Goal: Task Accomplishment & Management: Use online tool/utility

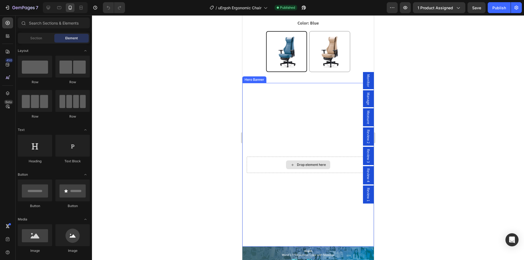
scroll to position [109, 0]
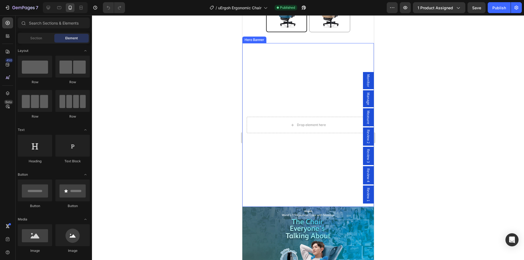
click at [291, 80] on video "Background Image" at bounding box center [308, 125] width 132 height 164
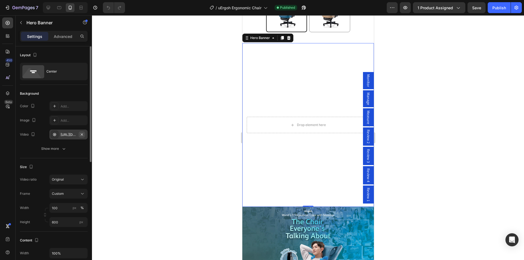
click at [81, 135] on icon "button" at bounding box center [82, 134] width 4 height 4
click at [55, 134] on icon at bounding box center [54, 134] width 3 height 3
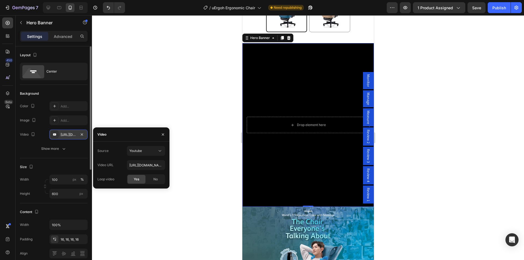
click at [67, 135] on div "https://youtu.be/KOxfzBp72uk" at bounding box center [69, 134] width 16 height 5
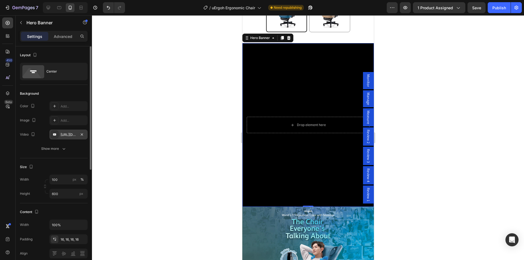
click at [64, 135] on div "https://youtu.be/KOxfzBp72uk" at bounding box center [69, 134] width 16 height 5
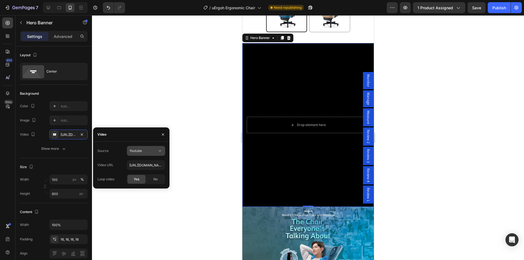
click at [136, 148] on div "Youtube" at bounding box center [145, 150] width 33 height 5
click at [140, 166] on span "Video hosting" at bounding box center [139, 164] width 21 height 5
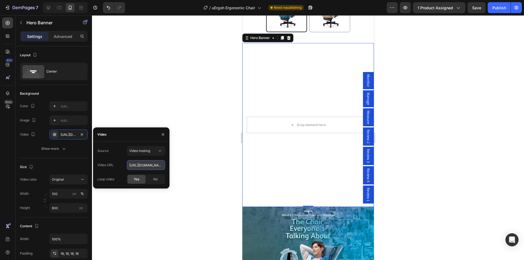
click at [141, 164] on input "https://cdn.shopify.com/videos/c/o/v/92a407d4e0c94a288eb54cac18c387dc.mp4" at bounding box center [146, 165] width 38 height 10
paste input "bf61bc66b0f041d882d494ede3dd7a83.webm"
type input "https://cdn.shopify.com/videos/c/o/v/bf61bc66b0f041d882d494ede3dd7a83.webm"
click at [122, 159] on div "Source Video hosting Video URL https://cdn.shopify.com/videos/c/o/v/bf61bc66b0f…" at bounding box center [131, 165] width 68 height 38
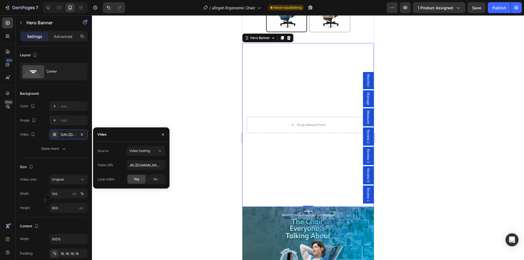
scroll to position [0, 0]
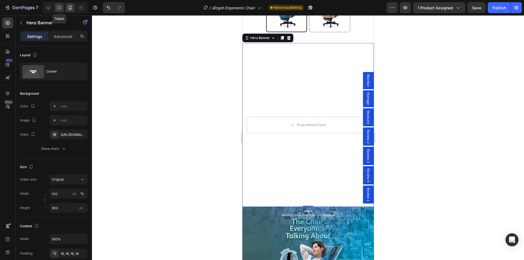
click at [58, 7] on icon at bounding box center [59, 7] width 5 height 5
type input "850"
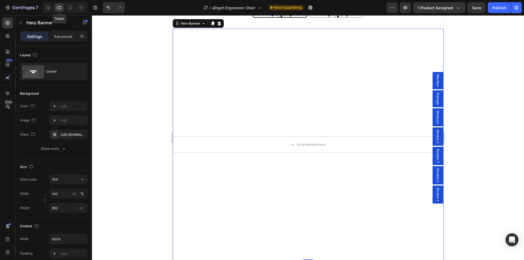
scroll to position [103, 0]
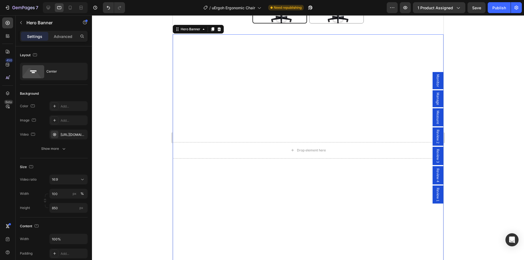
click at [42, 8] on div at bounding box center [64, 7] width 47 height 11
click at [48, 9] on icon at bounding box center [48, 7] width 5 height 5
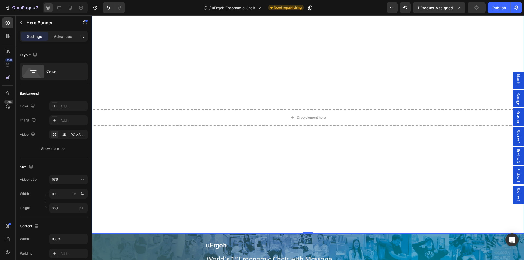
click at [499, 9] on div "Publish" at bounding box center [500, 8] width 14 height 6
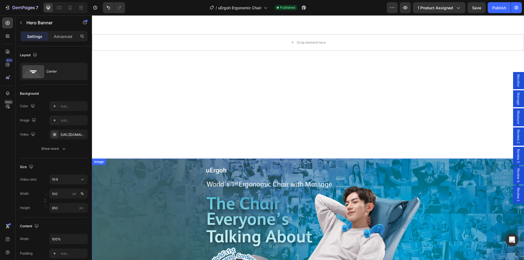
scroll to position [174, 0]
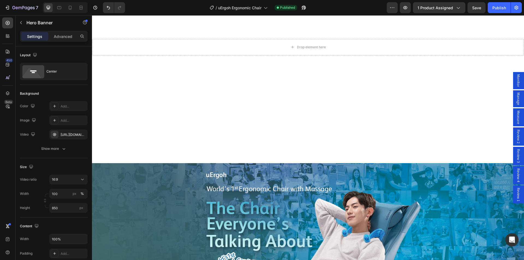
click at [111, 86] on video "Background Image" at bounding box center [308, 52] width 432 height 243
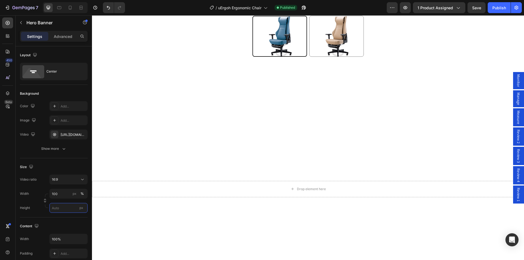
scroll to position [0, 0]
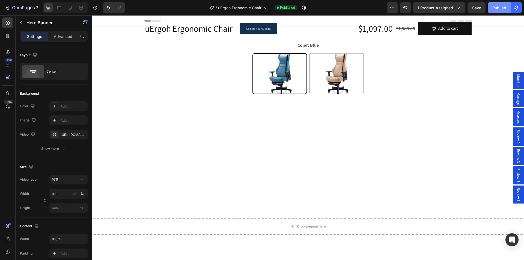
click at [496, 4] on button "Publish" at bounding box center [499, 7] width 23 height 11
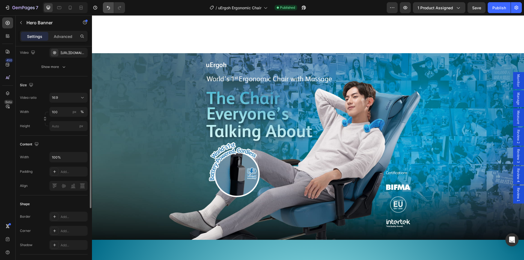
scroll to position [328, 0]
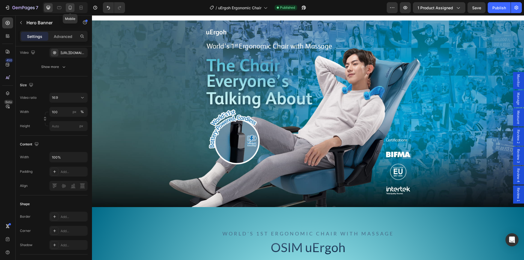
click at [72, 8] on icon at bounding box center [70, 8] width 3 height 4
type input "600"
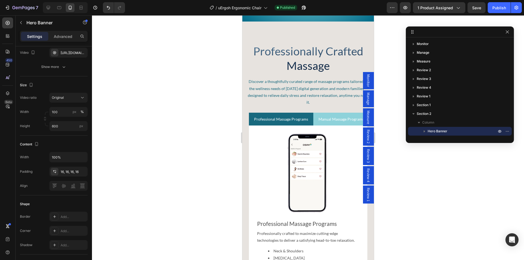
scroll to position [1392, 0]
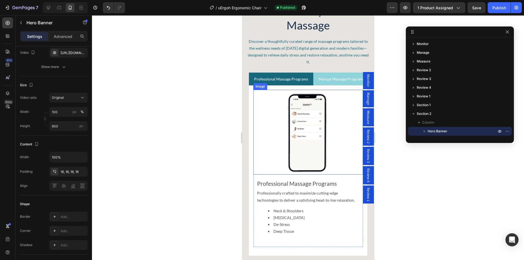
click at [307, 124] on img at bounding box center [308, 132] width 110 height 85
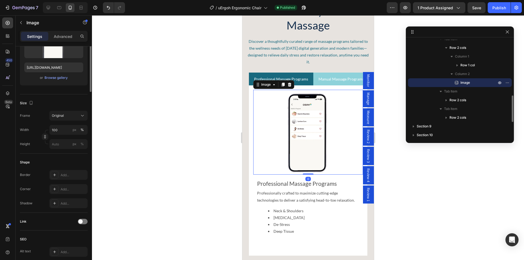
scroll to position [0, 0]
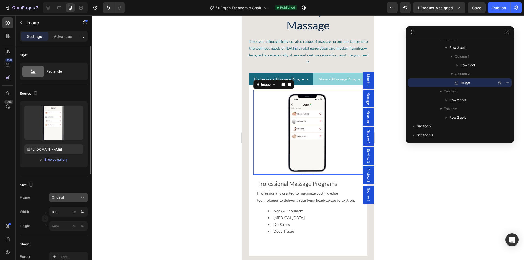
click at [62, 198] on span "Original" at bounding box center [58, 197] width 12 height 5
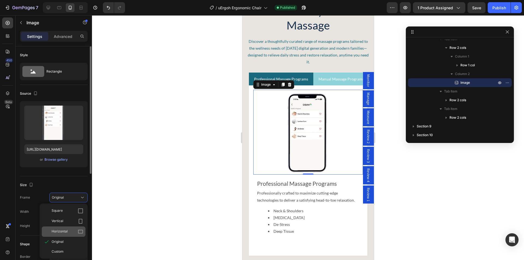
click at [77, 231] on div "Horizontal" at bounding box center [68, 231] width 32 height 5
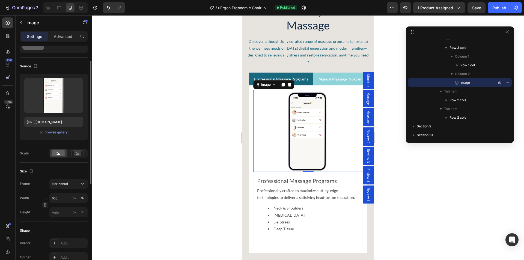
scroll to position [82, 0]
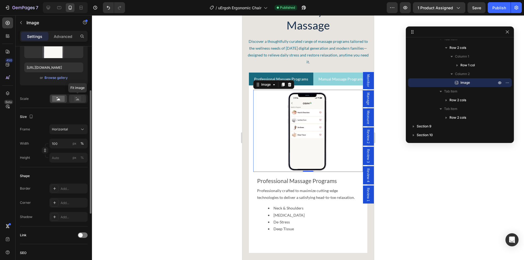
click at [73, 99] on icon at bounding box center [77, 99] width 13 height 6
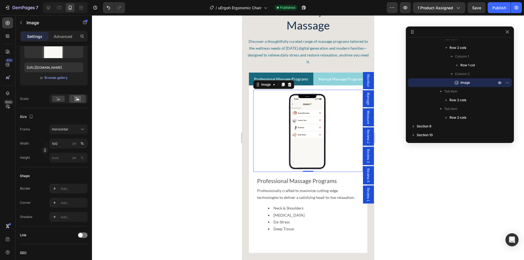
click at [60, 99] on rect at bounding box center [58, 99] width 13 height 6
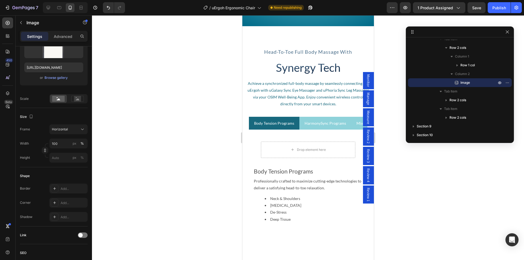
scroll to position [2102, 0]
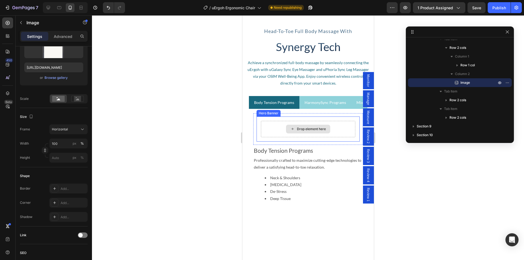
click at [282, 127] on div "Drop element here" at bounding box center [308, 129] width 94 height 16
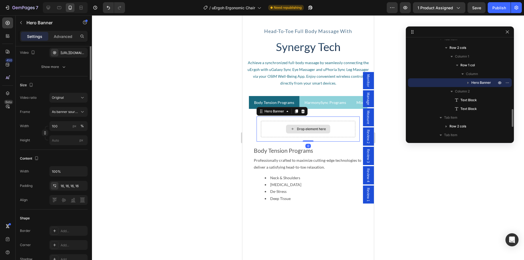
scroll to position [0, 0]
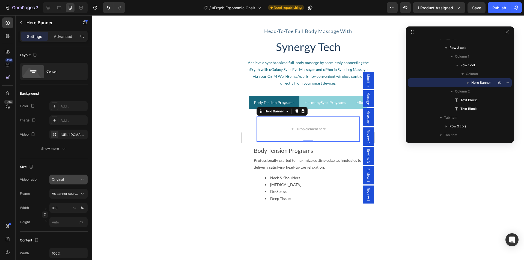
click at [62, 180] on span "Original" at bounding box center [58, 179] width 12 height 4
click at [62, 235] on p "16:9" at bounding box center [66, 234] width 29 height 5
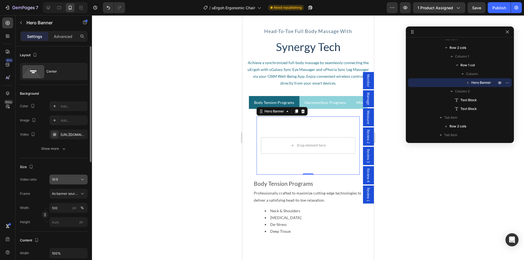
click at [61, 178] on div "16:9" at bounding box center [66, 179] width 28 height 5
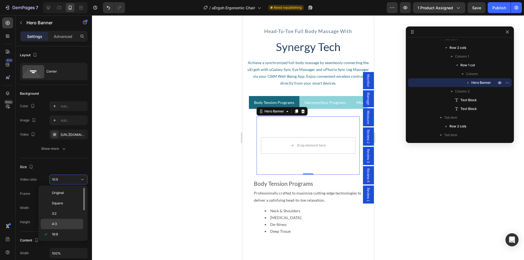
click at [59, 224] on p "4:3" at bounding box center [66, 224] width 29 height 5
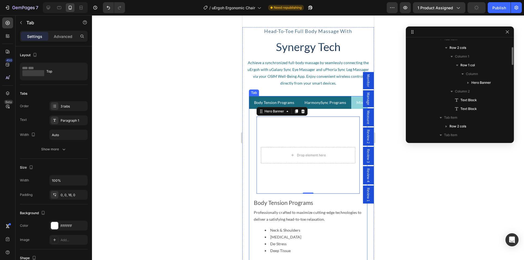
click at [315, 99] on p "HarmonySync Programs" at bounding box center [325, 102] width 42 height 7
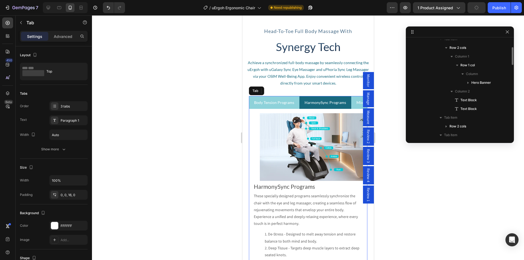
scroll to position [328, 0]
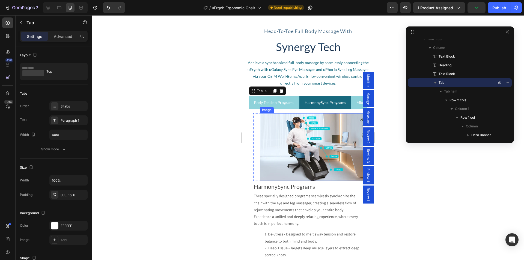
click at [264, 132] on img at bounding box center [311, 147] width 103 height 68
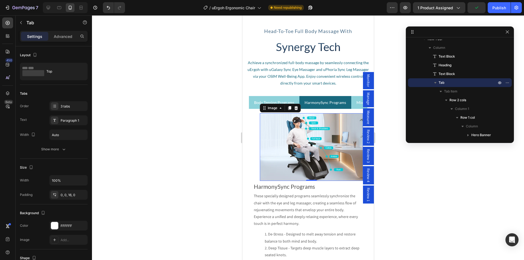
scroll to position [459, 0]
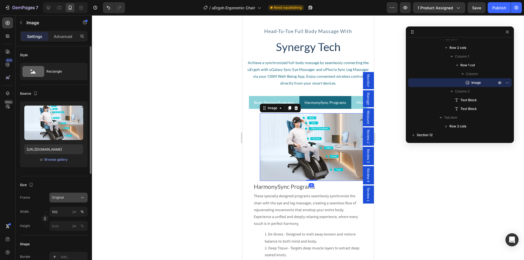
click at [65, 199] on div "Original" at bounding box center [65, 197] width 27 height 5
click at [66, 198] on div "Original" at bounding box center [65, 197] width 27 height 5
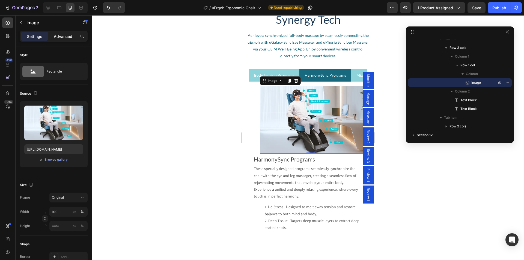
click at [61, 36] on p "Advanced" at bounding box center [63, 37] width 19 height 6
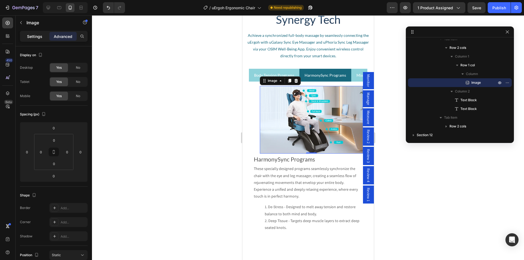
click at [34, 37] on p "Settings" at bounding box center [34, 37] width 15 height 6
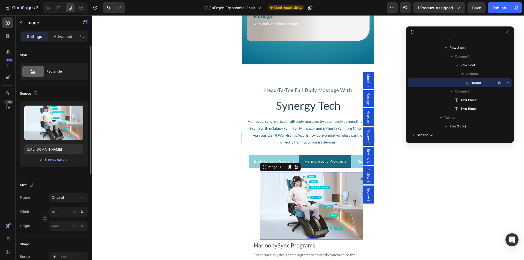
scroll to position [55, 0]
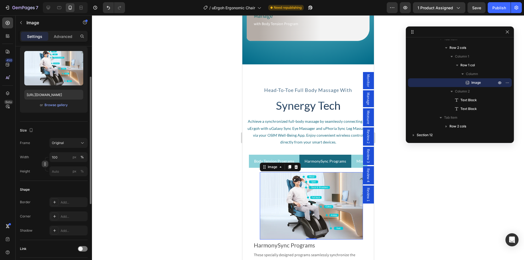
click at [43, 163] on icon "button" at bounding box center [45, 164] width 4 height 4
click at [44, 178] on icon "button" at bounding box center [45, 178] width 4 height 4
drag, startPoint x: 46, startPoint y: 164, endPoint x: 85, endPoint y: 156, distance: 39.7
click at [46, 165] on icon "button" at bounding box center [45, 164] width 4 height 4
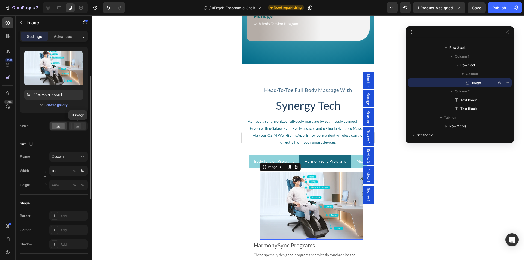
click at [78, 125] on rect at bounding box center [77, 125] width 7 height 5
click at [56, 126] on rect at bounding box center [58, 126] width 13 height 6
click at [276, 184] on img at bounding box center [311, 206] width 103 height 68
click at [256, 179] on div "Image 0 Row" at bounding box center [308, 206] width 110 height 68
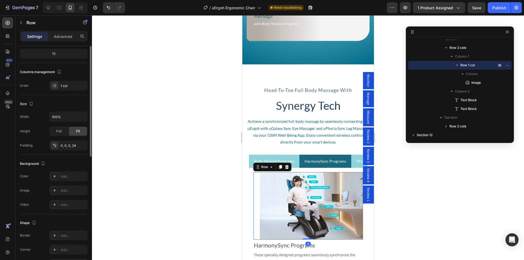
scroll to position [0, 0]
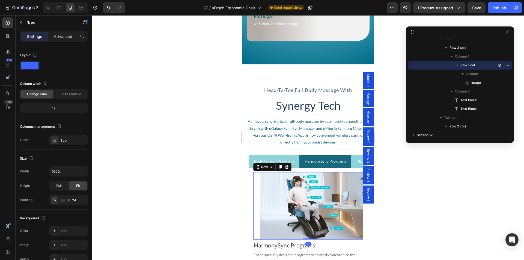
click at [62, 32] on div "Settings Advanced" at bounding box center [54, 36] width 68 height 11
click at [63, 38] on p "Advanced" at bounding box center [63, 37] width 19 height 6
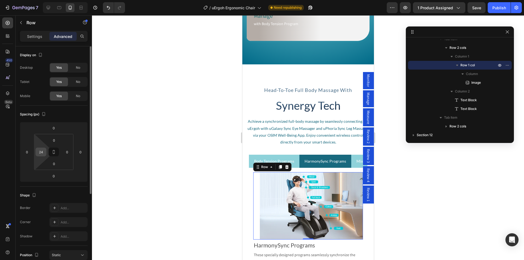
click at [42, 154] on input "24" at bounding box center [41, 152] width 8 height 8
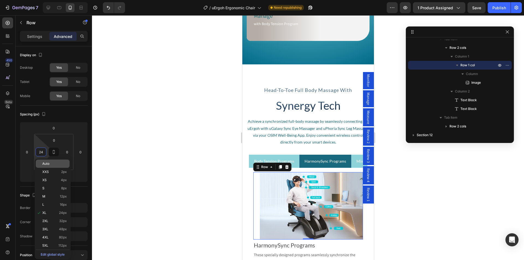
click at [46, 164] on span "Auto" at bounding box center [45, 164] width 7 height 4
type input "Auto"
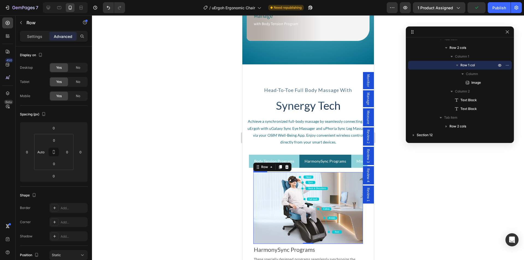
scroll to position [2102, 0]
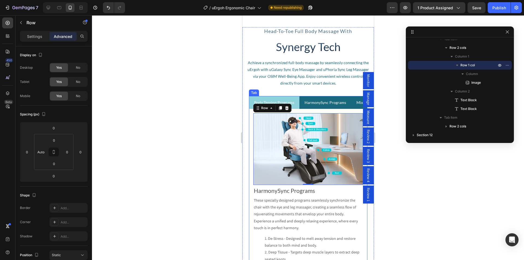
click at [356, 103] on p "Mix & Match Programs" at bounding box center [375, 102] width 39 height 7
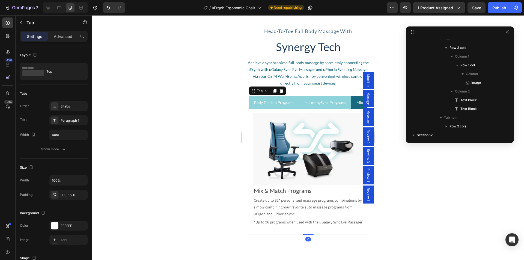
scroll to position [328, 0]
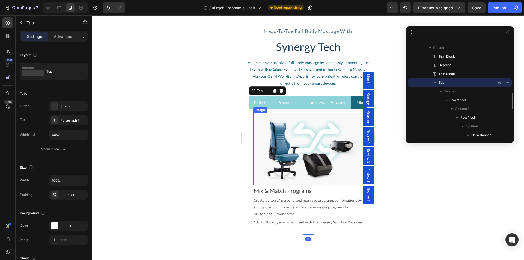
click at [280, 140] on img at bounding box center [308, 149] width 110 height 72
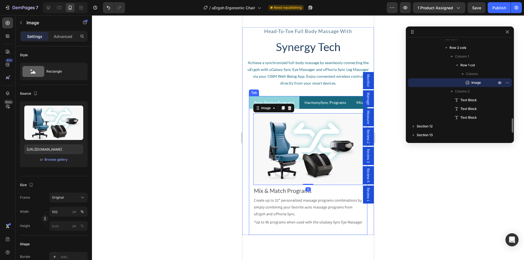
click at [330, 103] on p "HarmonySync Programs" at bounding box center [325, 102] width 42 height 7
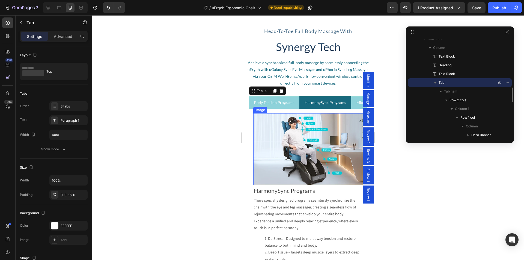
click at [287, 139] on img at bounding box center [308, 149] width 110 height 72
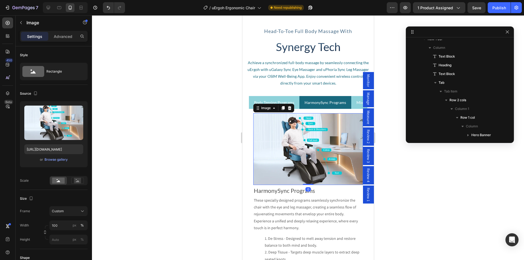
scroll to position [459, 0]
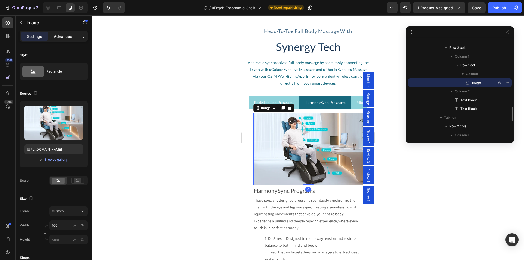
click at [62, 39] on div "Advanced" at bounding box center [62, 36] width 27 height 9
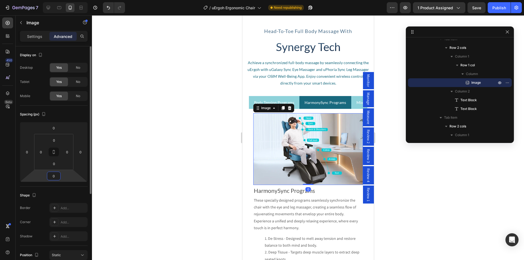
click at [54, 176] on input "0" at bounding box center [53, 176] width 11 height 8
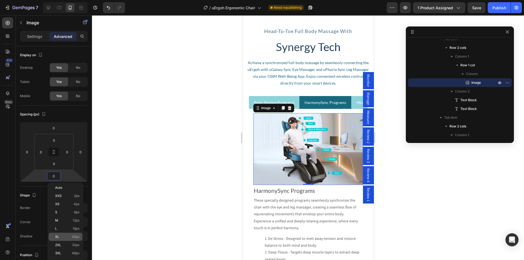
click at [66, 233] on div "XL 24px" at bounding box center [66, 237] width 34 height 8
type input "24"
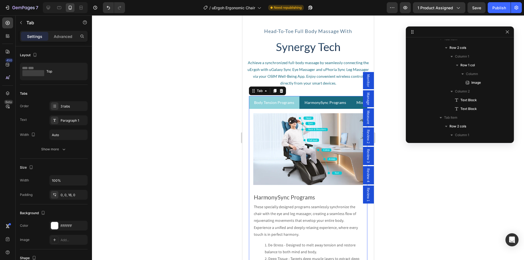
click at [353, 101] on li "Mix & Match Programs" at bounding box center [376, 102] width 50 height 13
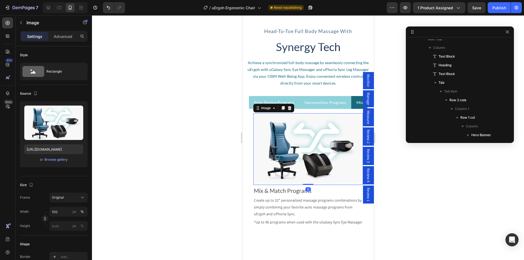
click at [277, 134] on img at bounding box center [308, 149] width 110 height 72
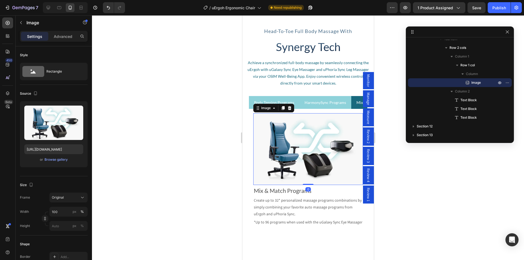
click at [61, 41] on div "Settings Advanced" at bounding box center [54, 36] width 68 height 11
click at [61, 36] on p "Advanced" at bounding box center [63, 37] width 19 height 6
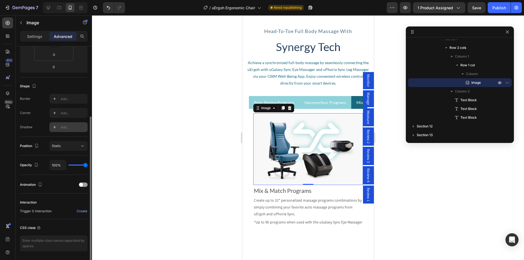
scroll to position [0, 0]
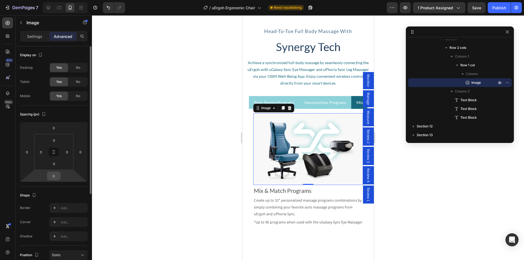
click at [57, 174] on input "0" at bounding box center [53, 176] width 11 height 8
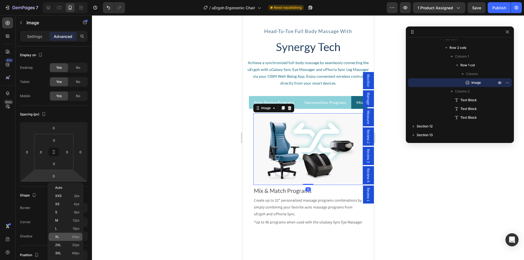
click at [61, 236] on p "XL 24px" at bounding box center [67, 237] width 25 height 4
type input "24"
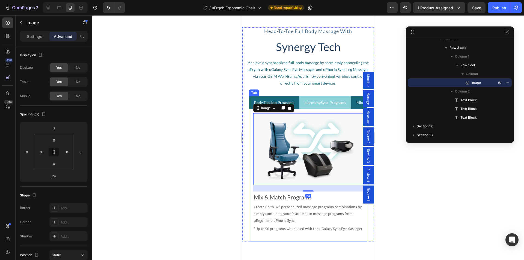
click at [273, 99] on div "Body Tension Programs" at bounding box center [274, 102] width 42 height 8
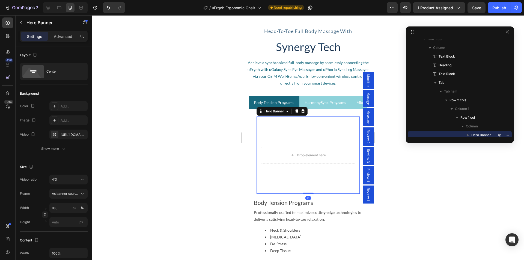
scroll to position [381, 0]
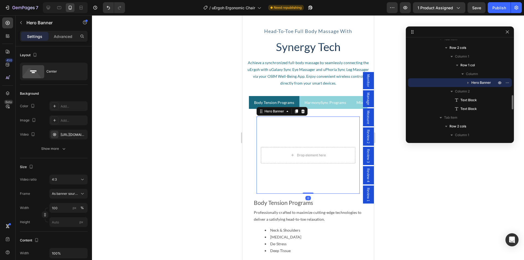
click at [281, 178] on video "Background Image" at bounding box center [307, 156] width 103 height 78
click at [253, 120] on div "Drop element here Hero Banner 0 Row" at bounding box center [308, 155] width 110 height 84
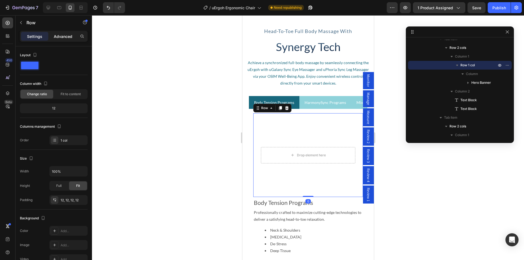
click at [63, 34] on p "Advanced" at bounding box center [63, 37] width 19 height 6
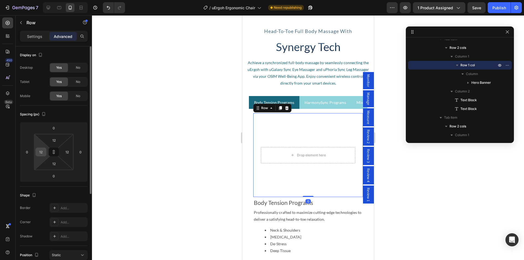
click at [40, 152] on input "12" at bounding box center [41, 152] width 8 height 8
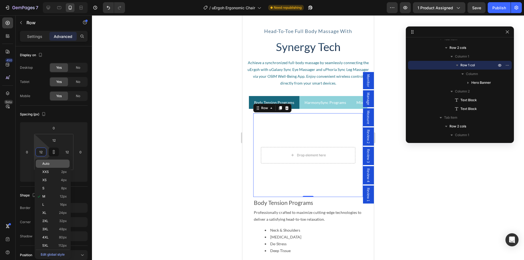
click at [45, 165] on span "Auto" at bounding box center [45, 164] width 7 height 4
type input "Auto"
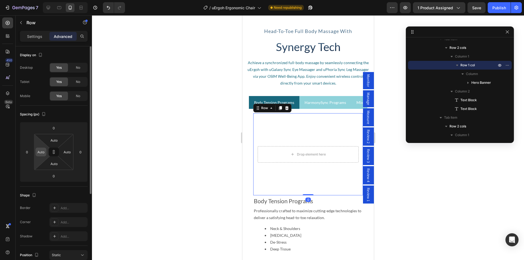
click at [42, 149] on input "Auto" at bounding box center [41, 152] width 8 height 8
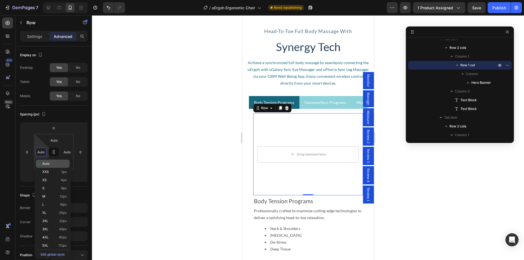
click at [54, 165] on p "Auto" at bounding box center [54, 164] width 25 height 4
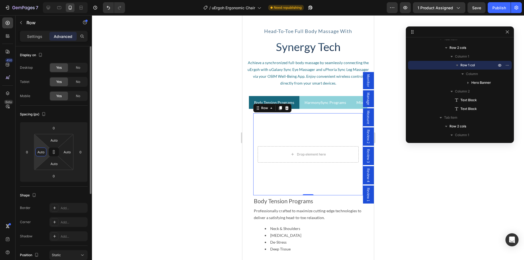
click at [40, 152] on input "Auto" at bounding box center [41, 152] width 8 height 8
type input "0"
click at [55, 141] on input "Auto" at bounding box center [54, 140] width 11 height 8
type input "0"
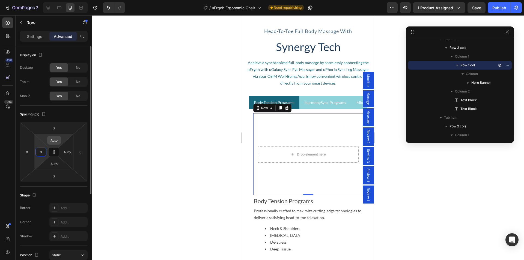
type input "0"
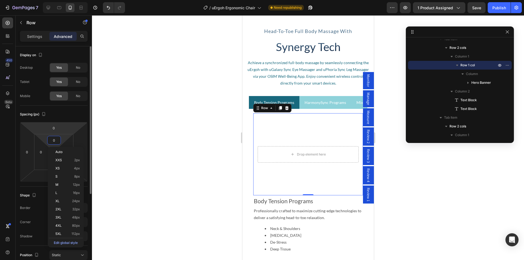
click at [66, 113] on div "Spacing (px)" at bounding box center [54, 114] width 68 height 9
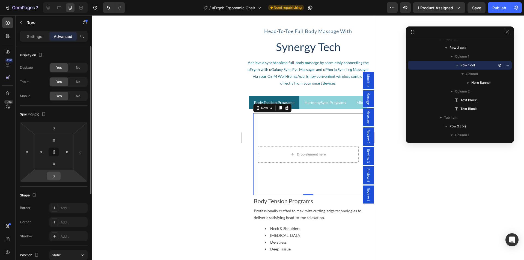
click at [54, 175] on input "0" at bounding box center [53, 176] width 11 height 8
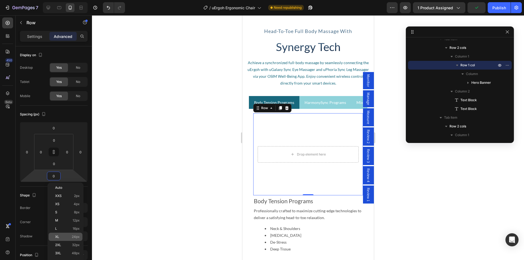
click at [60, 236] on p "XL 24px" at bounding box center [67, 237] width 25 height 4
type input "24"
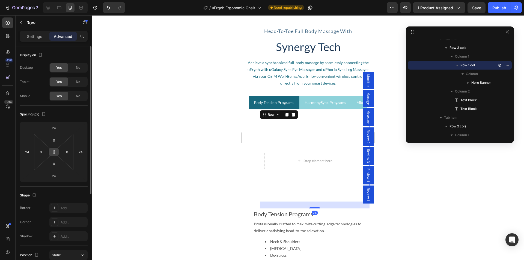
click at [53, 150] on icon at bounding box center [54, 152] width 4 height 4
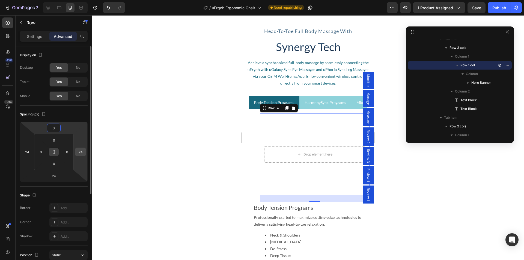
type input "0"
click at [78, 152] on input "24" at bounding box center [80, 152] width 8 height 8
type input "0"
click at [26, 151] on input "24" at bounding box center [27, 152] width 8 height 8
type input "0"
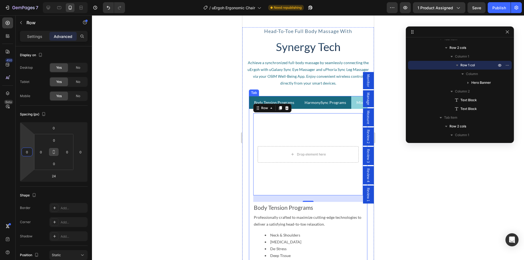
click at [317, 103] on p "HarmonySync Programs" at bounding box center [325, 102] width 42 height 7
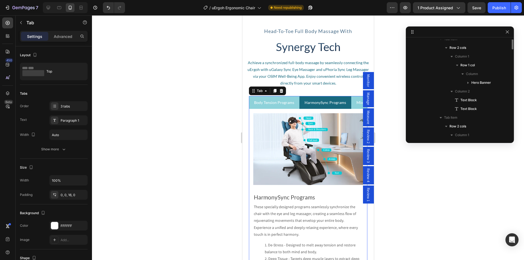
scroll to position [328, 0]
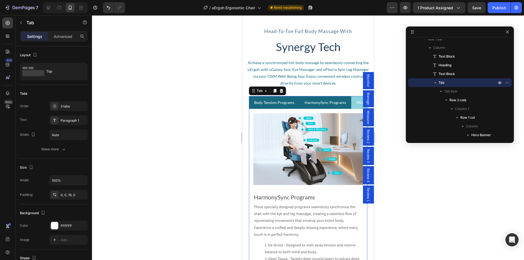
click at [269, 105] on p "Body Tension Programs" at bounding box center [274, 102] width 40 height 7
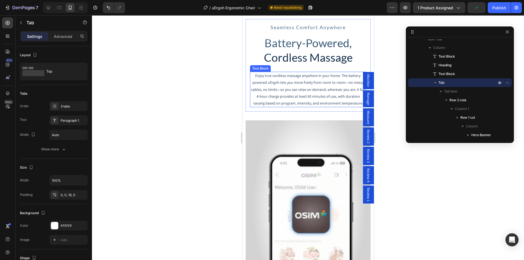
scroll to position [2430, 0]
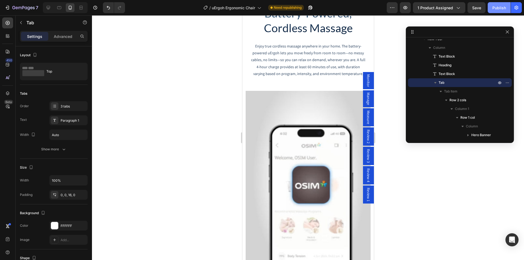
click at [500, 5] on div "Publish" at bounding box center [500, 8] width 14 height 6
click at [285, 117] on video at bounding box center [307, 176] width 125 height 170
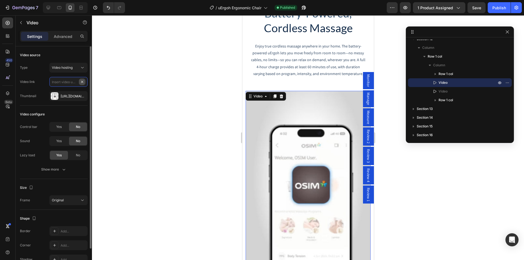
scroll to position [0, 0]
click at [83, 95] on icon "button" at bounding box center [82, 96] width 4 height 4
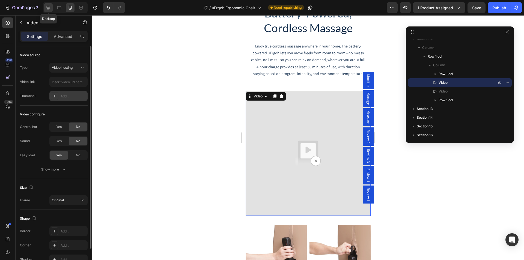
click at [48, 10] on icon at bounding box center [48, 7] width 5 height 5
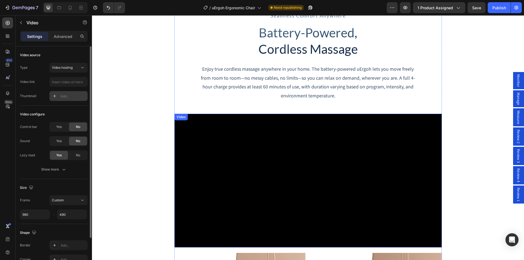
scroll to position [2434, 0]
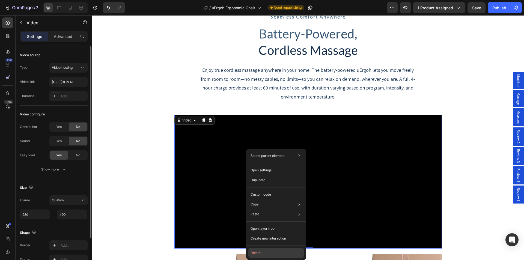
click at [261, 254] on button "Delete" at bounding box center [276, 253] width 56 height 10
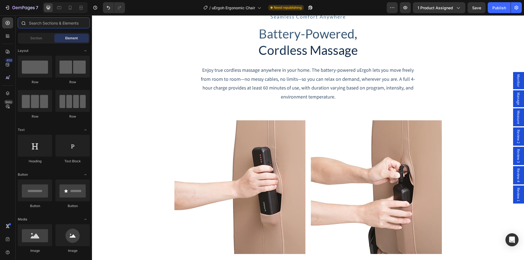
click at [46, 21] on input "text" at bounding box center [54, 22] width 72 height 11
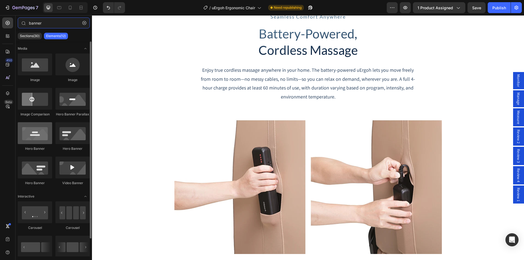
type input "banner"
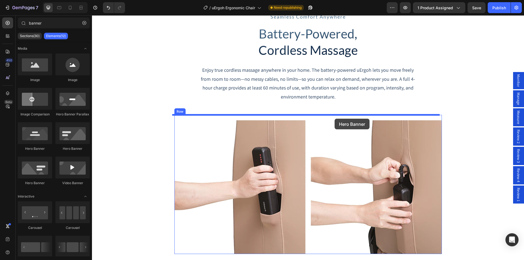
drag, startPoint x: 136, startPoint y: 155, endPoint x: 335, endPoint y: 119, distance: 202.3
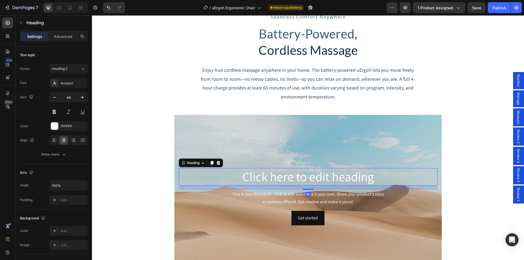
drag, startPoint x: 325, startPoint y: 176, endPoint x: 343, endPoint y: 205, distance: 33.4
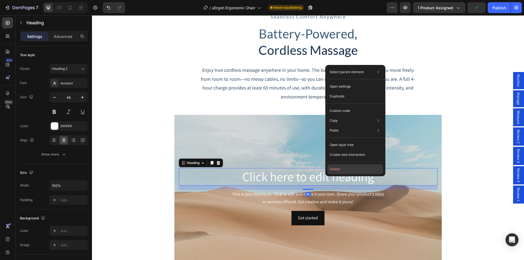
click at [345, 169] on button "Delete" at bounding box center [356, 169] width 56 height 10
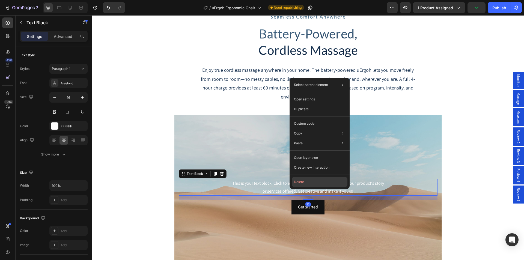
click at [309, 181] on button "Delete" at bounding box center [320, 182] width 56 height 10
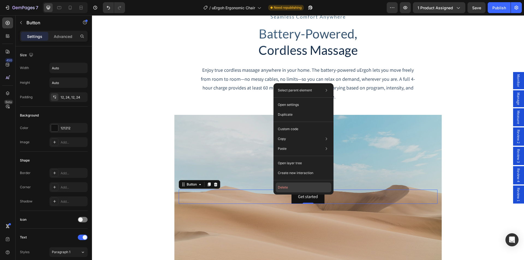
click at [291, 185] on button "Delete" at bounding box center [304, 188] width 56 height 10
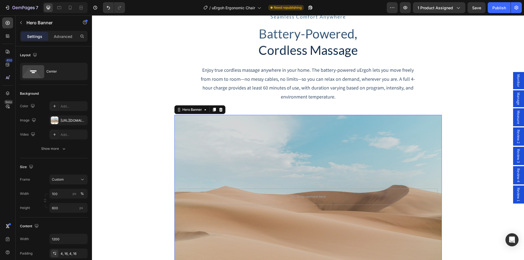
click at [210, 125] on div "Background Image" at bounding box center [308, 197] width 268 height 164
click at [81, 119] on icon "button" at bounding box center [82, 120] width 4 height 4
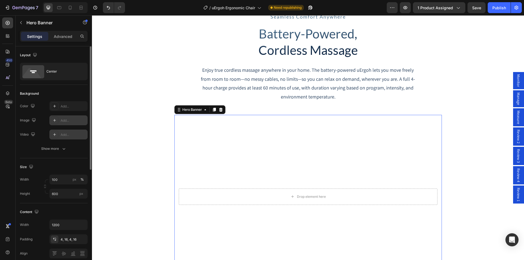
click at [53, 136] on icon at bounding box center [54, 134] width 4 height 4
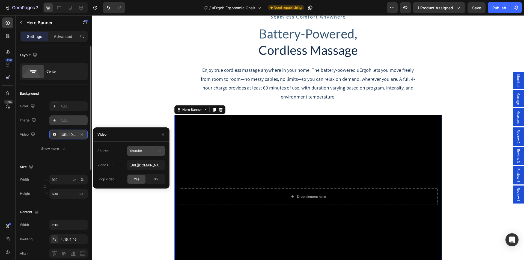
click at [141, 153] on span "Youtube" at bounding box center [135, 151] width 13 height 5
click at [140, 166] on span "Video hosting" at bounding box center [139, 164] width 21 height 5
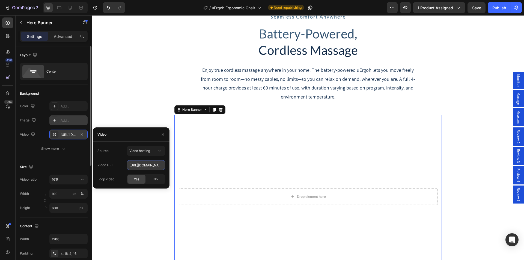
click at [141, 167] on input "https://cdn.shopify.com/videos/c/o/v/92a407d4e0c94a288eb54cac18c387dc.mp4" at bounding box center [146, 165] width 38 height 10
paste input "dec319c2219340199159c1a9eb61dd99.webm"
type input "https://cdn.shopify.com/videos/c/o/v/dec319c2219340199159c1a9eb61dd99.webm"
click at [120, 168] on div "Video URL https://cdn.shopify.com/videos/c/o/v/dec319c2219340199159c1a9eb61dd99…" at bounding box center [131, 165] width 68 height 10
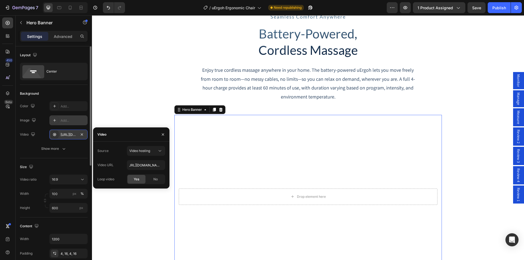
scroll to position [0, 0]
click at [126, 107] on div "seamless comfort anywhere Text Block Battery-Powered, Cordless Massage Heading …" at bounding box center [308, 219] width 432 height 423
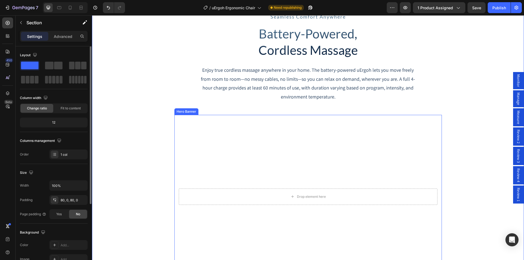
click at [256, 138] on video "Background Image" at bounding box center [308, 190] width 268 height 150
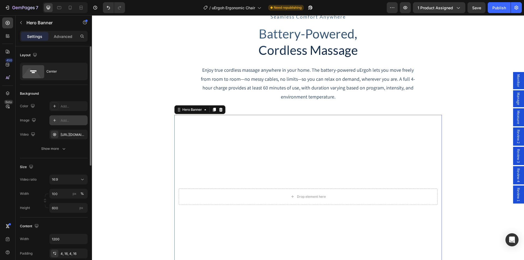
click at [54, 122] on icon at bounding box center [54, 120] width 4 height 4
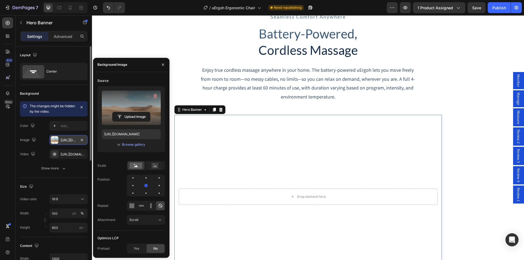
click at [128, 111] on label at bounding box center [131, 108] width 59 height 34
click at [128, 112] on input "file" at bounding box center [131, 116] width 38 height 9
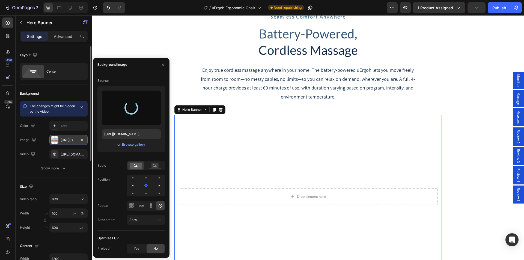
type input "https://cdn.shopify.com/s/files/1/0361/5362/2663/files/gempages_490524180744242…"
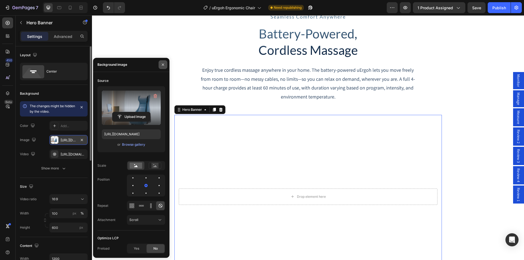
click at [163, 63] on icon "button" at bounding box center [163, 65] width 4 height 4
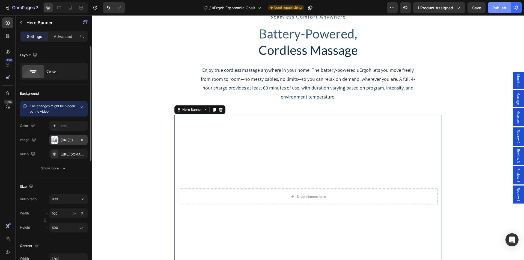
click at [502, 7] on div "Publish" at bounding box center [500, 8] width 14 height 6
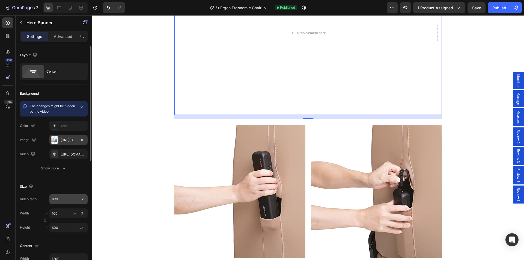
click at [68, 200] on div "16:9" at bounding box center [66, 199] width 28 height 5
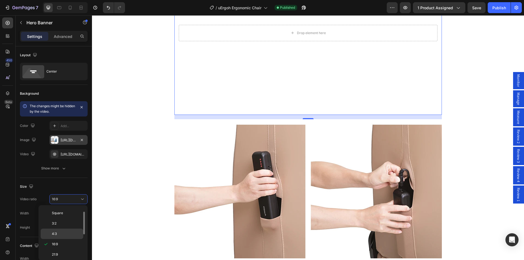
click at [62, 233] on p "4:3" at bounding box center [66, 234] width 29 height 5
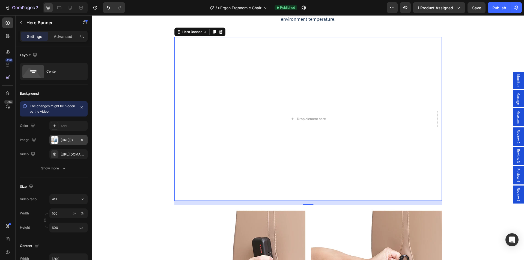
scroll to position [2488, 0]
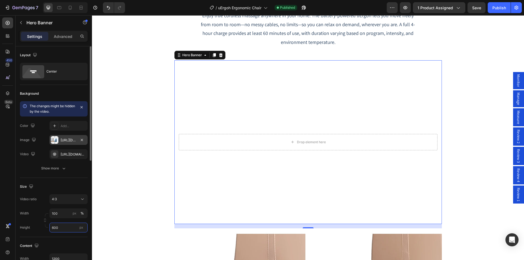
click at [62, 229] on input "600" at bounding box center [68, 228] width 38 height 10
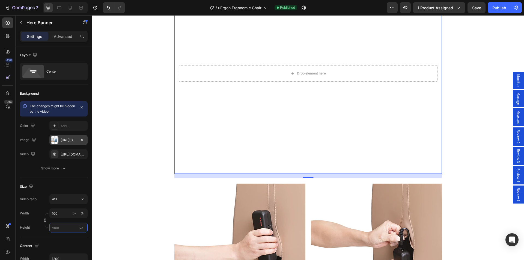
scroll to position [2598, 0]
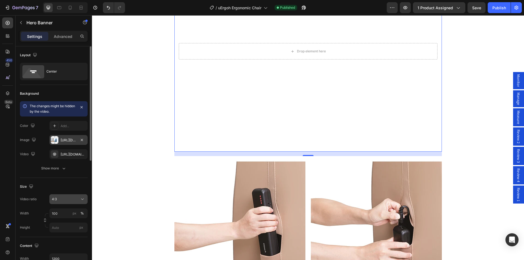
click at [62, 198] on div "4:3" at bounding box center [66, 199] width 28 height 5
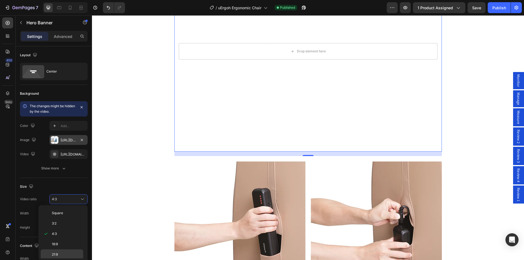
click at [61, 254] on p "21:9" at bounding box center [66, 254] width 29 height 5
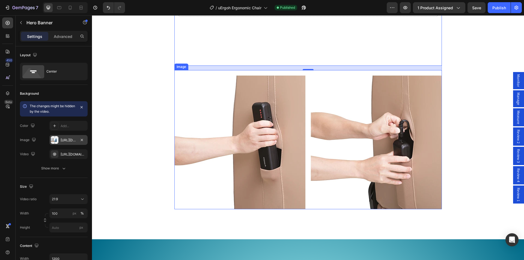
scroll to position [2488, 0]
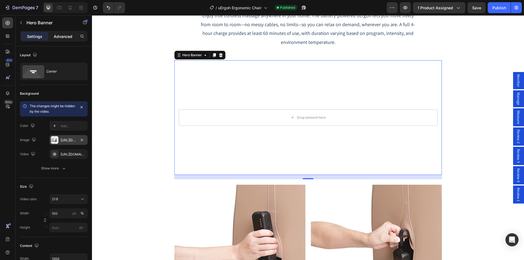
click at [61, 35] on p "Advanced" at bounding box center [63, 37] width 19 height 6
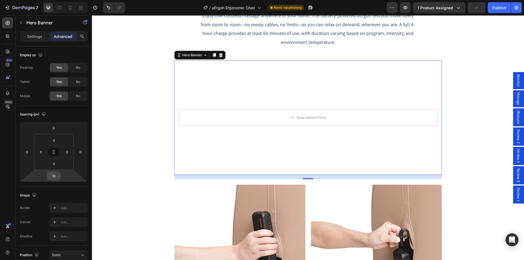
click at [55, 179] on input "16" at bounding box center [53, 176] width 11 height 8
drag, startPoint x: 63, startPoint y: 187, endPoint x: 79, endPoint y: 183, distance: 17.1
click at [63, 187] on p "Auto" at bounding box center [67, 188] width 25 height 4
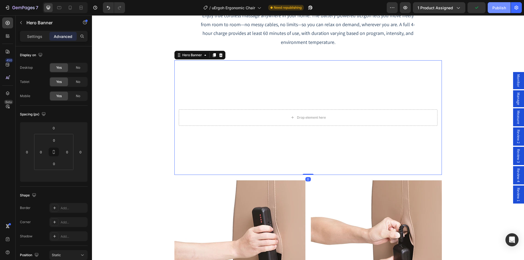
click at [495, 8] on div "Publish" at bounding box center [500, 8] width 14 height 6
click at [236, 102] on video "Background Image" at bounding box center [308, 117] width 268 height 115
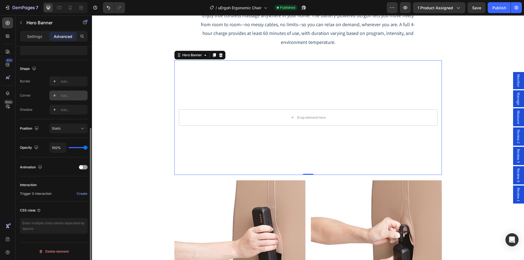
scroll to position [0, 0]
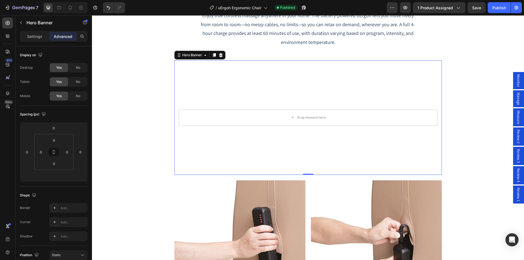
drag, startPoint x: 28, startPoint y: 38, endPoint x: 28, endPoint y: 42, distance: 3.6
click at [28, 38] on p "Settings" at bounding box center [34, 37] width 15 height 6
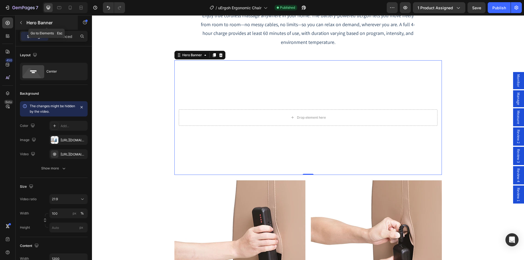
click at [23, 20] on button "button" at bounding box center [21, 22] width 9 height 9
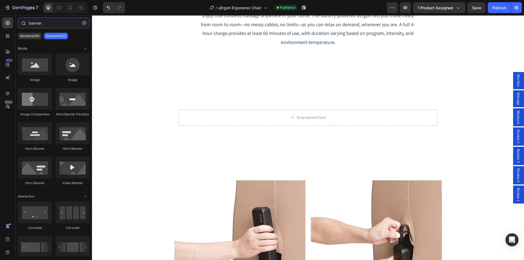
click at [52, 24] on input "banner" at bounding box center [54, 22] width 72 height 11
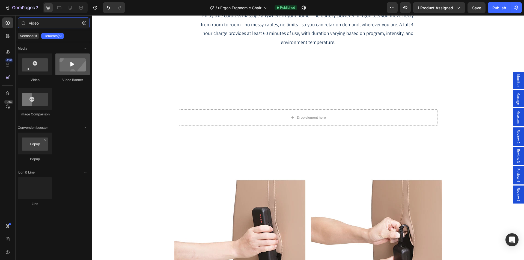
type input "video"
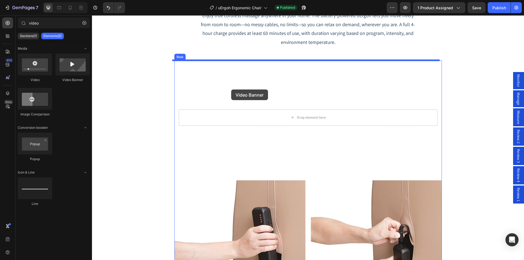
drag, startPoint x: 161, startPoint y: 86, endPoint x: 231, endPoint y: 90, distance: 70.3
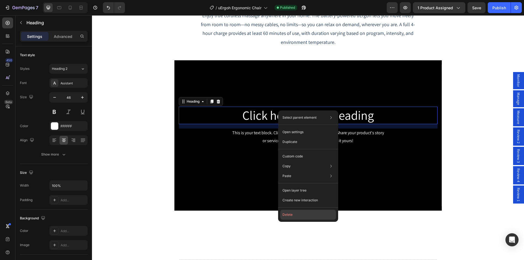
click at [291, 215] on button "Delete" at bounding box center [308, 215] width 56 height 10
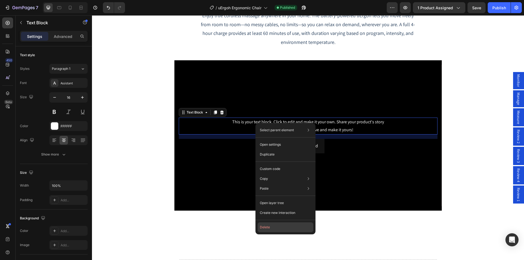
click at [269, 226] on button "Delete" at bounding box center [286, 228] width 56 height 10
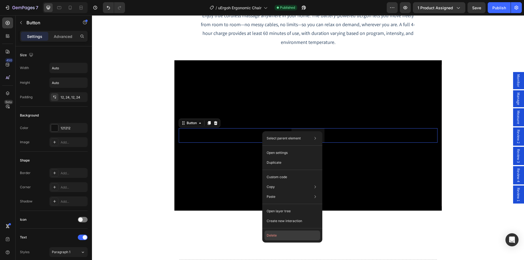
drag, startPoint x: 273, startPoint y: 235, endPoint x: 92, endPoint y: 20, distance: 281.0
click at [273, 235] on button "Delete" at bounding box center [293, 236] width 56 height 10
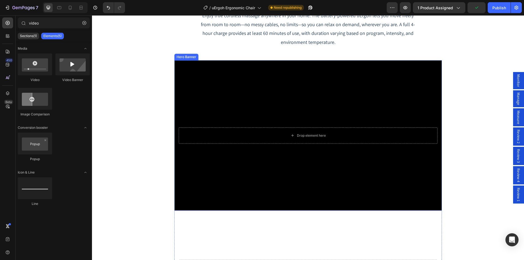
click at [249, 94] on div "Background Image" at bounding box center [308, 135] width 268 height 150
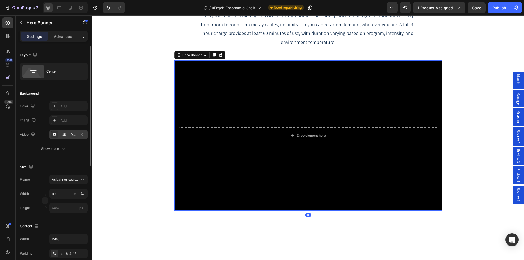
click at [70, 135] on div "https://www.youtube.com/watch?v=drIt4RH_kyQ" at bounding box center [69, 134] width 16 height 5
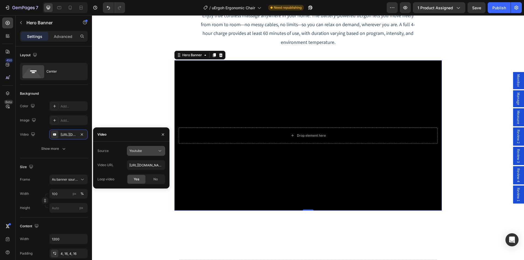
click at [140, 152] on span "Youtube" at bounding box center [135, 151] width 13 height 4
click at [138, 164] on span "Video hosting" at bounding box center [139, 164] width 21 height 5
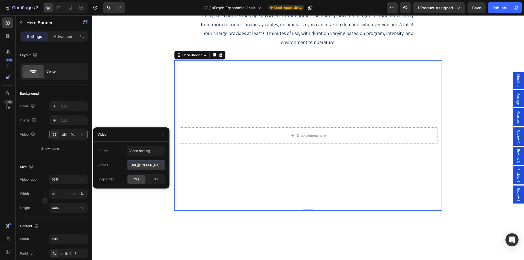
click at [139, 167] on input "https://cdn.shopify.com/videos/c/o/v/92a407d4e0c94a288eb54cac18c387dc.mp4" at bounding box center [146, 165] width 38 height 10
paste input "dec319c2219340199159c1a9eb61dd99.webm"
type input "https://cdn.shopify.com/videos/c/o/v/dec319c2219340199159c1a9eb61dd99.webm"
click at [120, 158] on div "Source Video hosting Video URL https://cdn.shopify.com/videos/c/o/v/dec319c2219…" at bounding box center [131, 165] width 68 height 38
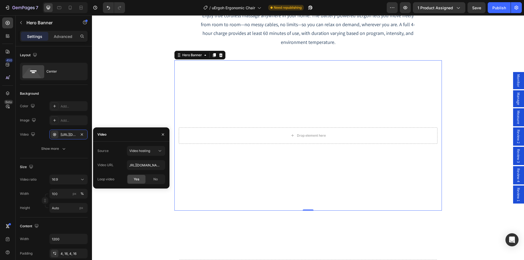
scroll to position [0, 0]
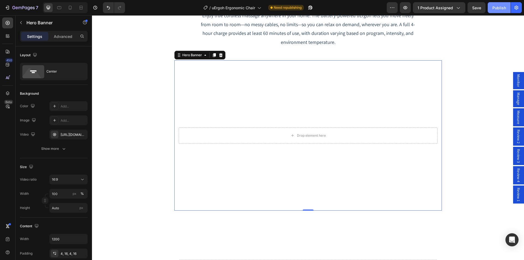
click at [504, 7] on div "Publish" at bounding box center [500, 8] width 14 height 6
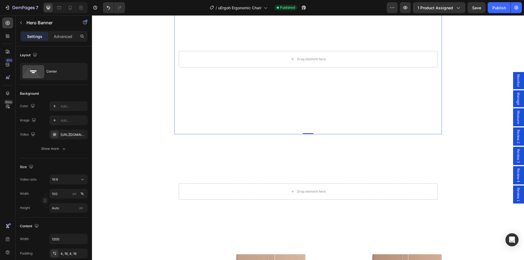
scroll to position [2570, 0]
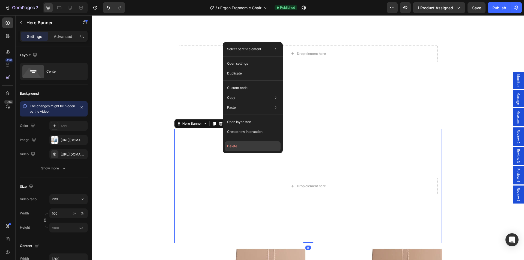
click at [239, 149] on button "Delete" at bounding box center [253, 146] width 56 height 10
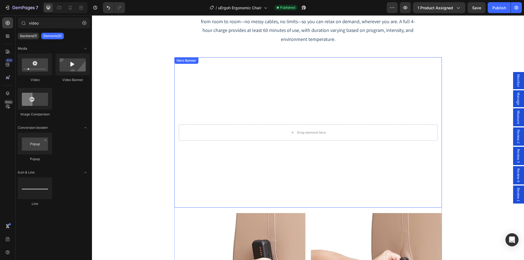
scroll to position [2488, 0]
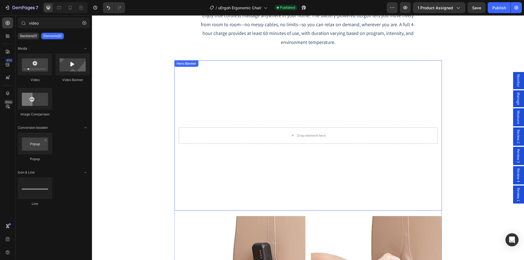
click at [211, 74] on video "Background Image" at bounding box center [308, 135] width 268 height 150
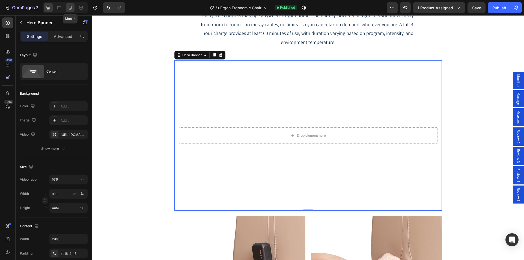
click at [69, 8] on icon at bounding box center [70, 8] width 3 height 4
type input "100%"
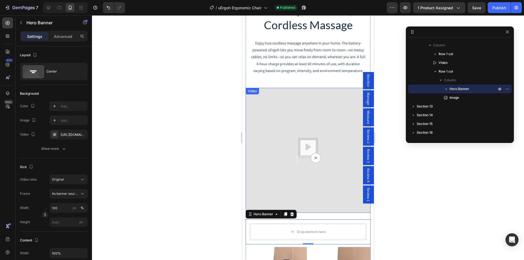
scroll to position [2423, 0]
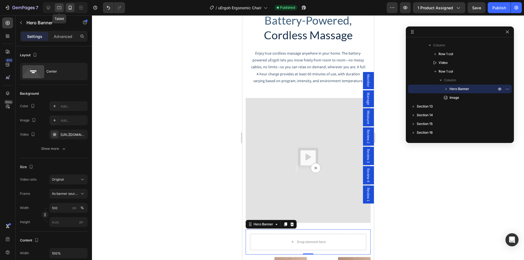
click at [60, 11] on div at bounding box center [59, 7] width 9 height 9
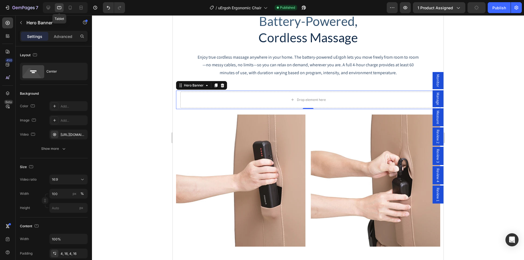
type input "Auto"
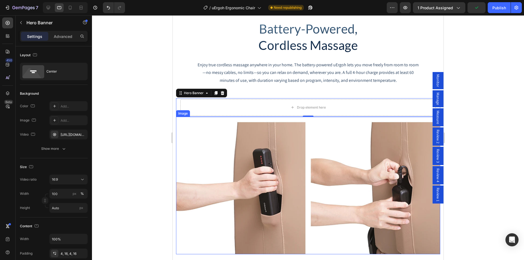
scroll to position [2420, 0]
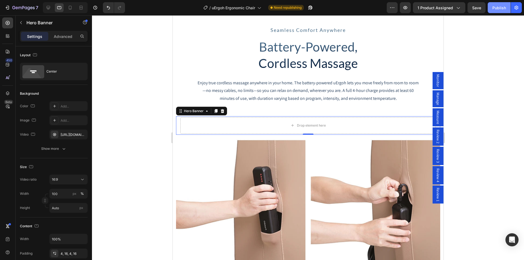
click at [502, 10] on div "Publish" at bounding box center [500, 8] width 14 height 6
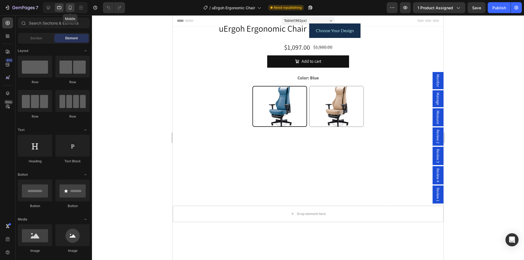
click at [71, 11] on div at bounding box center [70, 7] width 9 height 9
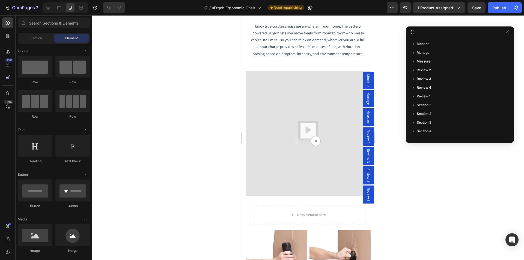
scroll to position [2539, 0]
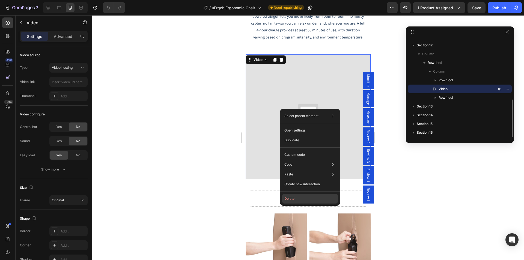
click at [298, 199] on button "Delete" at bounding box center [310, 199] width 56 height 10
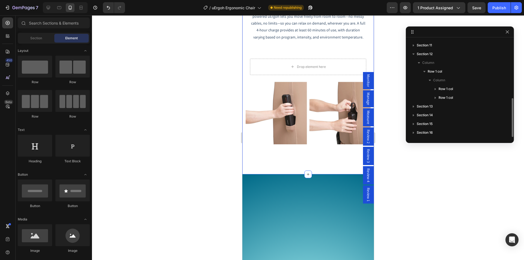
scroll to position [147, 0]
click at [257, 59] on div "Drop element here" at bounding box center [308, 67] width 116 height 16
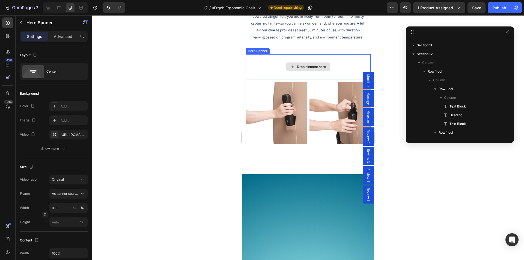
scroll to position [208, 0]
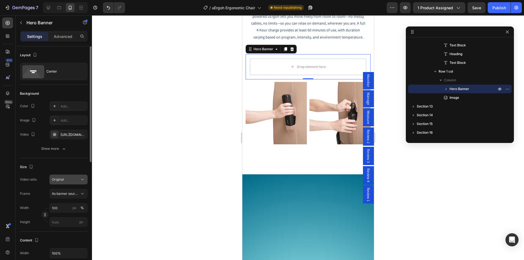
click at [69, 179] on div "Original" at bounding box center [66, 179] width 28 height 5
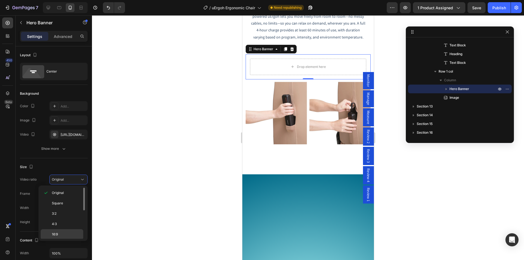
click at [65, 233] on p "16:9" at bounding box center [66, 234] width 29 height 5
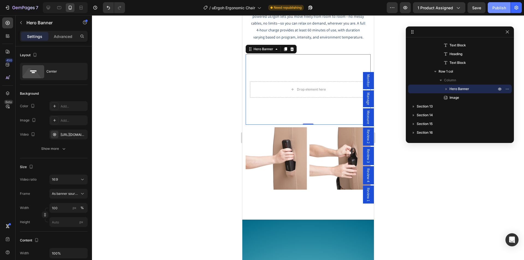
click at [494, 8] on div "Publish" at bounding box center [500, 8] width 14 height 6
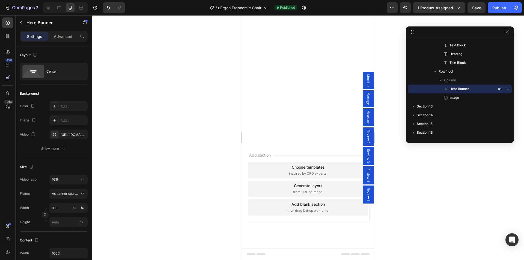
scroll to position [3276, 0]
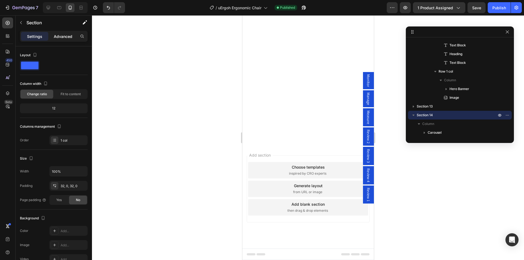
click at [69, 37] on p "Advanced" at bounding box center [63, 37] width 19 height 6
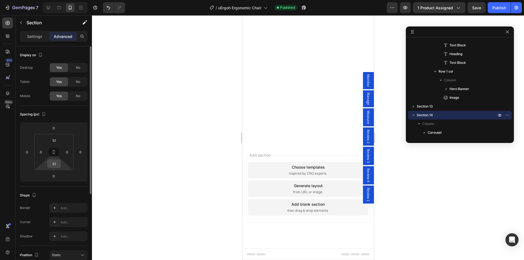
click at [54, 168] on div "32" at bounding box center [54, 163] width 14 height 9
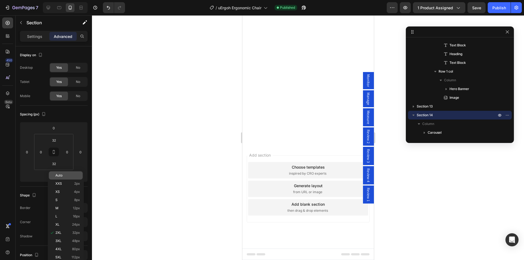
click at [61, 178] on div "Auto" at bounding box center [66, 175] width 34 height 8
type input "Auto"
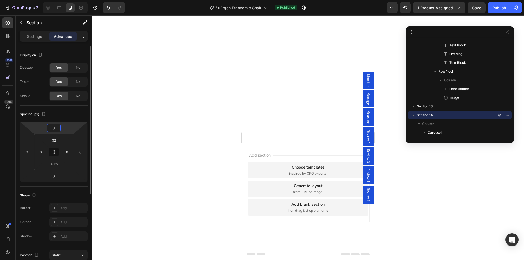
click at [56, 128] on input "0" at bounding box center [53, 128] width 11 height 8
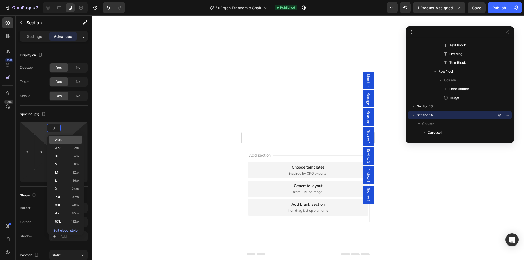
click at [46, 41] on html "7 Version history / uErgoh Ergonomic Chair Published Preview 1 product assigned…" at bounding box center [262, 20] width 524 height 41
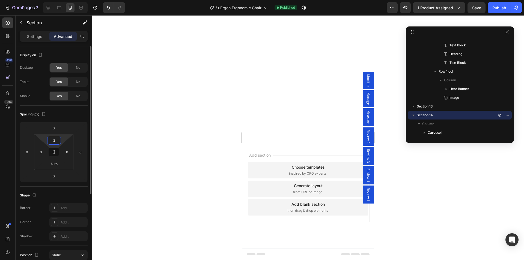
click at [54, 140] on input "2" at bounding box center [54, 140] width 11 height 8
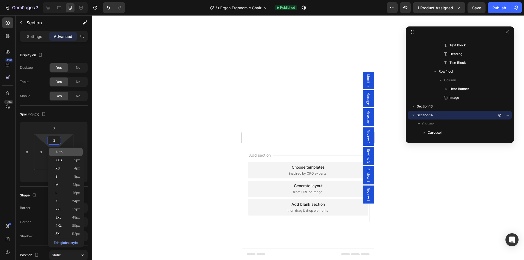
click at [59, 153] on span "Auto" at bounding box center [58, 152] width 7 height 4
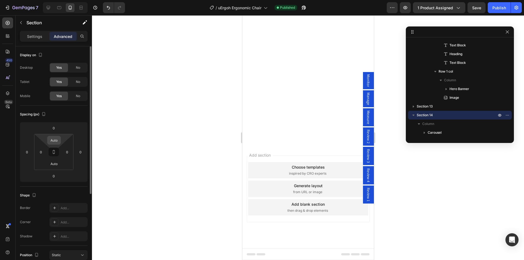
click at [57, 140] on input "Auto" at bounding box center [54, 140] width 11 height 8
type input "0"
click at [54, 164] on input "Auto" at bounding box center [54, 164] width 11 height 8
type input "0"
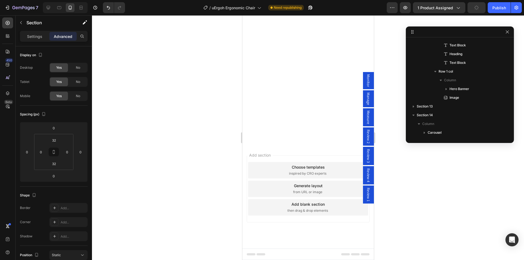
scroll to position [243, 0]
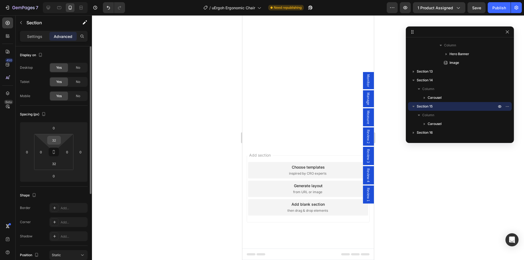
click at [53, 140] on input "32" at bounding box center [54, 140] width 11 height 8
type input "0"
click at [54, 175] on input "0" at bounding box center [53, 176] width 11 height 8
type input "0"
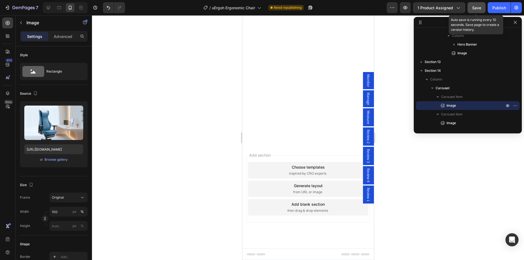
click at [477, 7] on span "Save" at bounding box center [476, 7] width 9 height 5
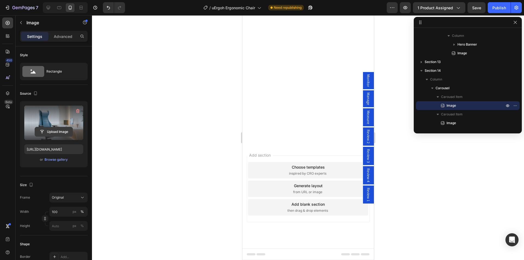
click at [50, 130] on input "file" at bounding box center [54, 131] width 38 height 9
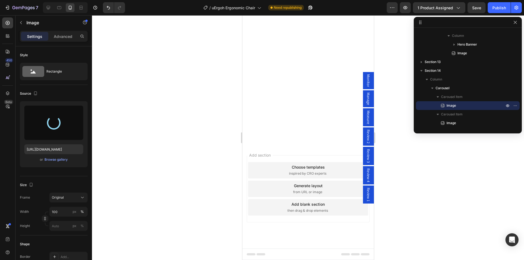
type input "https://cdn.shopify.com/s/files/1/0361/5362/2663/files/gempages_490524180744242…"
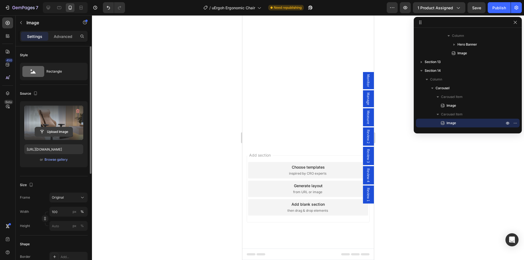
click at [55, 130] on input "file" at bounding box center [54, 131] width 38 height 9
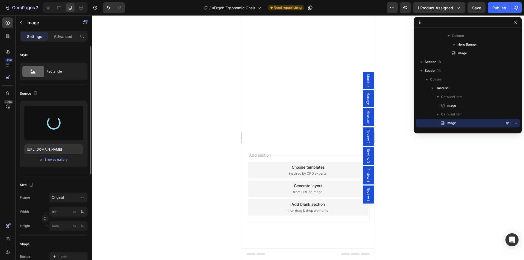
type input "https://cdn.shopify.com/s/files/1/0361/5362/2663/files/gempages_490524180744242…"
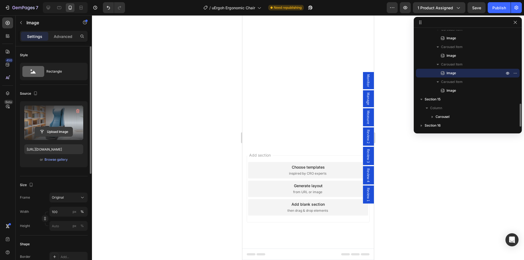
click at [59, 130] on input "file" at bounding box center [54, 131] width 38 height 9
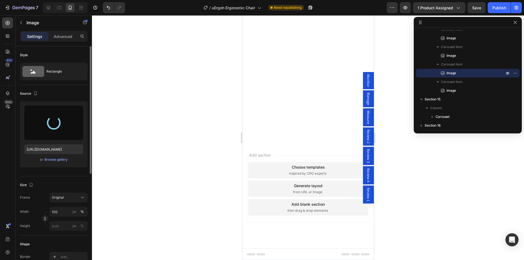
type input "https://cdn.shopify.com/s/files/1/0361/5362/2663/files/gempages_490524180744242…"
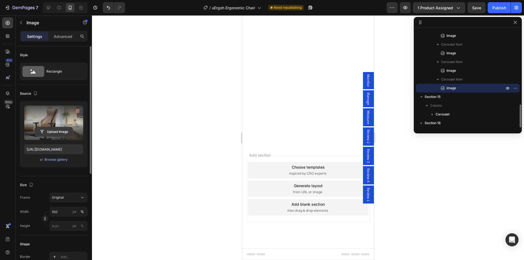
click at [52, 131] on input "file" at bounding box center [54, 131] width 38 height 9
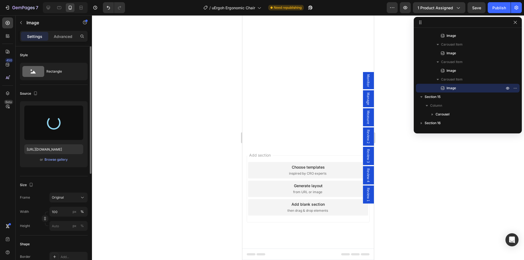
type input "https://cdn.shopify.com/s/files/1/0361/5362/2663/files/gempages_490524180744242…"
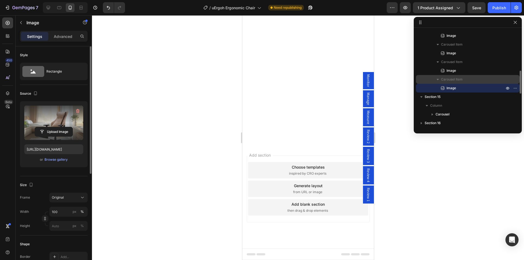
scroll to position [231, 0]
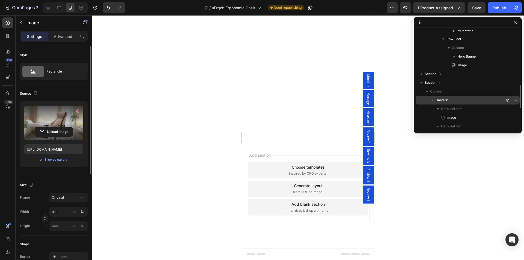
click at [455, 101] on p "Carousel" at bounding box center [471, 99] width 70 height 5
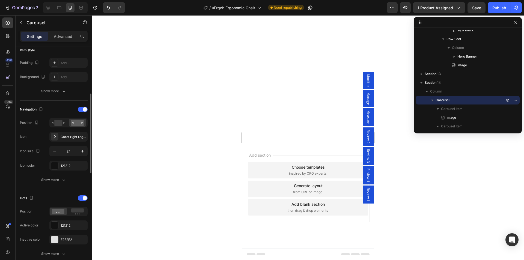
scroll to position [164, 0]
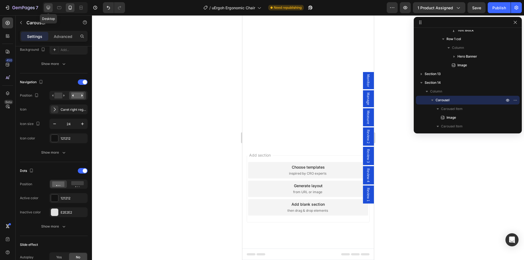
click at [49, 4] on div at bounding box center [48, 7] width 9 height 9
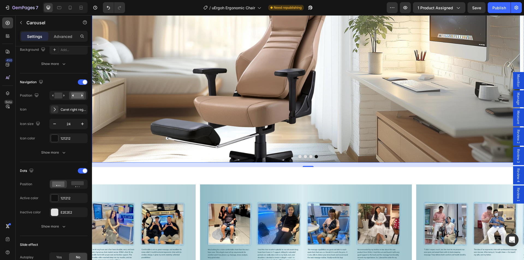
scroll to position [3064, 0]
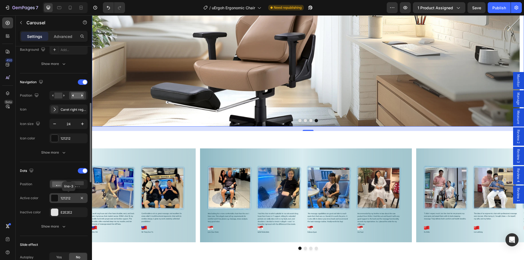
click at [52, 198] on div at bounding box center [54, 198] width 7 height 7
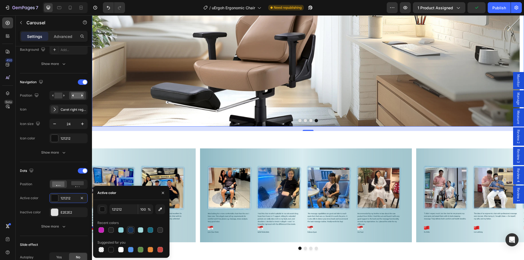
click at [129, 230] on div at bounding box center [130, 229] width 5 height 5
click at [122, 232] on div at bounding box center [120, 229] width 5 height 5
click at [131, 229] on div at bounding box center [130, 229] width 5 height 5
type input "152F4E"
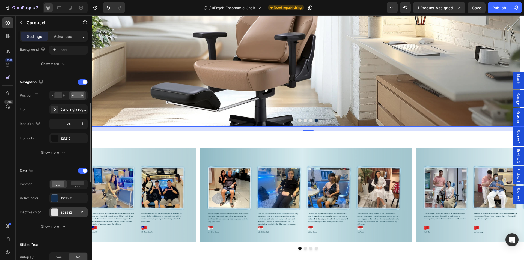
click at [56, 212] on div at bounding box center [54, 212] width 7 height 7
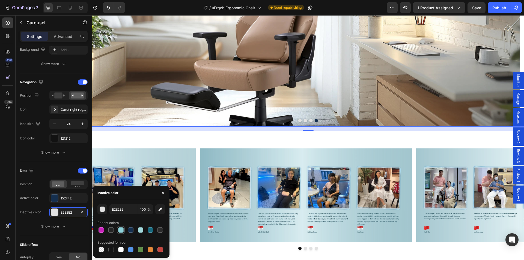
click at [121, 229] on div at bounding box center [120, 229] width 5 height 5
click at [140, 232] on div at bounding box center [140, 229] width 5 height 5
click at [120, 248] on div at bounding box center [120, 249] width 5 height 5
type input "FFFFFF"
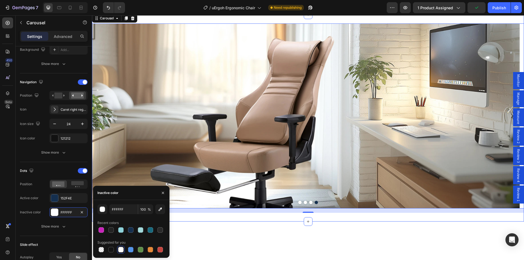
click at [281, 115] on div "Image Image Image Image Carousel 16 Section 14/25" at bounding box center [308, 118] width 432 height 207
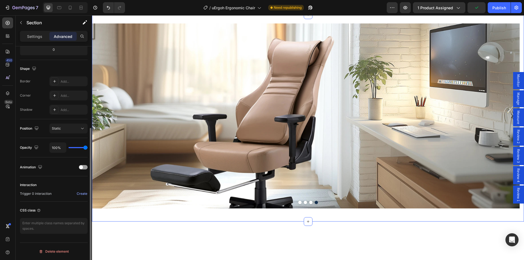
scroll to position [0, 0]
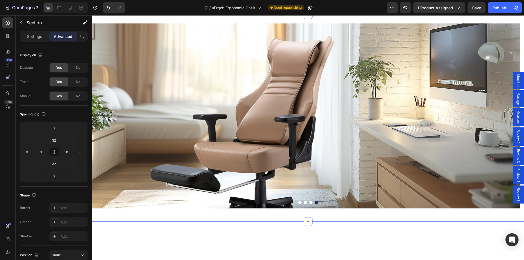
click at [273, 114] on div "Image Image Image Image Carousel Section 14/25 You can create reusable sections…" at bounding box center [308, 118] width 432 height 207
click at [276, 135] on img at bounding box center [306, 115] width 428 height 185
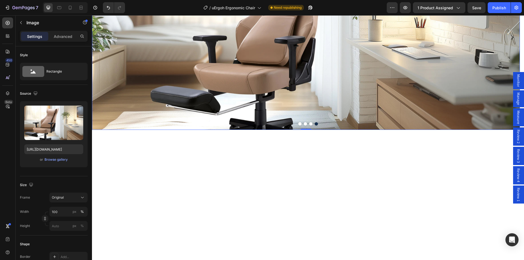
scroll to position [3009, 0]
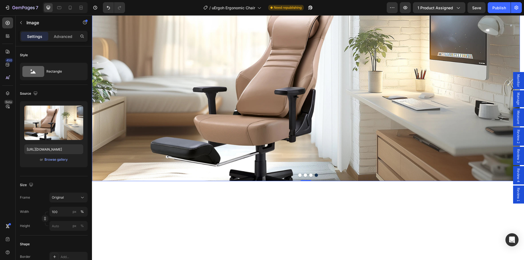
click at [488, 103] on img at bounding box center [306, 88] width 428 height 185
click at [7, 94] on icon at bounding box center [7, 93] width 5 height 5
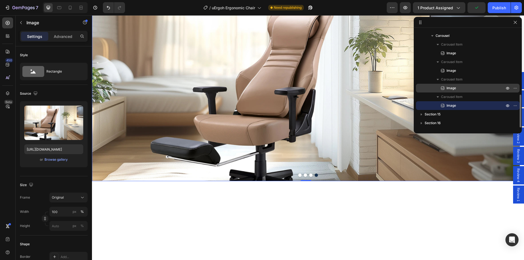
scroll to position [136, 0]
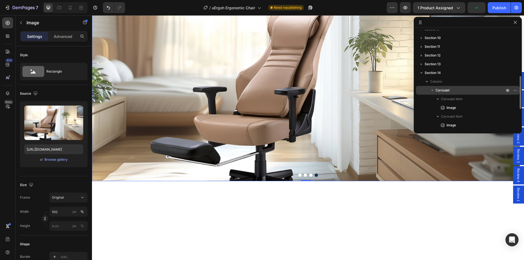
click at [452, 86] on div "Carousel" at bounding box center [467, 90] width 99 height 9
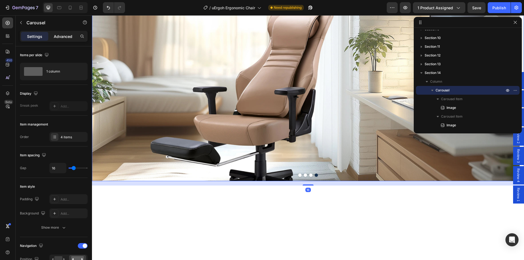
click at [62, 39] on div "Advanced" at bounding box center [62, 36] width 27 height 9
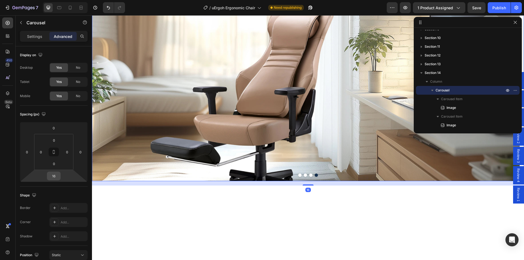
click at [52, 176] on input "16" at bounding box center [53, 176] width 11 height 8
click at [61, 188] on span "Auto" at bounding box center [58, 188] width 7 height 4
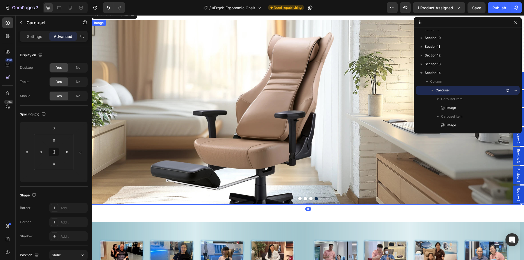
scroll to position [3146, 0]
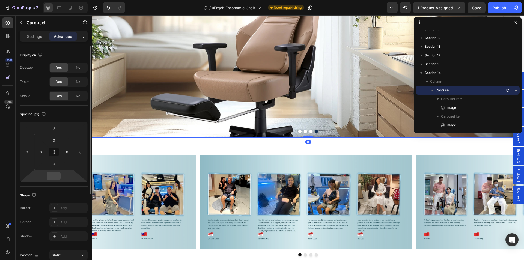
click at [53, 41] on html "7 Version history / uErgoh Ergonomic Chair Need republishing Preview 1 product …" at bounding box center [262, 20] width 524 height 41
click at [52, 175] on input "number" at bounding box center [53, 176] width 11 height 8
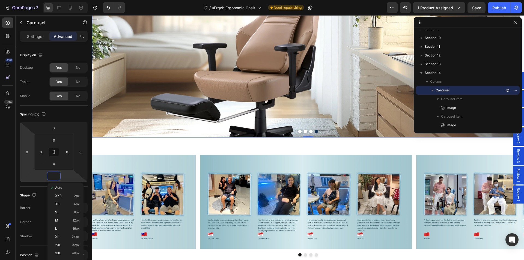
type input "0"
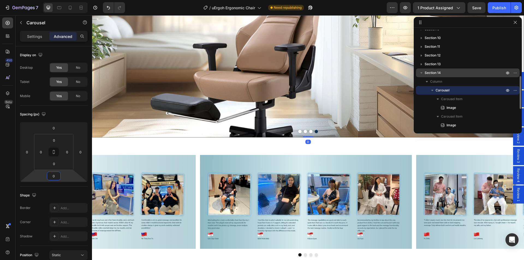
click at [441, 75] on span "Section 14" at bounding box center [433, 72] width 16 height 5
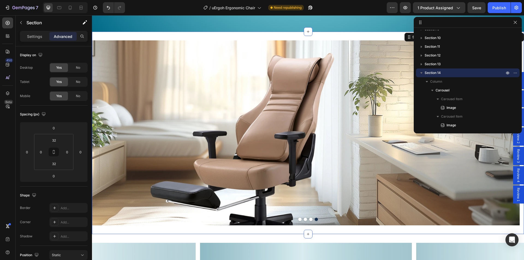
scroll to position [3055, 0]
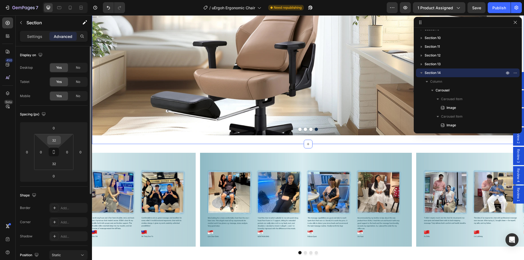
click at [52, 140] on input "32" at bounding box center [54, 140] width 11 height 8
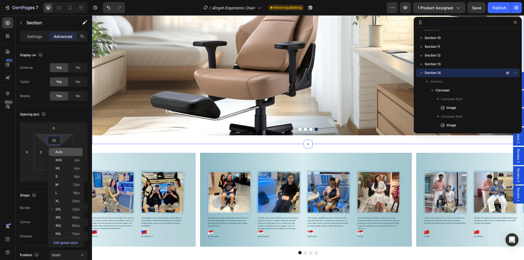
click at [65, 153] on p "Auto" at bounding box center [67, 152] width 25 height 4
type input "Auto"
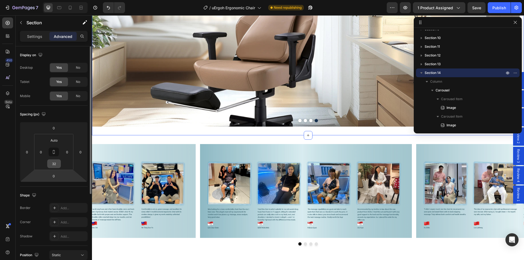
click at [54, 165] on input "32" at bounding box center [54, 164] width 11 height 8
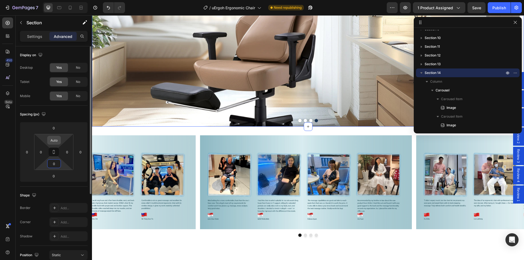
type input "0"
click at [53, 143] on input "Auto" at bounding box center [54, 140] width 11 height 8
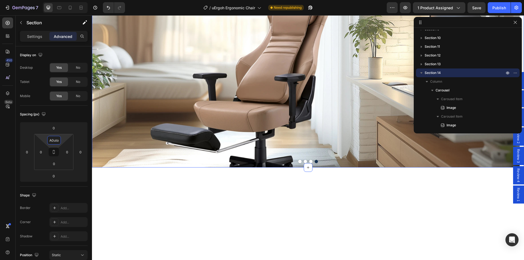
scroll to position [2973, 0]
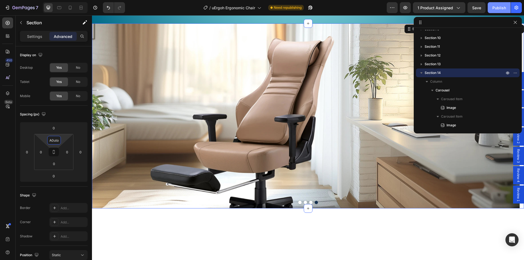
type input "A0uto"
click at [503, 5] on div "Publish" at bounding box center [500, 8] width 14 height 6
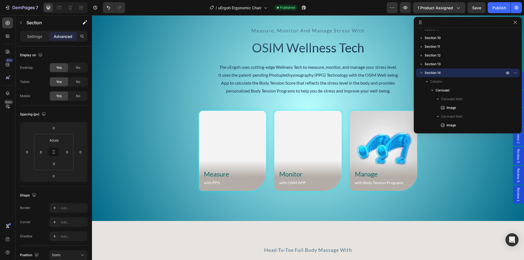
scroll to position [2106, 0]
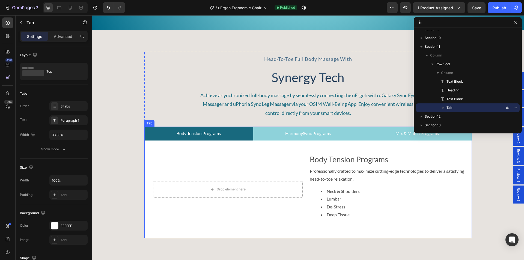
click at [157, 140] on li "Body Tension Programs" at bounding box center [198, 134] width 109 height 14
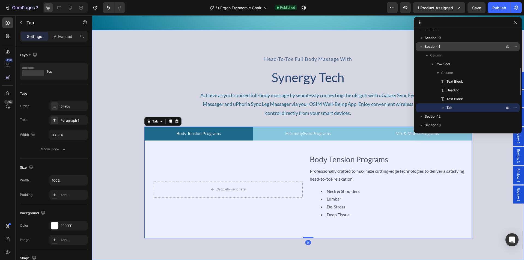
click at [446, 45] on p "Section 11" at bounding box center [465, 46] width 81 height 5
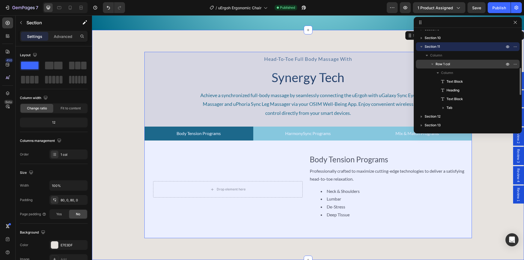
click at [445, 61] on div "Row 1 col" at bounding box center [467, 64] width 99 height 9
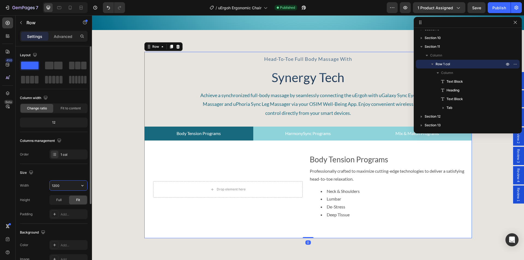
click at [56, 183] on input "1200" at bounding box center [69, 186] width 38 height 10
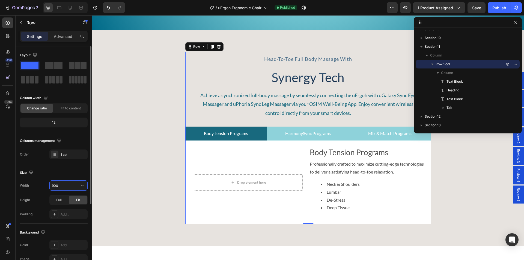
click at [54, 184] on input "900" at bounding box center [69, 186] width 38 height 10
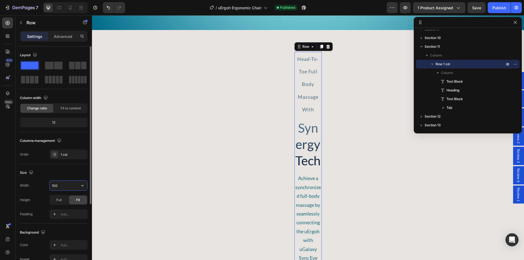
type input "1000"
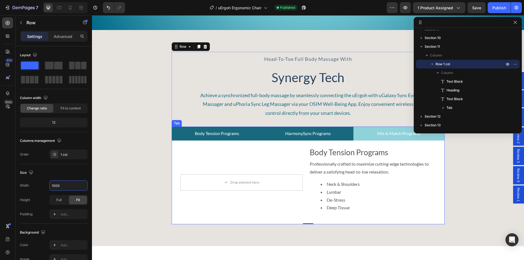
click at [299, 134] on p "HarmonySync Programs" at bounding box center [308, 134] width 46 height 8
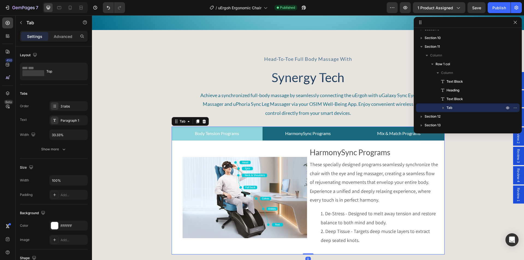
click at [384, 132] on p "Mix & Match Programs" at bounding box center [398, 134] width 43 height 8
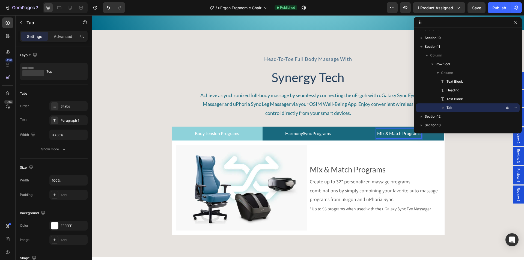
click at [328, 131] on p "HarmonySync Programs" at bounding box center [308, 134] width 46 height 8
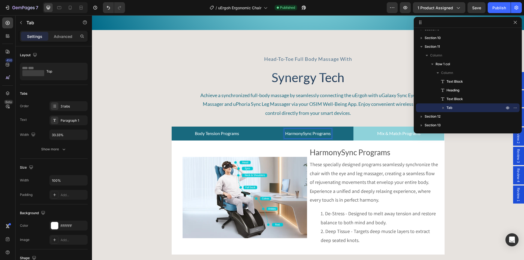
click at [224, 131] on p "Body Tension Programs" at bounding box center [217, 134] width 44 height 8
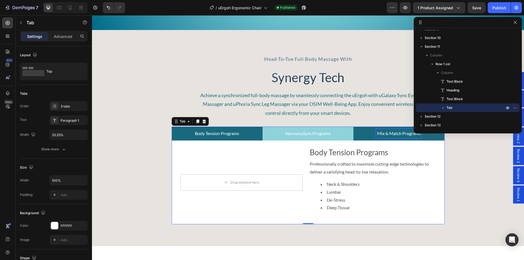
click at [393, 134] on p "Mix & Match Programs" at bounding box center [398, 134] width 43 height 8
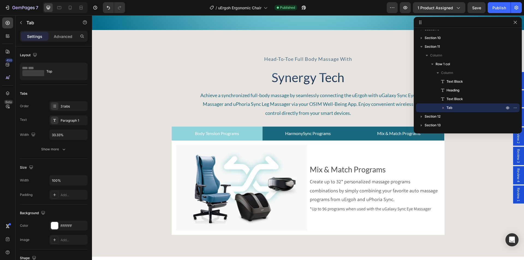
click at [333, 132] on li "HarmonySync Programs" at bounding box center [308, 134] width 91 height 14
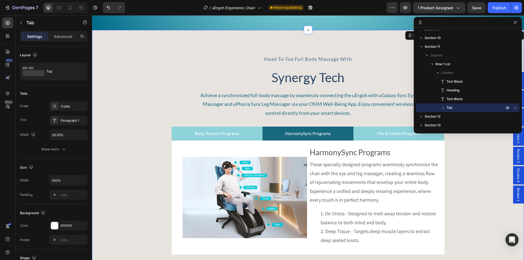
click at [154, 73] on div "head-to-toe full body massage with Text Block Synergy Tech Heading Achieve a sy…" at bounding box center [308, 153] width 432 height 203
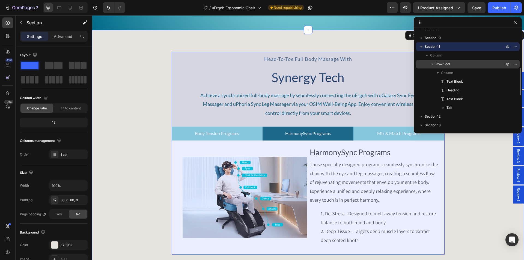
click at [452, 65] on p "Row 1 col" at bounding box center [471, 63] width 70 height 5
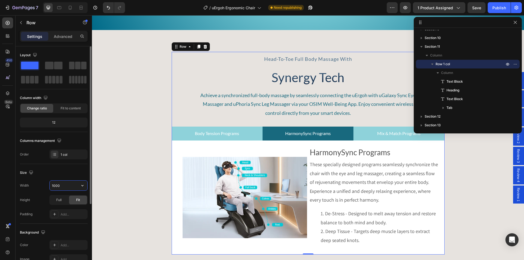
click at [56, 185] on input "1000" at bounding box center [69, 186] width 38 height 10
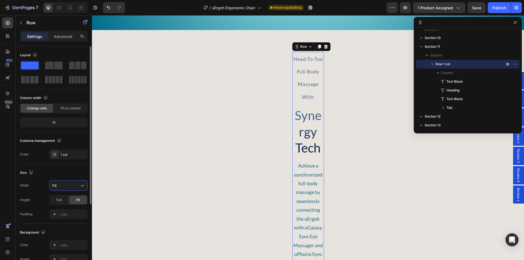
type input "1160"
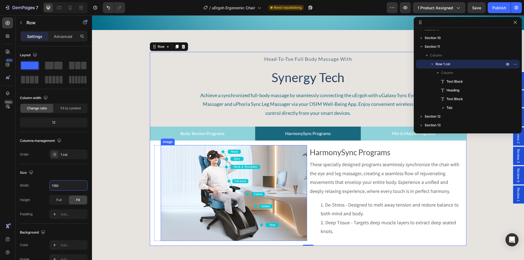
click at [181, 153] on img at bounding box center [234, 193] width 146 height 96
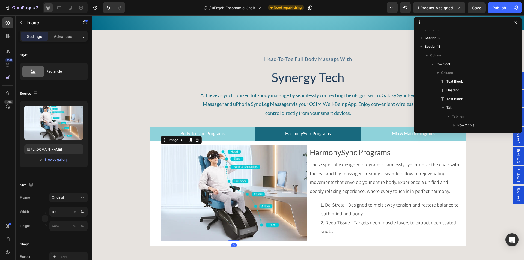
scroll to position [241, 0]
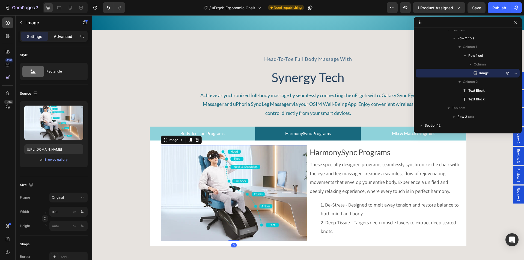
click at [68, 35] on p "Advanced" at bounding box center [63, 37] width 19 height 6
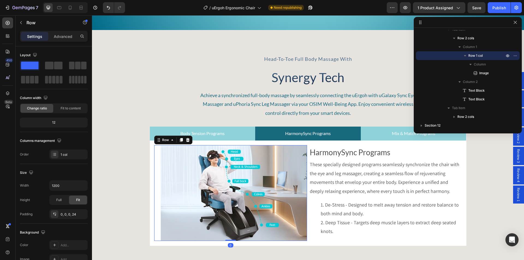
click at [155, 156] on div "Image Row 0" at bounding box center [230, 193] width 153 height 96
click at [63, 29] on div "Row" at bounding box center [47, 23] width 62 height 14
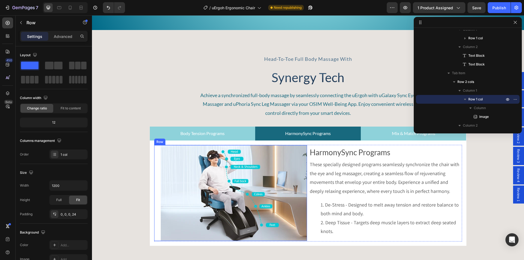
click at [157, 153] on div "Image Row" at bounding box center [230, 193] width 153 height 96
click at [60, 36] on p "Advanced" at bounding box center [63, 37] width 19 height 6
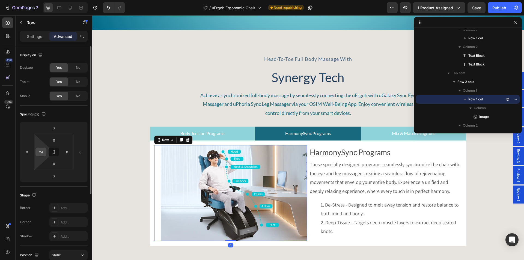
click at [43, 151] on input "24" at bounding box center [41, 152] width 8 height 8
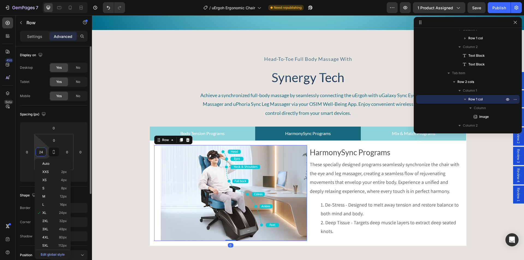
type input "0"
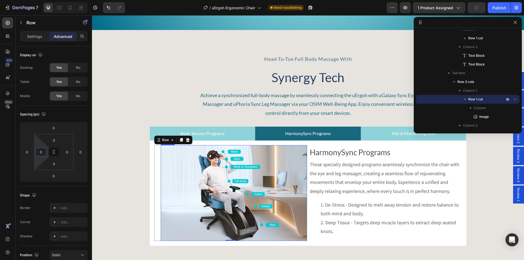
click at [187, 176] on img at bounding box center [234, 193] width 146 height 96
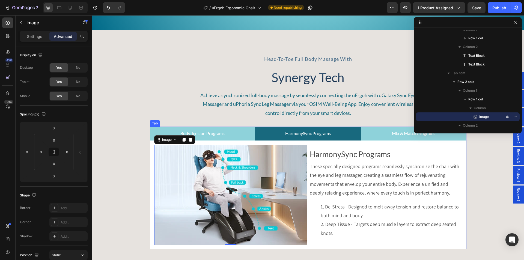
click at [150, 145] on div "Hero Banner Row Body Tension Programs Text Block Professionally crafted to maxi…" at bounding box center [308, 195] width 317 height 109
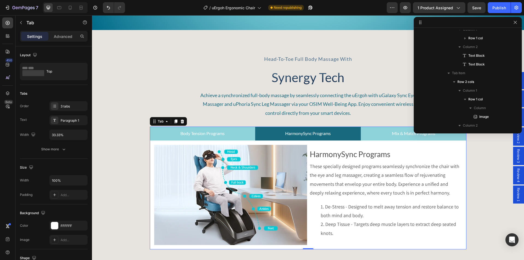
scroll to position [171, 0]
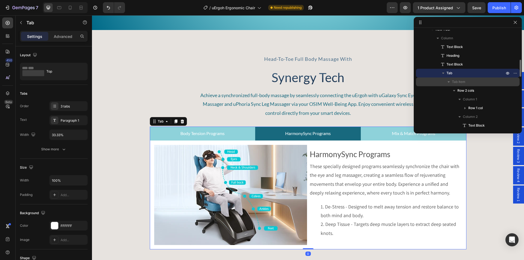
click at [461, 82] on span "Tab Item" at bounding box center [458, 81] width 13 height 5
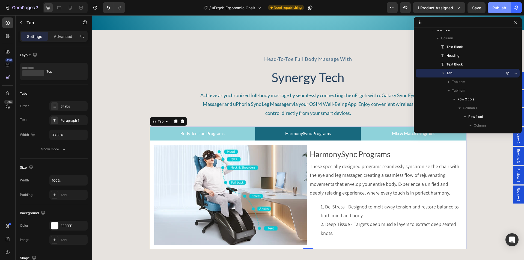
drag, startPoint x: 397, startPoint y: 1, endPoint x: 490, endPoint y: 13, distance: 93.0
click at [490, 13] on button "Publish" at bounding box center [499, 7] width 23 height 11
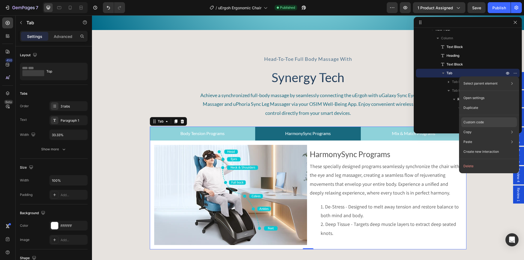
click at [476, 125] on p "Custom code" at bounding box center [474, 122] width 20 height 5
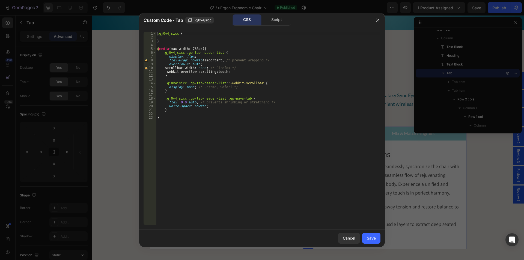
type textarea "}"
click at [193, 40] on div ".gj0v4jsicc { } @ media (max-width: 768px) { .gj0v4jsicc .gp-tab-header-list { …" at bounding box center [268, 132] width 224 height 201
click at [181, 42] on div ".gj0v4jsicc { } @ media (max-width: 768px) { .gj0v4jsicc .gp-tab-header-list { …" at bounding box center [268, 132] width 224 height 201
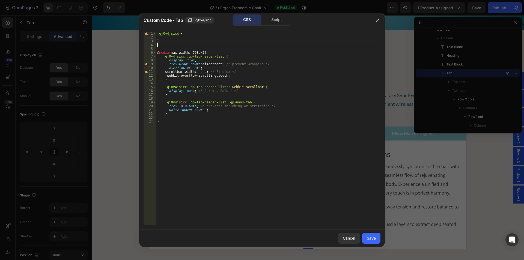
paste textarea "gp-tab-item-container"
type textarea ".gp-tab-item-container{"
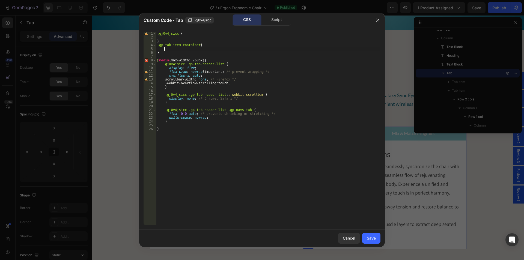
scroll to position [0, 0]
drag, startPoint x: 178, startPoint y: 32, endPoint x: 154, endPoint y: 32, distance: 24.3
click at [154, 32] on div "1 2 3 4 5 6 7 8 9 10 11 12 13 14 15 16 17 18 19 20 21 22 23 24 25 26 .gj0v4jsic…" at bounding box center [262, 129] width 237 height 194
click at [157, 45] on div ".gj0v4jsicc { } .gp-tab-item-container { } @ media (max-width: 768px) { .gj0v4j…" at bounding box center [268, 132] width 224 height 201
paste textarea ".gj0v4jsicc"
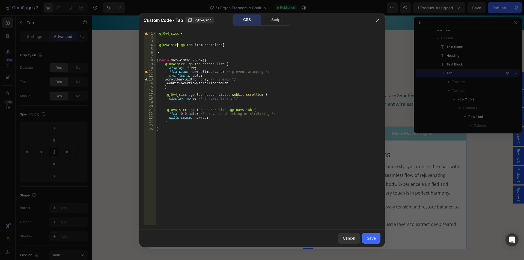
type textarea ".gj0v4jsicc .gp-tab-item-container{"
click at [166, 49] on div ".gj0v4jsicc { } .gj0v4jsicc .gp-tab-item-container { } @ media (max-width: 768p…" at bounding box center [268, 132] width 224 height 201
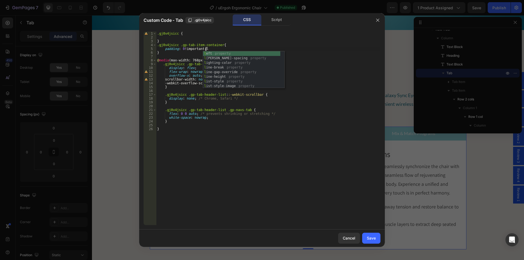
scroll to position [0, 4]
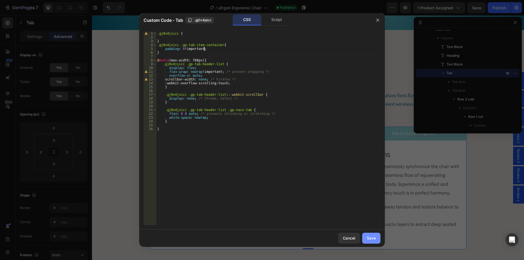
type textarea "padding: 0 !important;"
click at [371, 239] on div "Save" at bounding box center [371, 238] width 9 height 6
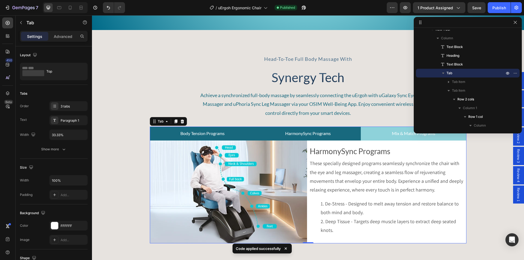
click at [223, 136] on div "Body Tension Programs" at bounding box center [203, 134] width 46 height 10
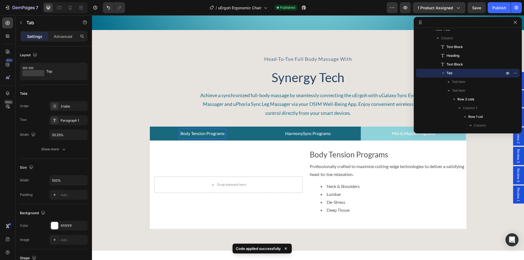
click at [295, 134] on p "HarmonySync Programs" at bounding box center [308, 134] width 46 height 8
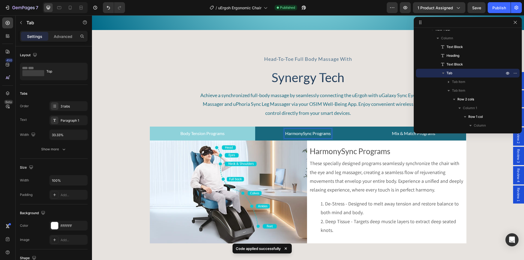
click at [387, 136] on li "Mix & Match Programs" at bounding box center [414, 134] width 106 height 14
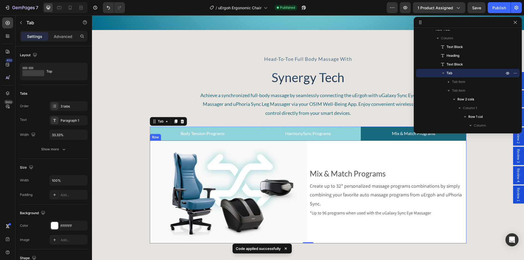
click at [315, 155] on div "Mix & Match Programs Text Block Create up to 32* personalized massage programs …" at bounding box center [387, 192] width 157 height 103
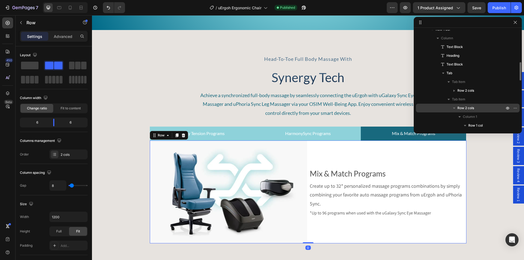
click at [465, 107] on span "Row 2 cols" at bounding box center [466, 107] width 17 height 5
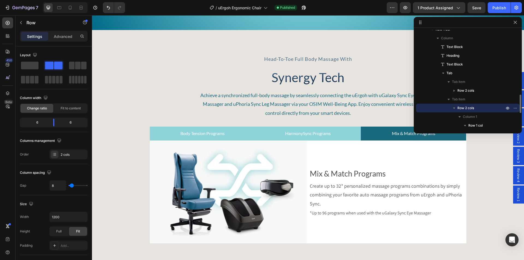
scroll to position [198, 0]
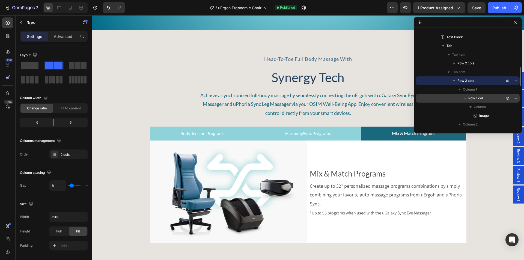
click at [475, 101] on div "Row 1 col" at bounding box center [467, 98] width 99 height 9
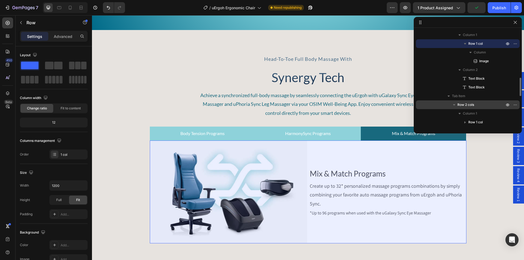
scroll to position [280, 0]
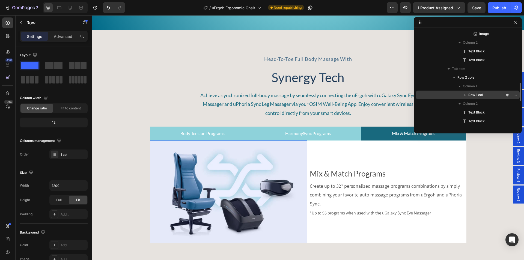
click at [472, 96] on span "Row 1 col" at bounding box center [476, 94] width 14 height 5
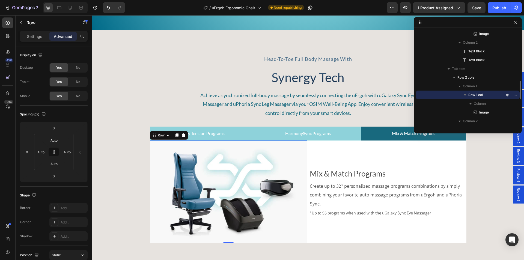
click at [466, 96] on icon "button" at bounding box center [465, 94] width 5 height 5
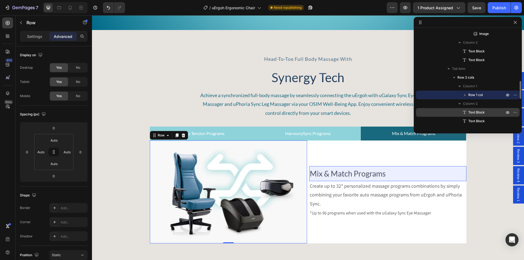
click at [474, 113] on span "Text Block" at bounding box center [477, 112] width 16 height 5
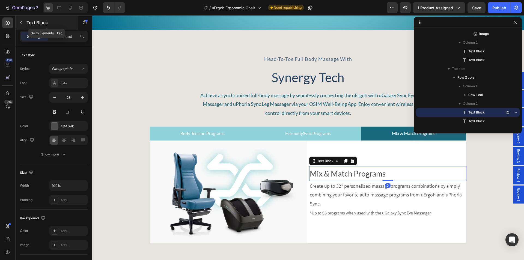
click at [22, 21] on icon "button" at bounding box center [21, 22] width 4 height 4
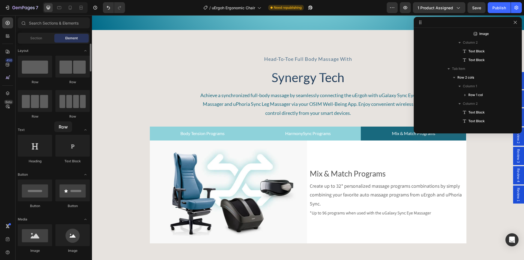
drag, startPoint x: 180, startPoint y: 113, endPoint x: 54, endPoint y: 121, distance: 125.9
click at [54, 135] on div "Row Row Row Row" at bounding box center [54, 152] width 72 height 34
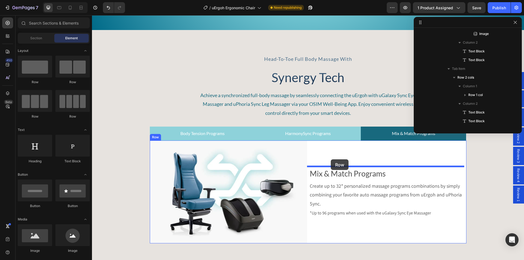
drag, startPoint x: 126, startPoint y: 80, endPoint x: 331, endPoint y: 159, distance: 219.7
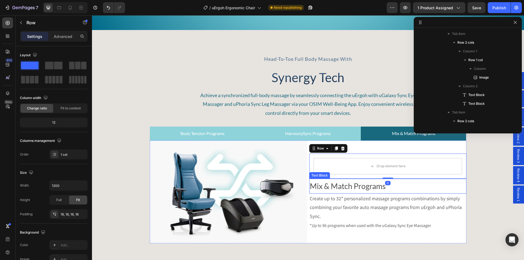
scroll to position [381, 0]
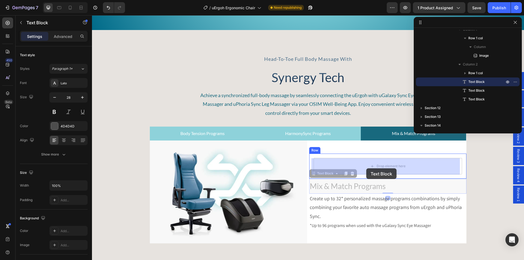
drag, startPoint x: 343, startPoint y: 186, endPoint x: 366, endPoint y: 168, distance: 29.0
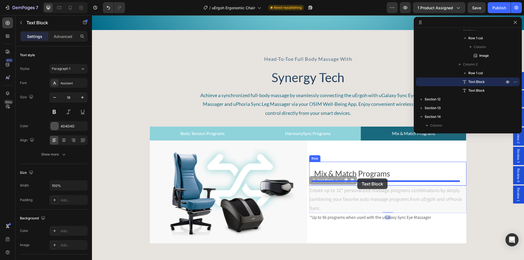
drag, startPoint x: 334, startPoint y: 198, endPoint x: 357, endPoint y: 179, distance: 30.1
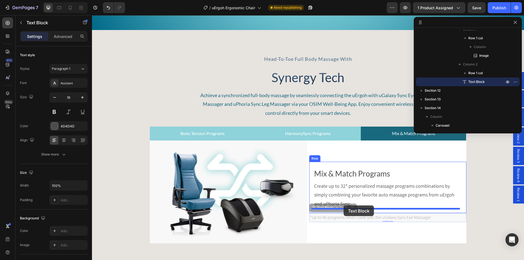
drag, startPoint x: 341, startPoint y: 210, endPoint x: 344, endPoint y: 206, distance: 5.4
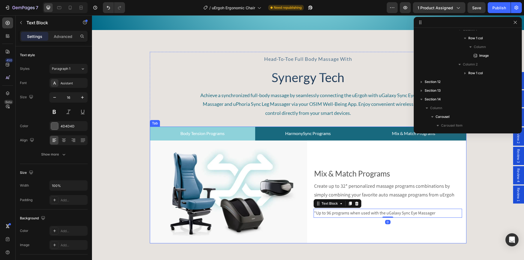
click at [311, 132] on p "HarmonySync Programs" at bounding box center [308, 134] width 46 height 8
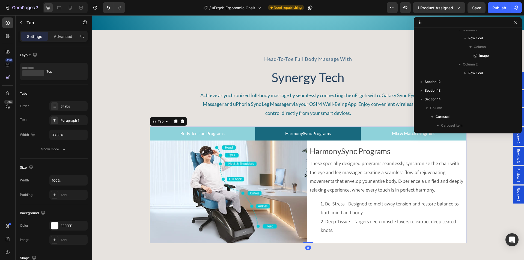
scroll to position [171, 0]
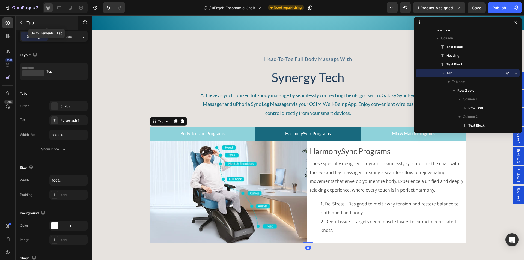
click at [20, 21] on icon "button" at bounding box center [21, 22] width 4 height 4
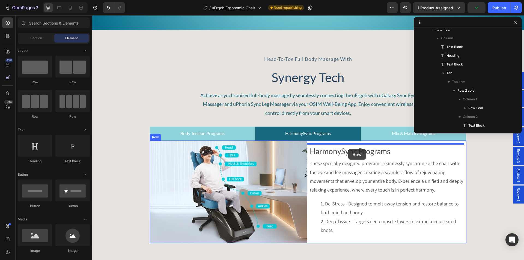
drag, startPoint x: 183, startPoint y: 94, endPoint x: 348, endPoint y: 149, distance: 174.0
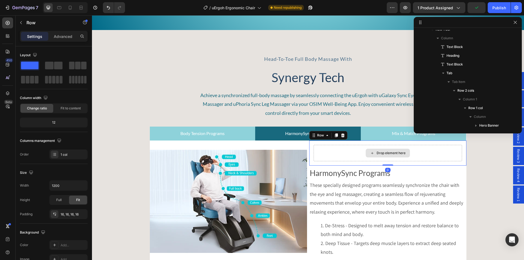
scroll to position [319, 0]
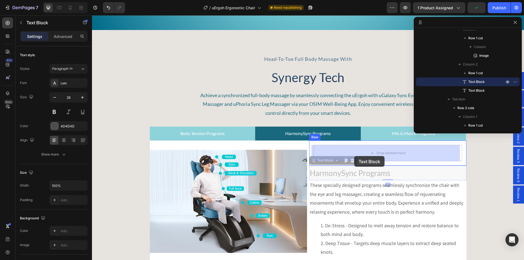
drag, startPoint x: 353, startPoint y: 159, endPoint x: 354, endPoint y: 156, distance: 2.8
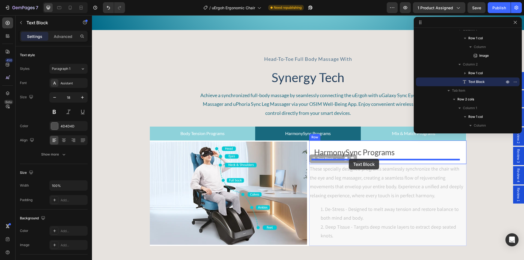
drag, startPoint x: 333, startPoint y: 179, endPoint x: 348, endPoint y: 159, distance: 24.7
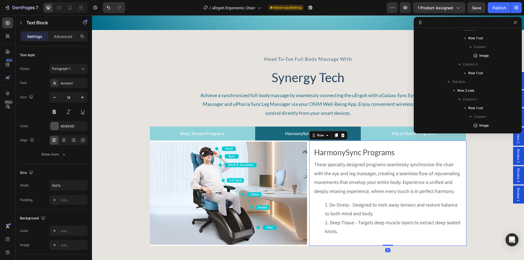
click at [309, 146] on div "HarmonySync Programs Text Block These specially designed programs seamlessly sy…" at bounding box center [387, 193] width 157 height 105
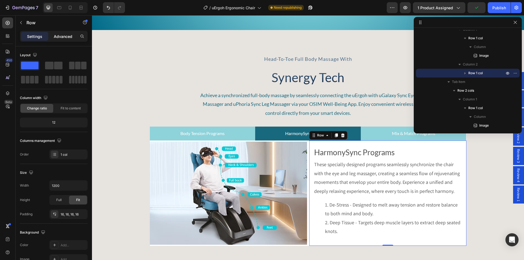
click at [64, 32] on div "Advanced" at bounding box center [62, 36] width 27 height 9
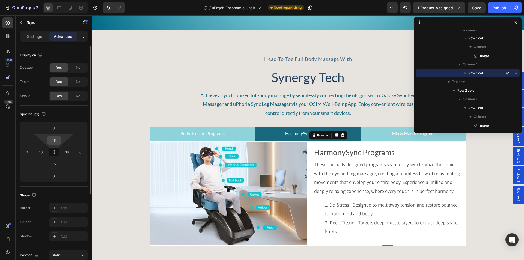
click at [54, 142] on input "16" at bounding box center [54, 140] width 11 height 8
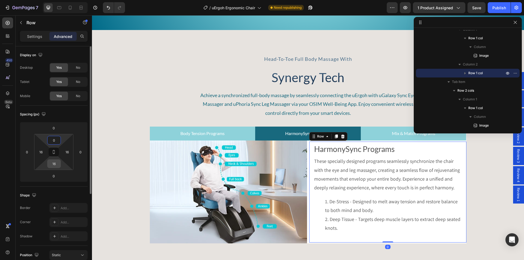
type input "0"
click at [55, 164] on input "16" at bounding box center [54, 164] width 11 height 8
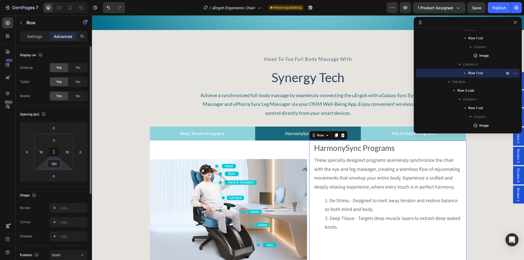
click at [53, 163] on input "160" at bounding box center [54, 164] width 11 height 8
type input "0"
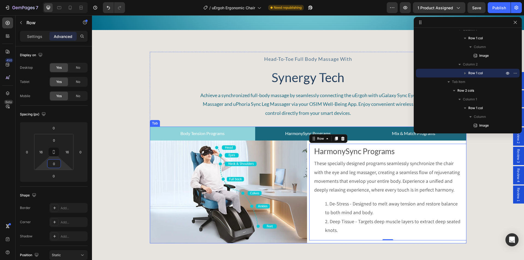
click at [387, 132] on li "Mix & Match Programs" at bounding box center [414, 134] width 106 height 14
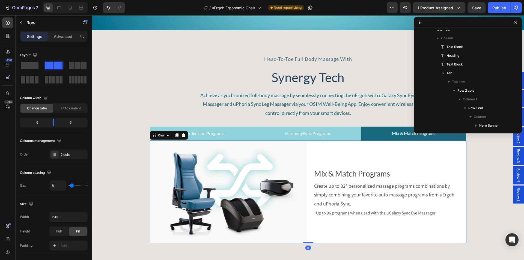
click at [309, 147] on div "Mix & Match Programs Text Block Create up to 32* personalized massage programs …" at bounding box center [387, 192] width 157 height 103
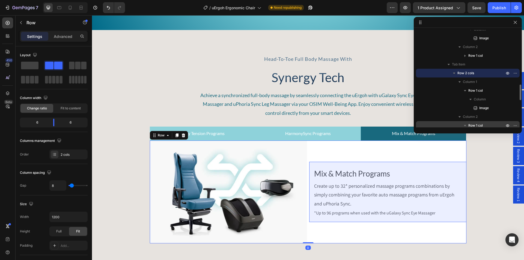
click at [479, 124] on span "Row 1 col" at bounding box center [476, 125] width 14 height 5
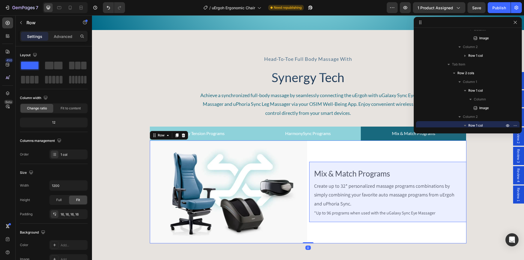
scroll to position [389, 0]
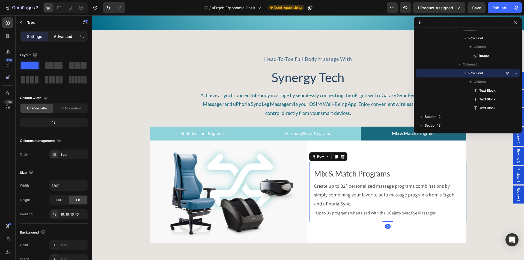
click at [59, 37] on p "Advanced" at bounding box center [63, 37] width 19 height 6
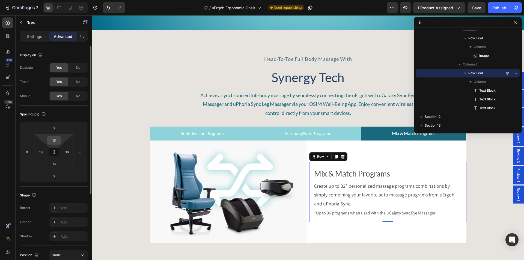
click at [54, 142] on input "16" at bounding box center [54, 140] width 11 height 8
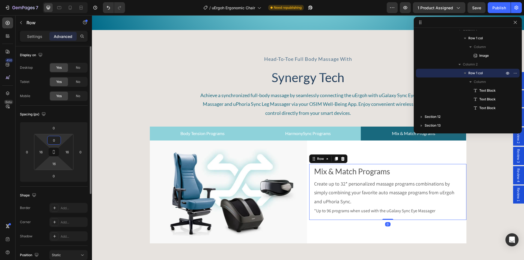
type input "0"
click at [52, 41] on html "7 Version history / uErgoh Ergonomic Chair Need republishing Preview 1 product …" at bounding box center [262, 20] width 524 height 41
click at [55, 162] on input "16" at bounding box center [54, 164] width 11 height 8
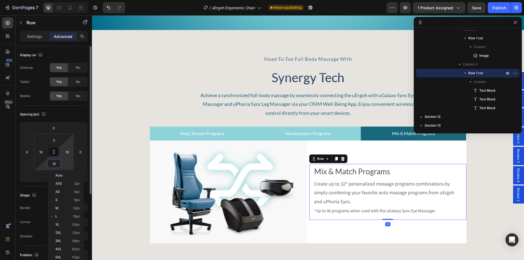
type input "0"
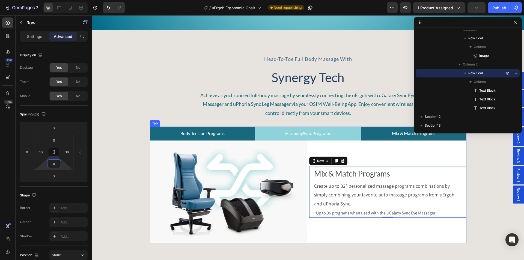
click at [203, 133] on p "Body Tension Programs" at bounding box center [202, 134] width 44 height 8
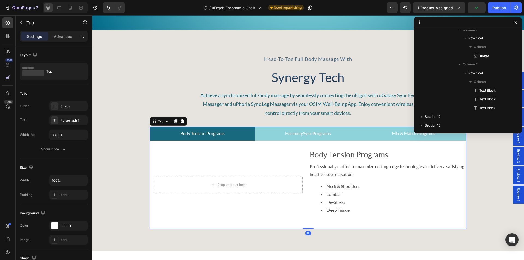
scroll to position [171, 0]
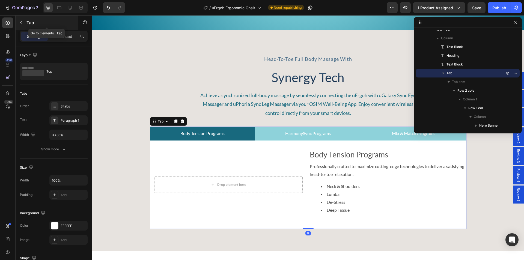
click at [21, 23] on icon "button" at bounding box center [21, 22] width 2 height 3
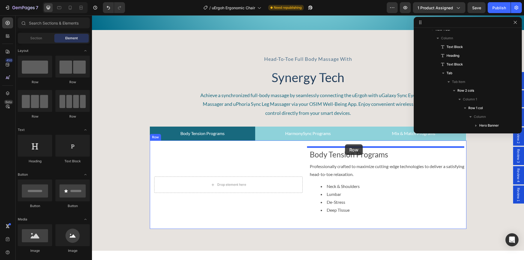
drag, startPoint x: 138, startPoint y: 91, endPoint x: 345, endPoint y: 144, distance: 213.4
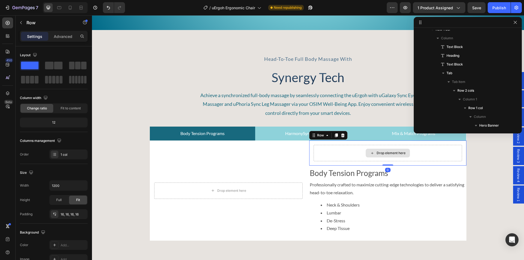
scroll to position [256, 0]
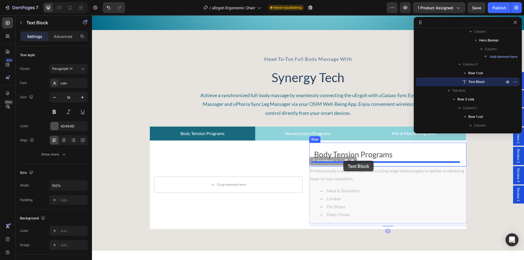
drag, startPoint x: 336, startPoint y: 172, endPoint x: 343, endPoint y: 161, distance: 13.6
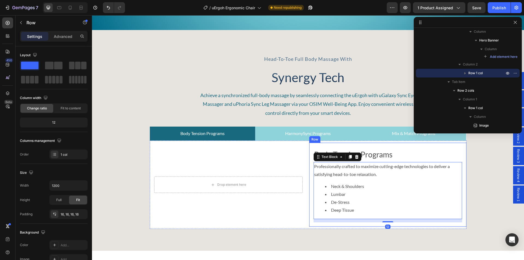
click at [311, 146] on div "Body Tension Programs Text Block Professionally crafted to maximize cutting-edg…" at bounding box center [387, 185] width 157 height 84
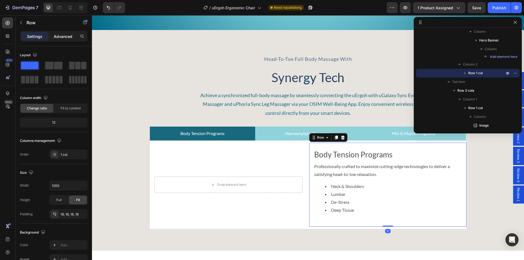
click at [60, 35] on p "Advanced" at bounding box center [63, 37] width 19 height 6
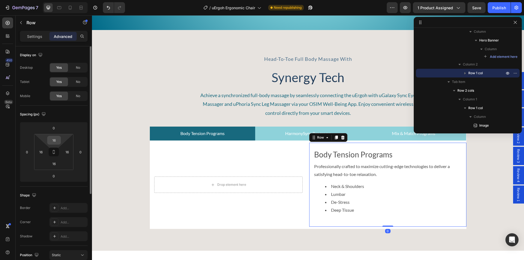
click at [52, 141] on input "16" at bounding box center [54, 140] width 11 height 8
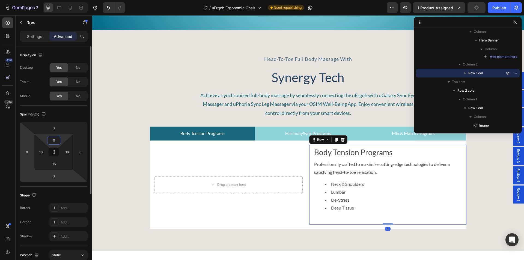
type input "0"
click at [52, 164] on input "16" at bounding box center [54, 164] width 11 height 8
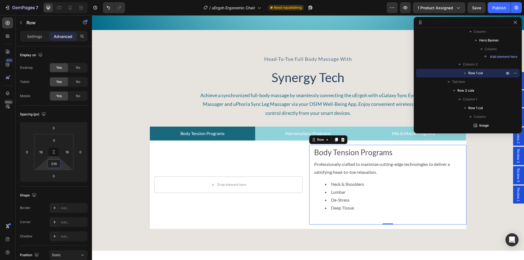
type input "16"
click at [306, 143] on div "Drop element here Hero Banner Row Body Tension Programs Text Block Professional…" at bounding box center [308, 185] width 317 height 88
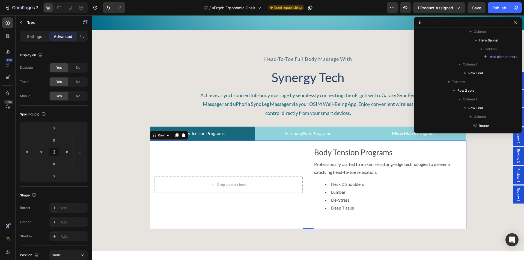
scroll to position [188, 0]
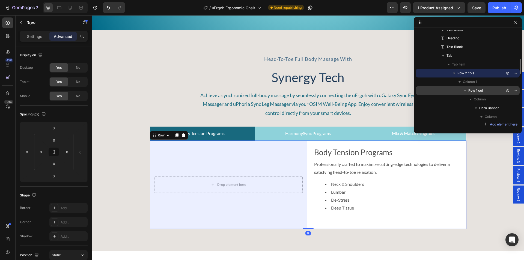
click at [478, 91] on span "Row 1 col" at bounding box center [476, 90] width 14 height 5
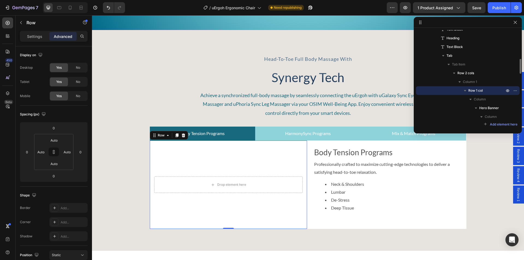
click at [466, 91] on icon "button" at bounding box center [465, 90] width 5 height 5
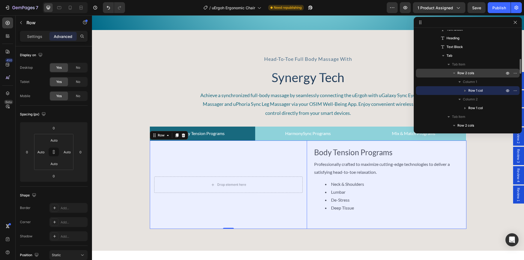
click at [468, 75] on span "Row 2 cols" at bounding box center [466, 72] width 17 height 5
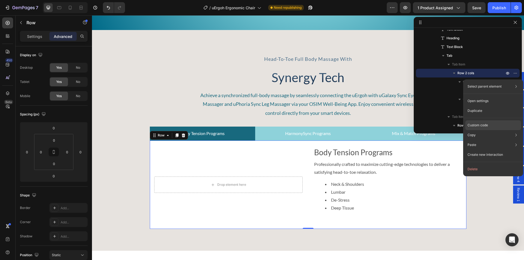
click at [480, 125] on p "Custom code" at bounding box center [478, 125] width 20 height 5
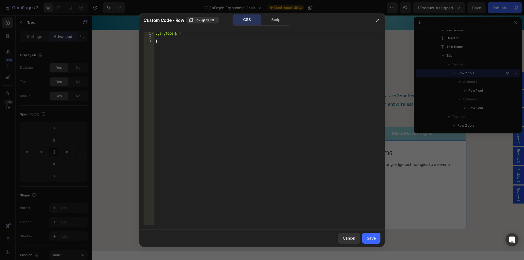
click at [176, 34] on div ".g2-gTQCGfu { }" at bounding box center [268, 132] width 226 height 201
click at [174, 52] on div ".g2-gTQCGfu { }" at bounding box center [268, 132] width 226 height 201
type textarea "}"
paste textarea "gp-flex-col"
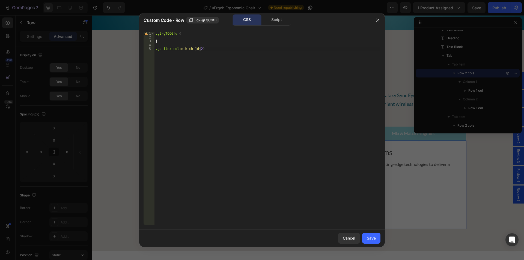
type textarea ".gp-flex-col:nth-child(2){"
click at [174, 32] on div ".g2-gTQCGfu { } .gp-flex-col :nth-child ( 2 ) { }" at bounding box center [268, 132] width 226 height 201
drag, startPoint x: 176, startPoint y: 33, endPoint x: 155, endPoint y: 42, distance: 22.0
click at [149, 31] on div ".g2-gTQCGfu { 1 2 3 4 5 6 7 .g2-gTQCGfu { } .gp-flex-col :nth-child ( 2 ) { } ה…" at bounding box center [262, 128] width 246 height 202
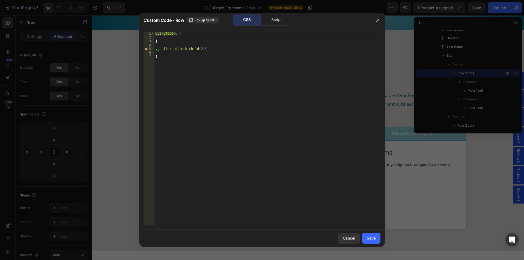
click at [156, 48] on div ".g2-gTQCGfu { } .gp-flex-col :nth-child ( 2 ) { }" at bounding box center [268, 132] width 226 height 201
paste textarea ".g2-gTQCGfu"
type textarea ".g2-gTQCGfu .gp-flex-col:nth-child(2){"
click at [165, 51] on div ".g2-gTQCGfu { } .g2-gTQCGfu .gp-flex-col :nth-child ( 2 ) { }" at bounding box center [268, 132] width 226 height 201
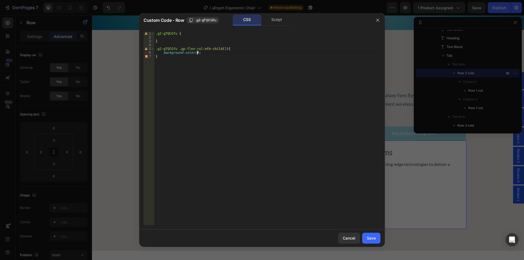
paste textarea "f3f3f3;"
type textarea "background-color: #f3f3f3;;"
click at [366, 237] on button "Save" at bounding box center [371, 238] width 18 height 11
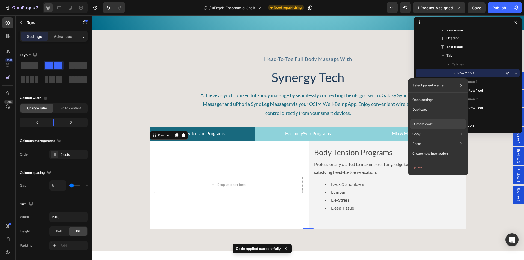
click at [433, 123] on p "Custom code" at bounding box center [423, 124] width 20 height 5
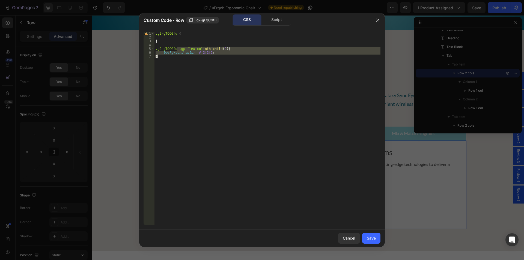
drag, startPoint x: 177, startPoint y: 49, endPoint x: 198, endPoint y: 63, distance: 25.9
click at [199, 64] on div ".g2-gTQCGfu { } .g2-gTQCGfu .gp-flex-col :nth-child ( 2 ) { background-color : …" at bounding box center [268, 132] width 226 height 201
type textarea "background-color: #f3f3f3; }"
click at [369, 238] on div "Save" at bounding box center [371, 238] width 9 height 6
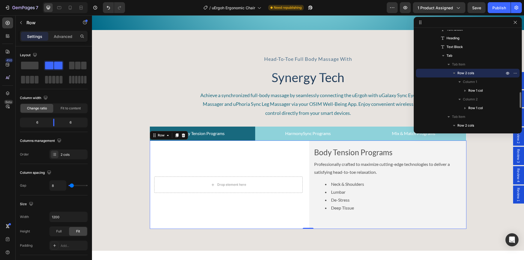
scroll to position [216, 0]
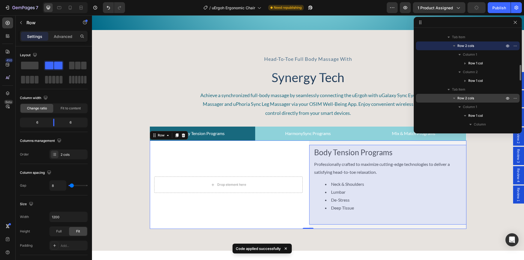
click at [472, 99] on span "Row 2 cols" at bounding box center [466, 98] width 17 height 5
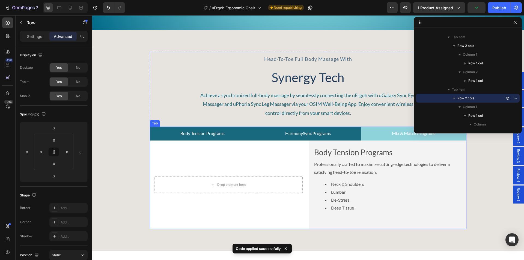
click at [308, 132] on p "HarmonySync Programs" at bounding box center [308, 134] width 46 height 8
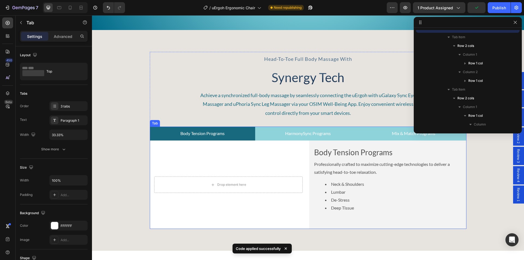
scroll to position [171, 0]
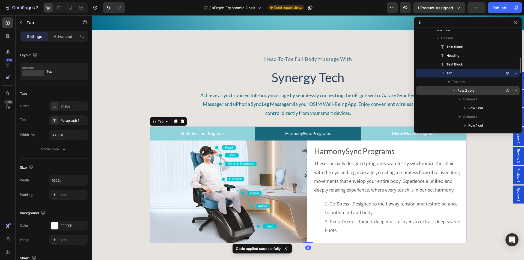
click at [470, 91] on span "Row 2 cols" at bounding box center [466, 90] width 17 height 5
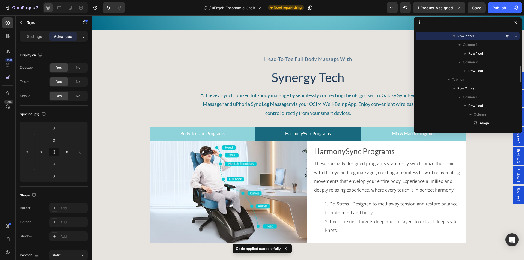
scroll to position [253, 0]
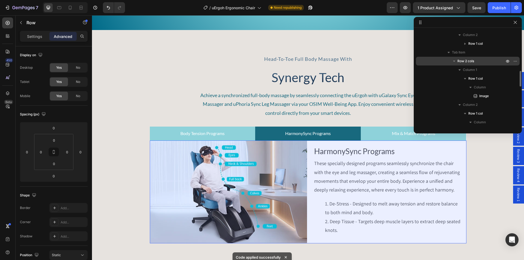
click at [470, 60] on span "Row 2 cols" at bounding box center [466, 60] width 17 height 5
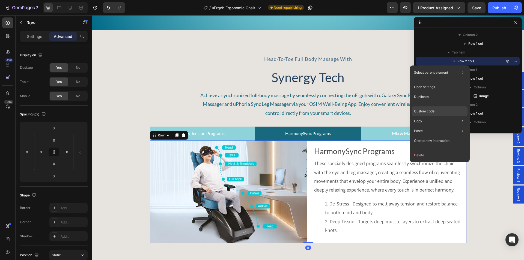
click at [437, 126] on div "Custom code" at bounding box center [440, 131] width 56 height 10
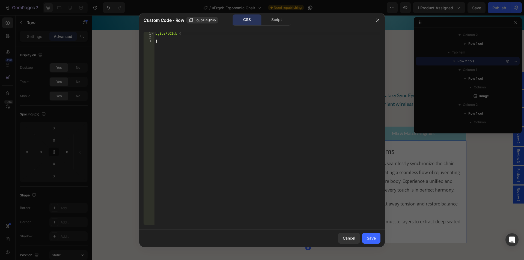
type textarea "}"
click at [172, 56] on div ".g8bzFtQ2ub { }" at bounding box center [268, 132] width 226 height 201
paste textarea "}"
drag, startPoint x: 174, startPoint y: 35, endPoint x: 145, endPoint y: 34, distance: 29.2
click at [149, 34] on div "} 1 2 3 4 5 6 .g8bzFtQ2ub { } .gp-flex-col :nth-child ( 2 ) { background-color …" at bounding box center [262, 129] width 237 height 194
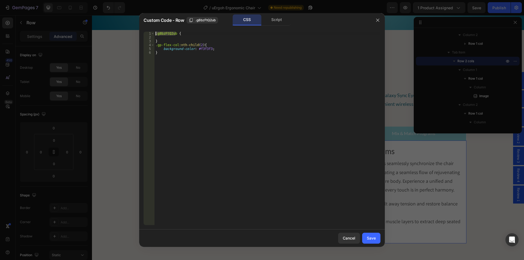
click at [156, 46] on div ".g8bzFtQ2ub { } .gp-flex-col :nth-child ( 2 ) { background-color : #f3f3f3 ; }" at bounding box center [268, 132] width 226 height 201
paste textarea ".g8bzFtQ2ub"
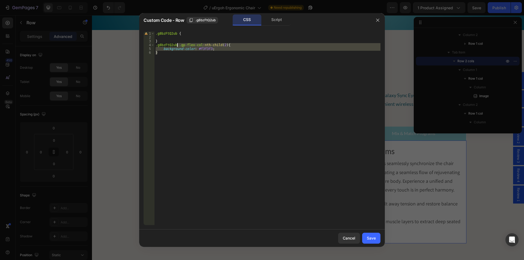
drag, startPoint x: 177, startPoint y: 55, endPoint x: 177, endPoint y: 46, distance: 9.0
click at [177, 46] on div ".g8bzFtQ2ub { } .g8bzFtQ2ub .gp-flex-col :nth-child ( 2 ) { background-color : …" at bounding box center [268, 132] width 226 height 201
type textarea ".g8bzFtQ2ub .gp-flex-col:nth-child(2){ background-color: #f3f3f3;"
click at [372, 232] on div "Cancel Save" at bounding box center [262, 238] width 246 height 17
click at [371, 236] on div "Save" at bounding box center [371, 238] width 9 height 6
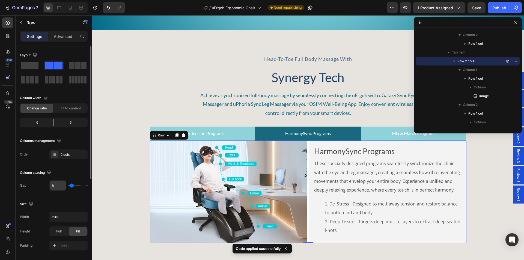
click at [52, 188] on input "8" at bounding box center [58, 186] width 16 height 10
type input "0"
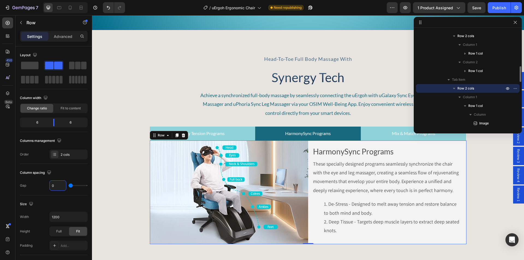
scroll to position [198, 0]
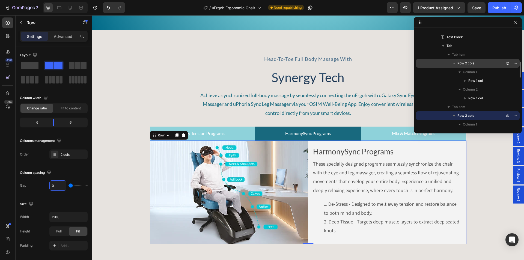
click at [474, 61] on span "Row 2 cols" at bounding box center [466, 63] width 17 height 5
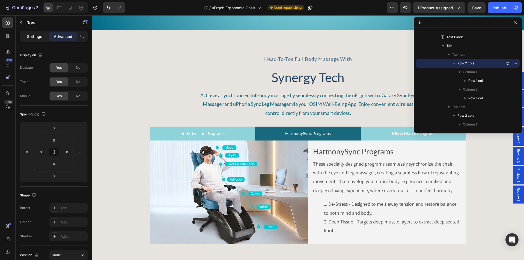
click at [24, 34] on div "Settings" at bounding box center [34, 36] width 27 height 9
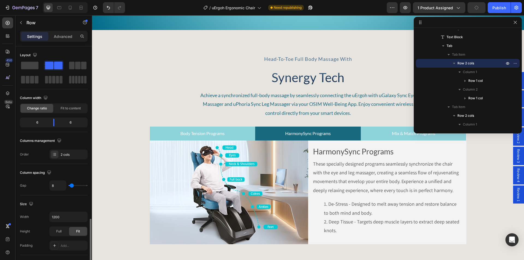
scroll to position [109, 0]
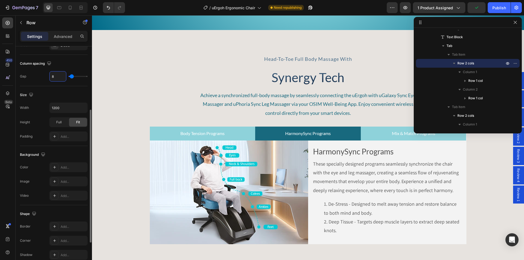
click at [54, 76] on input "8" at bounding box center [58, 77] width 16 height 10
type input "0"
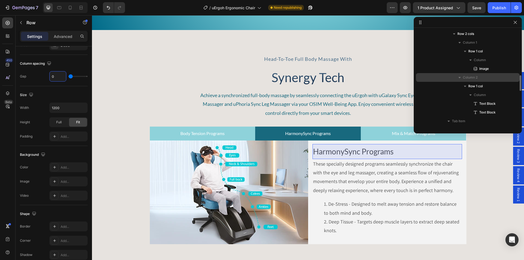
scroll to position [307, 0]
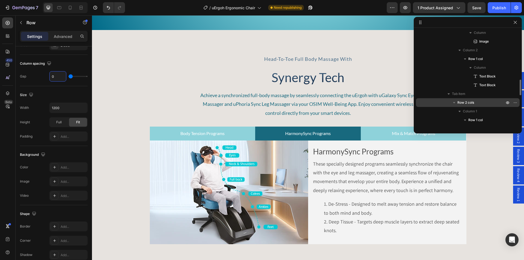
drag, startPoint x: 472, startPoint y: 103, endPoint x: 464, endPoint y: 102, distance: 8.5
click at [472, 103] on span "Row 2 cols" at bounding box center [466, 102] width 17 height 5
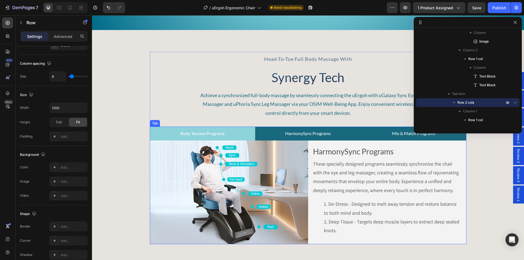
click at [392, 135] on p "Mix & Match Programs" at bounding box center [413, 134] width 43 height 8
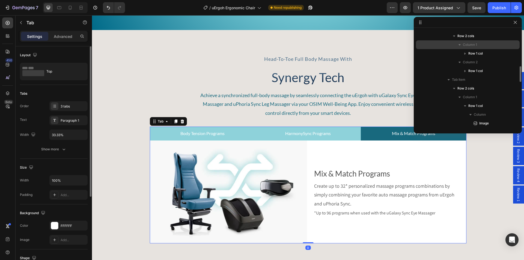
scroll to position [253, 0]
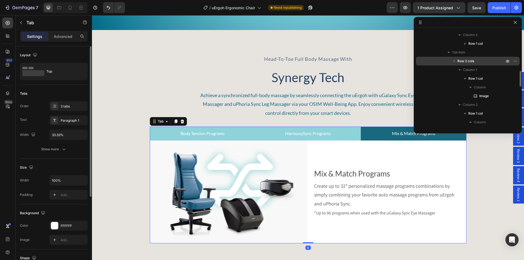
click at [466, 60] on span "Row 2 cols" at bounding box center [466, 60] width 17 height 5
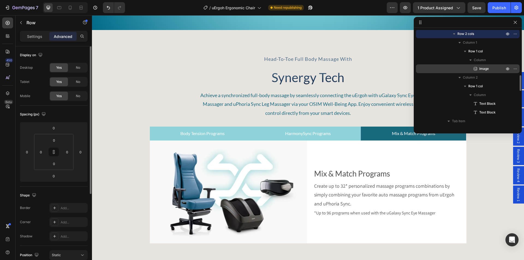
scroll to position [307, 0]
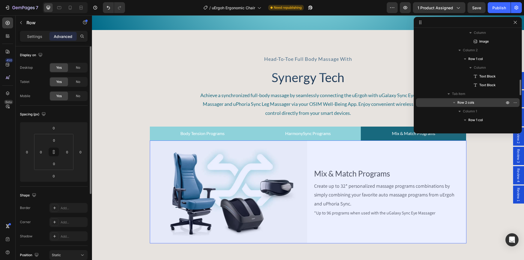
click at [469, 105] on span "Row 2 cols" at bounding box center [466, 102] width 17 height 5
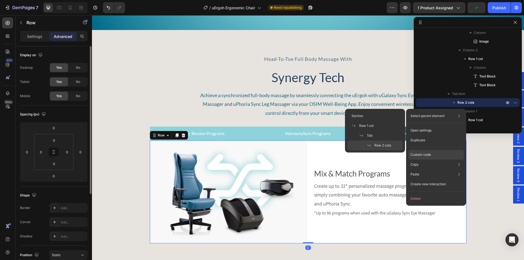
click at [430, 155] on p "Custom code" at bounding box center [421, 154] width 20 height 5
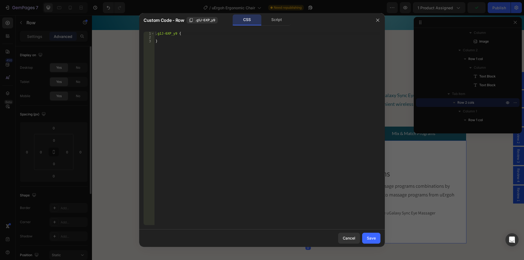
type textarea "}"
click at [171, 58] on div ".g1J-6XP_y9 { }" at bounding box center [268, 132] width 226 height 201
paste textarea "}"
drag, startPoint x: 174, startPoint y: 34, endPoint x: 149, endPoint y: 33, distance: 25.4
click at [151, 33] on div "} 1 2 3 4 5 6 .g1J-6XP_y9 { } .gp-flex-col :nth-child ( 2 ) { background-color …" at bounding box center [262, 129] width 237 height 194
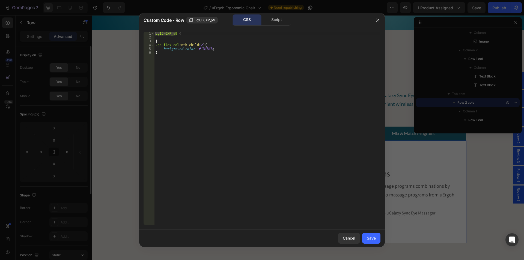
click at [155, 45] on div ".g1J-6XP_y9 { } .gp-flex-col :nth-child ( 2 ) { background-color : #f3f3f3 ; }" at bounding box center [268, 132] width 226 height 201
paste textarea ".g1J-6XP_y9"
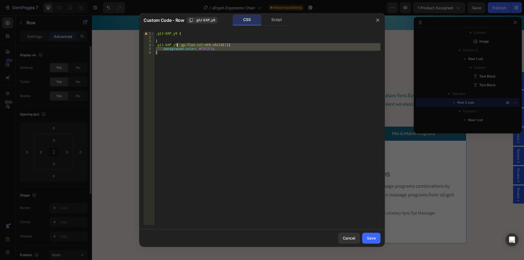
drag, startPoint x: 167, startPoint y: 53, endPoint x: 177, endPoint y: 46, distance: 12.7
click at [177, 46] on div ".g1J-6XP_y9 { } .g1J-6XP_y9 .gp-flex-col :nth-child ( 2 ) { background-color : …" at bounding box center [268, 132] width 226 height 201
type textarea ".g1J-6XP_y9 .gp-flex-col:nth-child(2){ background-color: #f3f3f3;"
click at [371, 241] on div "Save" at bounding box center [371, 238] width 9 height 6
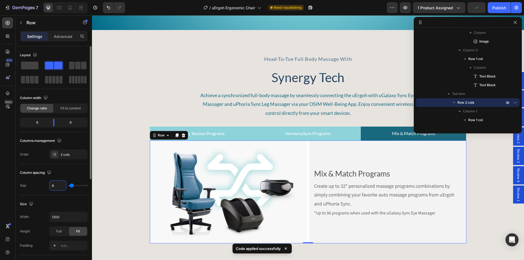
click at [57, 183] on input "8" at bounding box center [58, 186] width 16 height 10
type input "0"
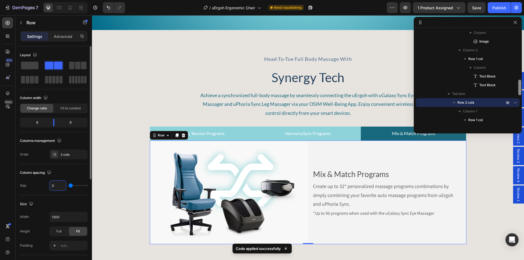
type input "0"
click at [308, 171] on div "Mix & Match Programs Text Block Create up to 32* personalized massage programs …" at bounding box center [387, 192] width 158 height 51
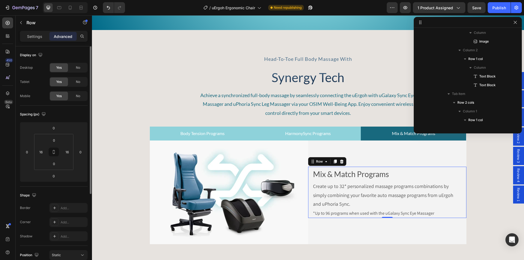
scroll to position [389, 0]
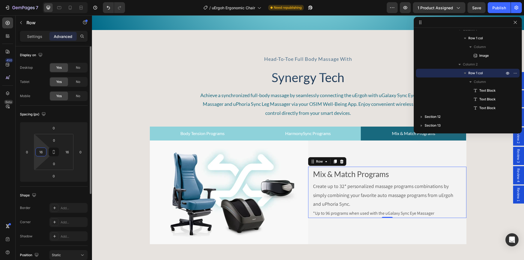
click at [40, 152] on input "16" at bounding box center [41, 152] width 8 height 8
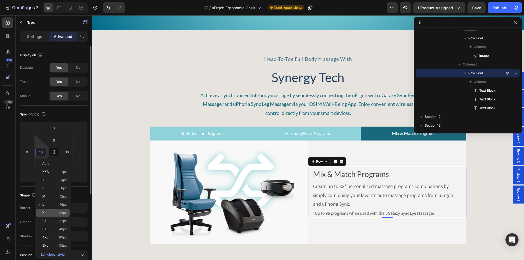
click at [53, 211] on p "XL 24px" at bounding box center [54, 213] width 25 height 4
type input "24"
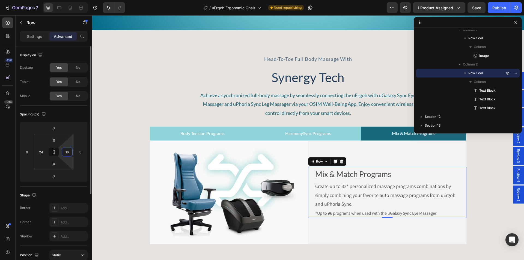
click at [66, 155] on input "16" at bounding box center [67, 152] width 8 height 8
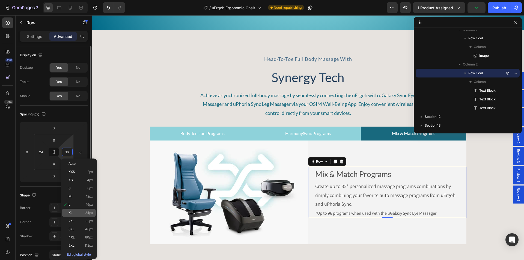
click at [77, 213] on p "XL 24px" at bounding box center [81, 213] width 25 height 4
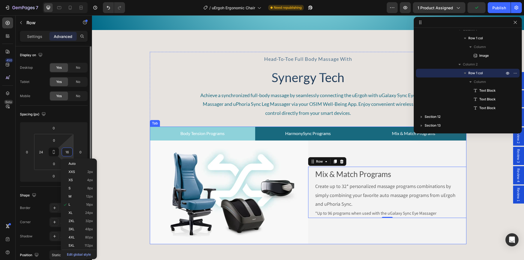
type input "24"
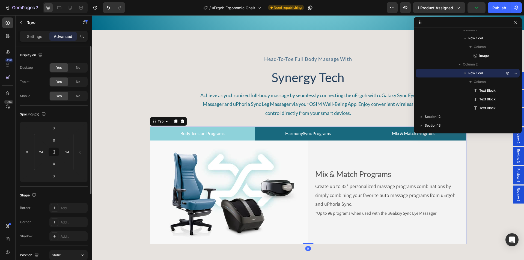
click at [306, 132] on p "HarmonySync Programs" at bounding box center [308, 134] width 46 height 8
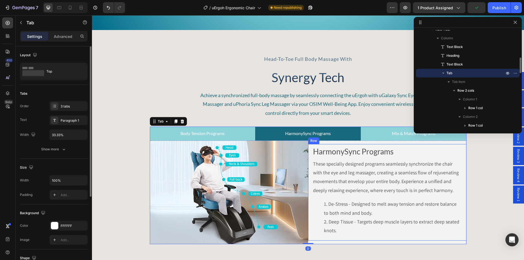
click at [310, 167] on div "HarmonySync Programs Text Block These specially designed programs seamlessly sy…" at bounding box center [387, 192] width 158 height 97
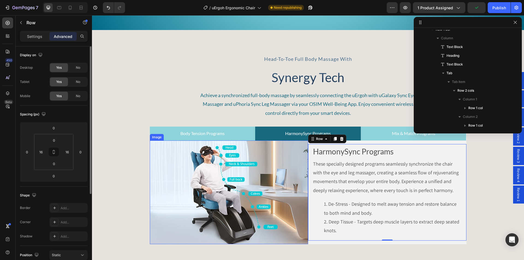
scroll to position [293, 0]
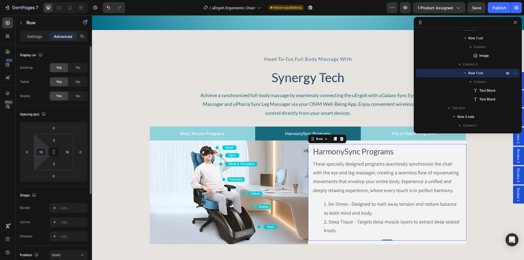
click at [42, 156] on input "16" at bounding box center [41, 152] width 8 height 8
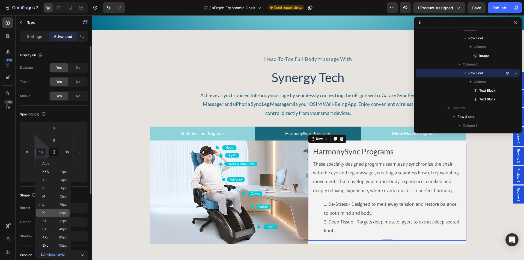
click at [52, 214] on p "XL 24px" at bounding box center [54, 213] width 25 height 4
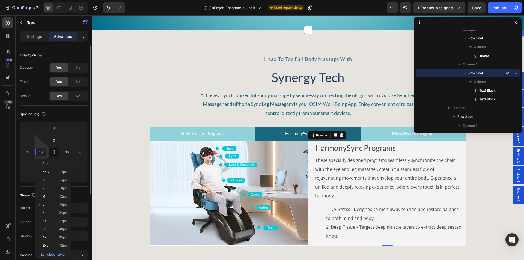
type input "24"
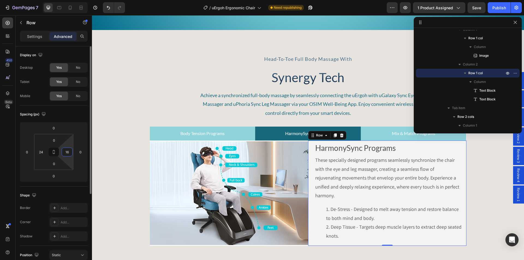
click at [69, 156] on input "16" at bounding box center [67, 152] width 8 height 8
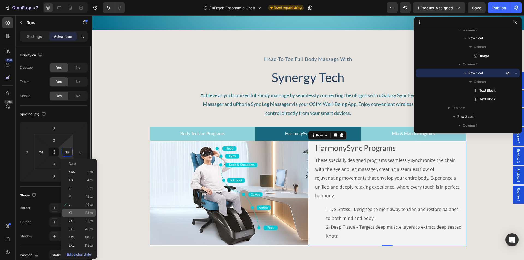
click at [80, 213] on p "XL 24px" at bounding box center [81, 213] width 25 height 4
type input "24"
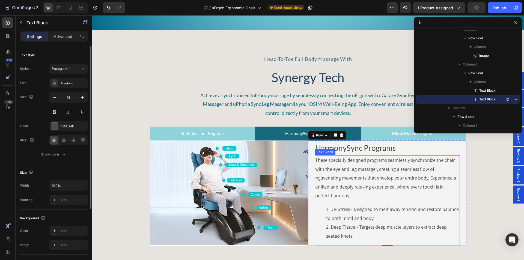
click at [362, 172] on p "These specially designed programs seamlessly synchronize the chair with the eye…" at bounding box center [387, 178] width 144 height 44
click at [68, 101] on input "18" at bounding box center [69, 98] width 18 height 10
type input "16"
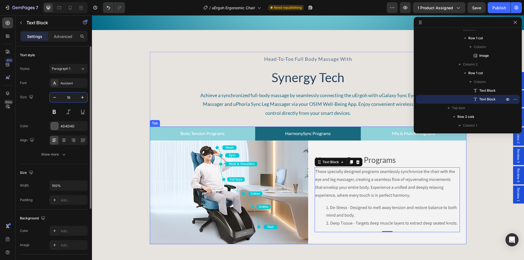
click at [214, 133] on p "Body Tension Programs" at bounding box center [202, 134] width 44 height 8
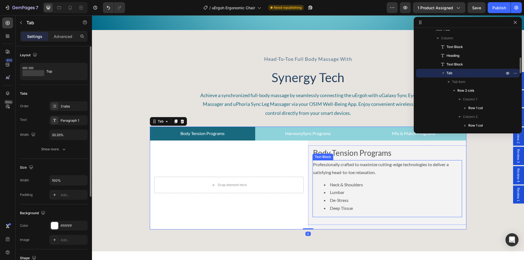
click at [347, 181] on li "Neck & Shoulders" at bounding box center [393, 185] width 138 height 8
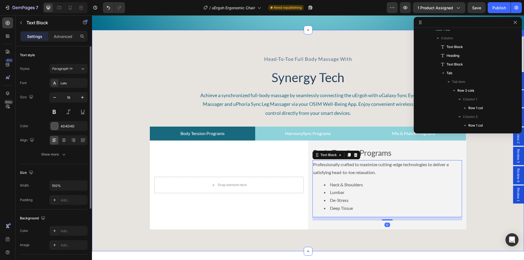
scroll to position [250, 0]
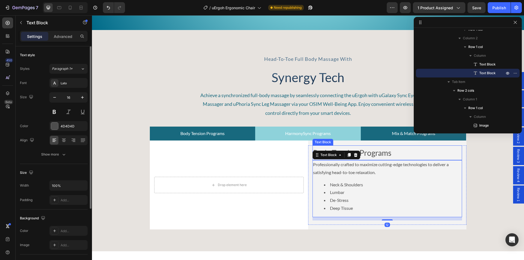
click at [321, 131] on p "HarmonySync Programs" at bounding box center [308, 134] width 46 height 8
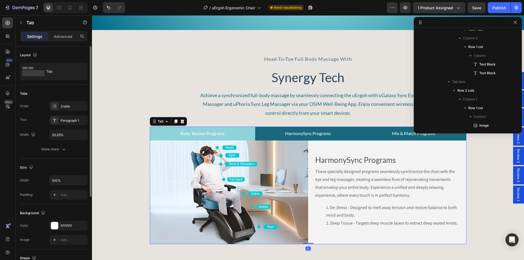
scroll to position [171, 0]
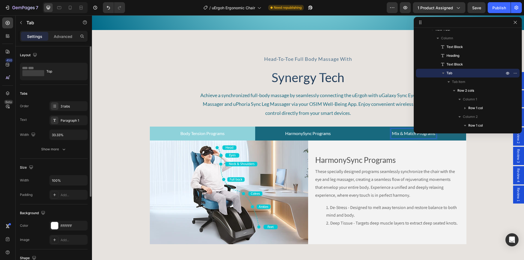
click at [392, 133] on p "Mix & Match Programs" at bounding box center [413, 134] width 43 height 8
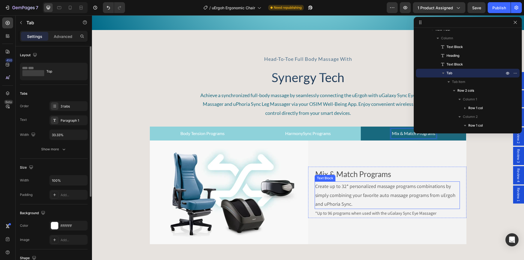
click at [345, 195] on p "Create up to 32* personalized massage programs combinations by simply combining…" at bounding box center [387, 195] width 144 height 26
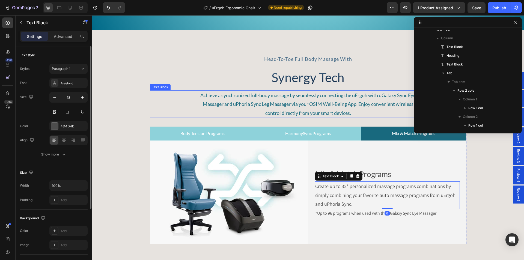
scroll to position [442, 0]
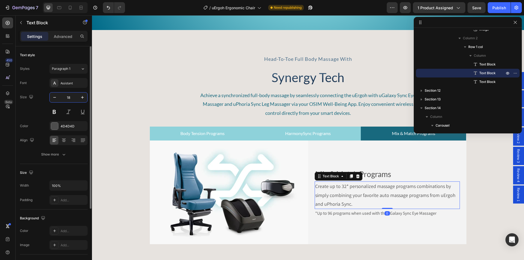
click at [67, 95] on input "18" at bounding box center [69, 98] width 18 height 10
type input "16"
click at [333, 209] on p "*Up to 96 programs when used with the uGalaxy Sync Eye Massager" at bounding box center [387, 212] width 144 height 8
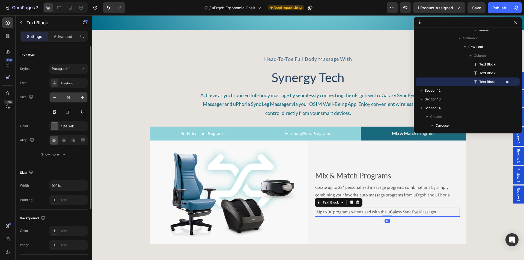
click at [66, 96] on input "16" at bounding box center [69, 98] width 18 height 10
click at [69, 95] on input "14" at bounding box center [69, 98] width 18 height 10
drag, startPoint x: 69, startPoint y: 95, endPoint x: 79, endPoint y: 98, distance: 10.7
click at [69, 95] on input "14" at bounding box center [69, 98] width 18 height 10
type input "12"
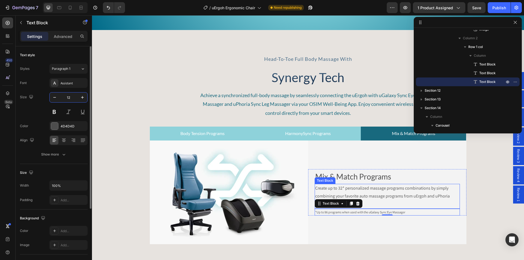
click at [369, 193] on p "Create up to 32* personalized massage programs combinations by simply combining…" at bounding box center [387, 196] width 144 height 23
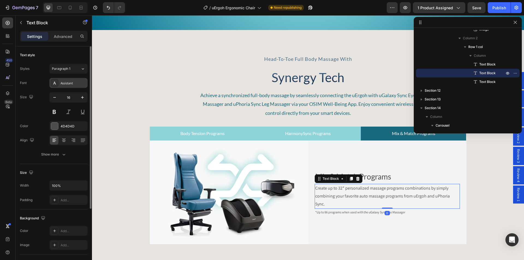
click at [67, 85] on div "Assistant" at bounding box center [74, 83] width 26 height 5
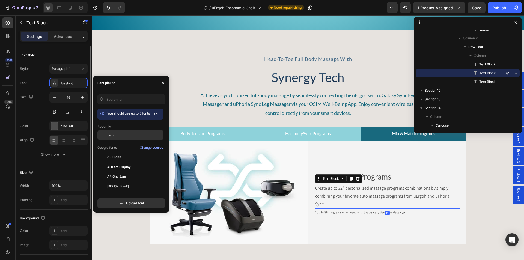
click at [113, 172] on div "Lato" at bounding box center [130, 177] width 66 height 10
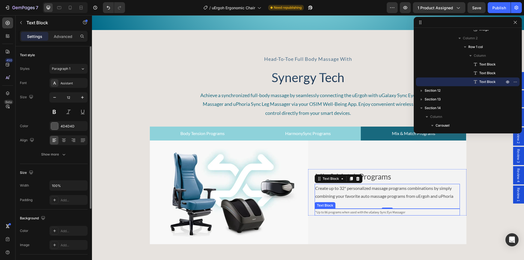
click at [330, 214] on p "*Up to 96 programs when used with the uGalaxy Sync Eye Massager" at bounding box center [387, 212] width 144 height 6
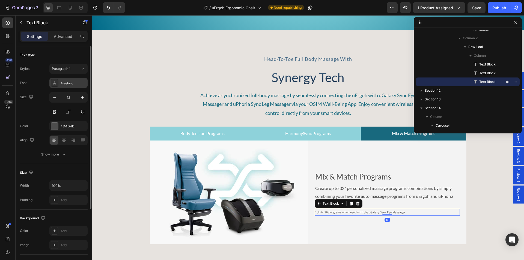
click at [68, 83] on div "Assistant" at bounding box center [74, 83] width 26 height 5
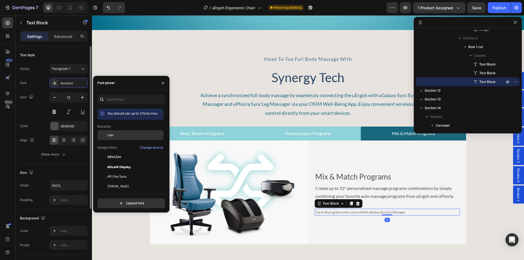
click at [122, 135] on div "Lato" at bounding box center [134, 135] width 55 height 5
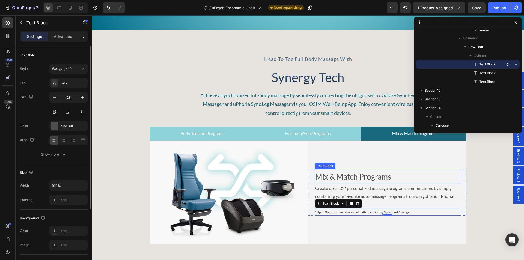
click at [351, 174] on p "Mix & Match Programs" at bounding box center [387, 177] width 144 height 14
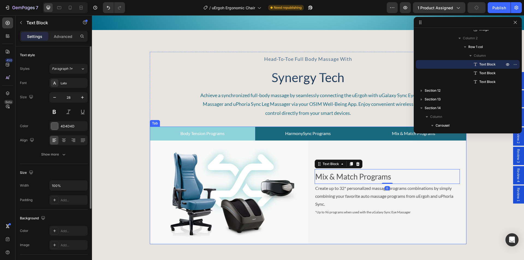
click at [305, 132] on p "HarmonySync Programs" at bounding box center [308, 134] width 46 height 8
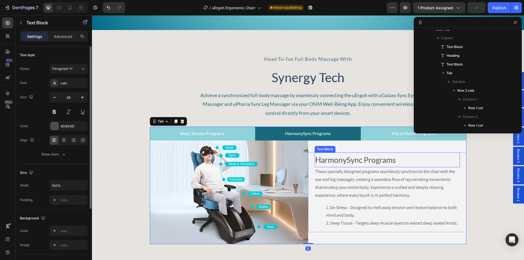
click at [345, 164] on p "HarmonySync Programs" at bounding box center [387, 160] width 144 height 14
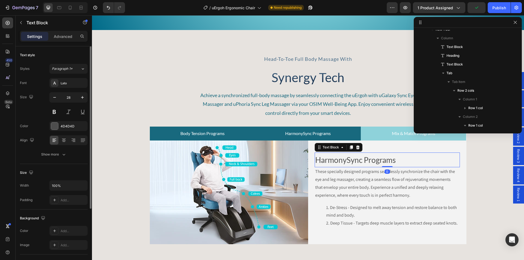
scroll to position [337, 0]
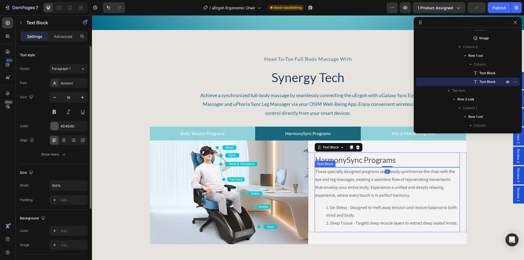
click at [359, 179] on p "These specially designed programs seamlessly synchronize the chair with the eye…" at bounding box center [387, 183] width 144 height 31
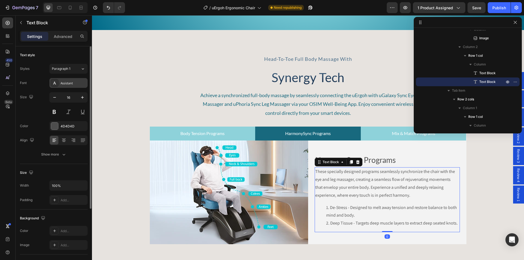
click at [69, 85] on div "Assistant" at bounding box center [74, 83] width 26 height 5
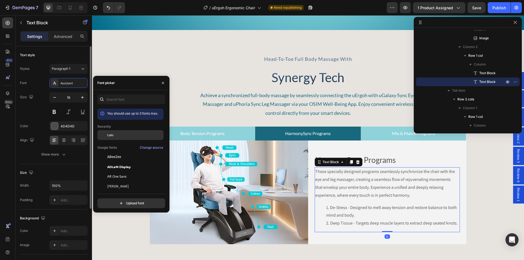
click at [117, 134] on div "Lato" at bounding box center [134, 135] width 55 height 5
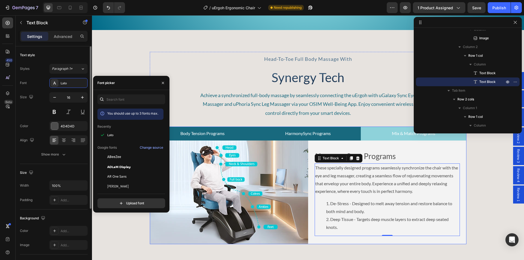
click at [218, 135] on p "Body Tension Programs" at bounding box center [202, 134] width 44 height 8
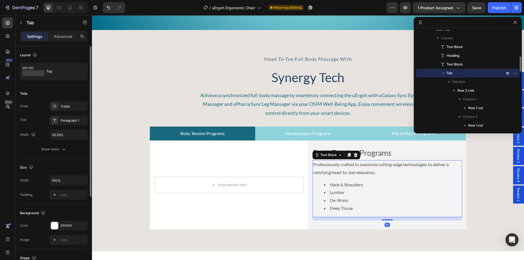
click at [347, 167] on p "Professionally crafted to maximize cutting-edge technologies to deliver a satis…" at bounding box center [387, 169] width 149 height 16
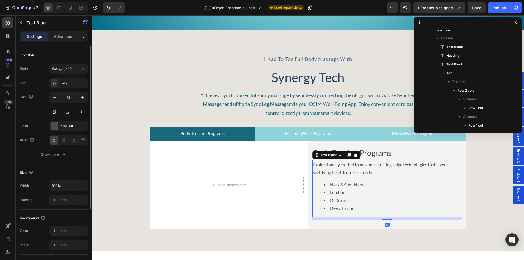
scroll to position [250, 0]
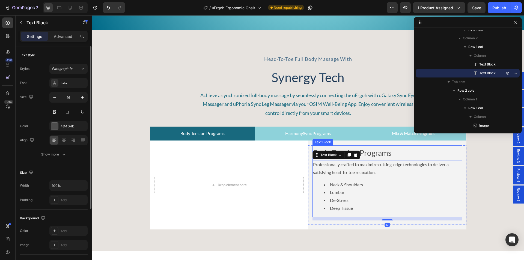
click at [388, 152] on p "Body Tension Programs" at bounding box center [387, 153] width 149 height 14
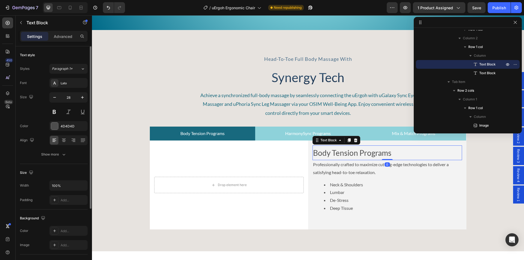
click at [502, 4] on button "Publish" at bounding box center [499, 7] width 23 height 11
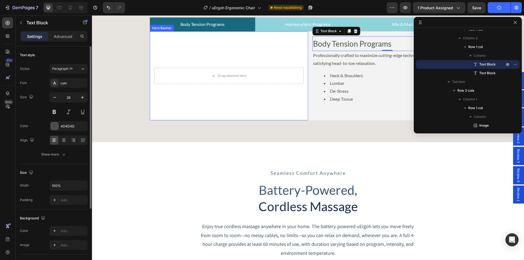
scroll to position [2079, 0]
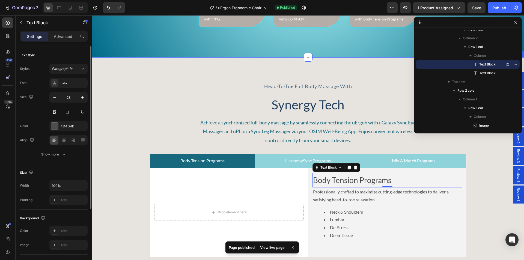
click at [141, 93] on div "head-to-toe full body massage with Text Block Synergy Tech Heading Achieve a sy…" at bounding box center [308, 168] width 432 height 178
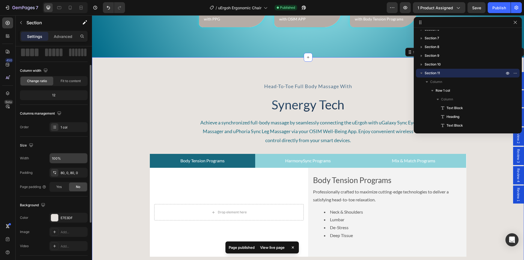
scroll to position [55, 0]
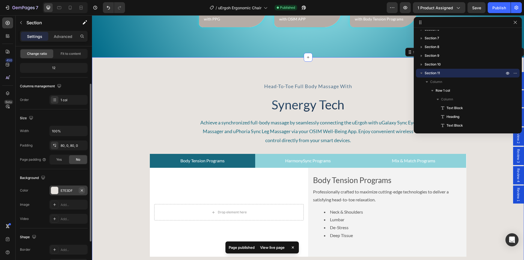
click at [82, 191] on icon "button" at bounding box center [82, 190] width 2 height 2
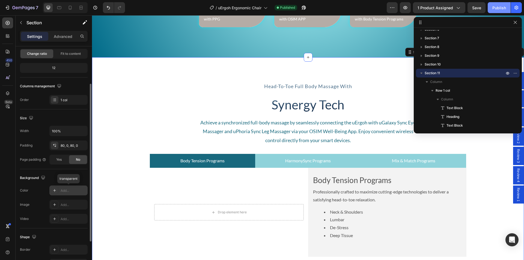
click at [494, 10] on div "Publish" at bounding box center [500, 8] width 14 height 6
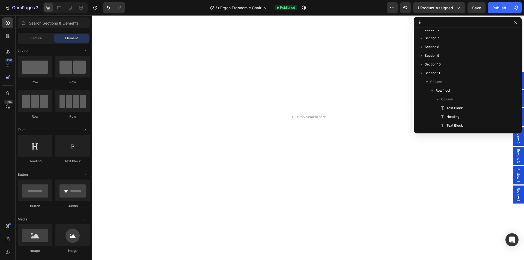
scroll to position [0, 0]
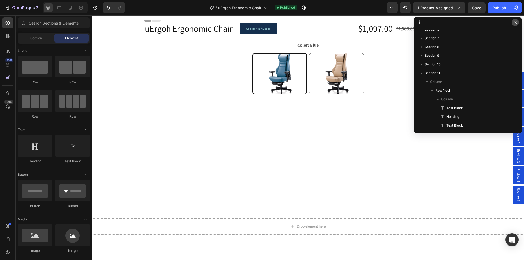
click at [516, 23] on icon "button" at bounding box center [515, 22] width 4 height 4
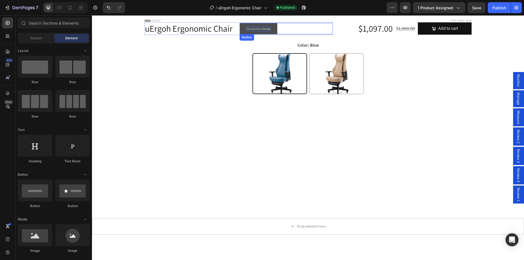
click at [254, 29] on p "Choose Your Design" at bounding box center [258, 28] width 25 height 5
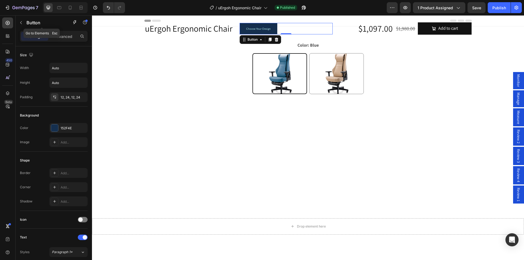
click at [23, 22] on button "button" at bounding box center [21, 22] width 9 height 9
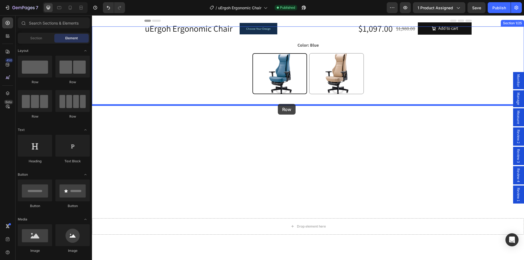
drag, startPoint x: 132, startPoint y: 117, endPoint x: 278, endPoint y: 104, distance: 146.1
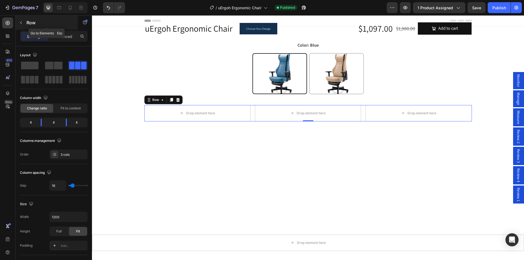
click at [22, 19] on button "button" at bounding box center [21, 22] width 9 height 9
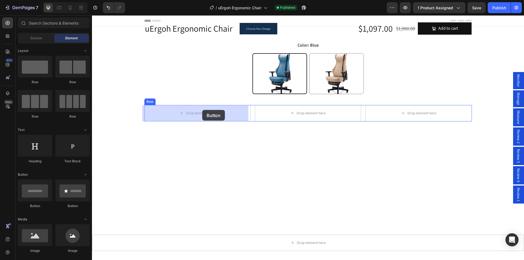
drag, startPoint x: 130, startPoint y: 211, endPoint x: 202, endPoint y: 110, distance: 123.9
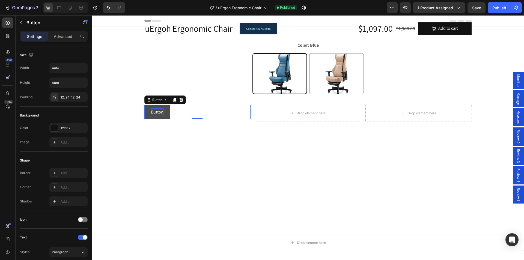
click at [152, 114] on p "Button" at bounding box center [157, 112] width 13 height 8
click at [144, 105] on button "KEY" at bounding box center [154, 112] width 20 height 14
click at [203, 113] on div "KEY FEATURES Button 0" at bounding box center [197, 112] width 106 height 14
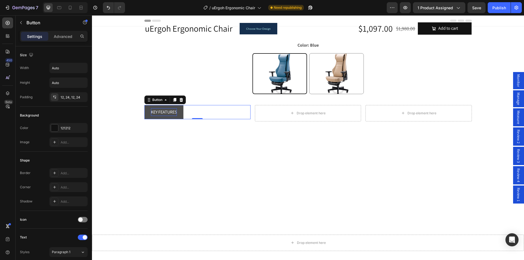
click at [178, 113] on button "KEY FEATURES" at bounding box center [163, 112] width 39 height 14
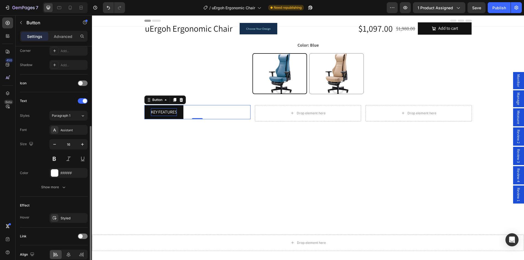
scroll to position [162, 0]
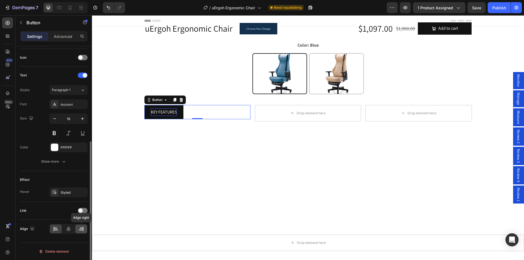
click at [78, 228] on div at bounding box center [81, 229] width 12 height 9
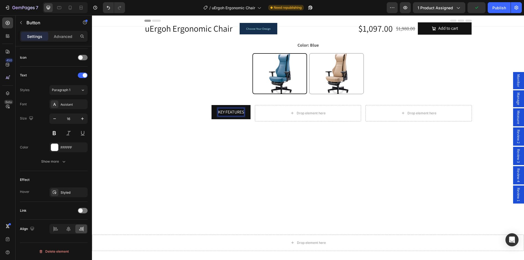
drag, startPoint x: 231, startPoint y: 113, endPoint x: 194, endPoint y: 114, distance: 37.1
click at [179, 121] on div "KEY FEATURES Button 0" at bounding box center [197, 113] width 106 height 16
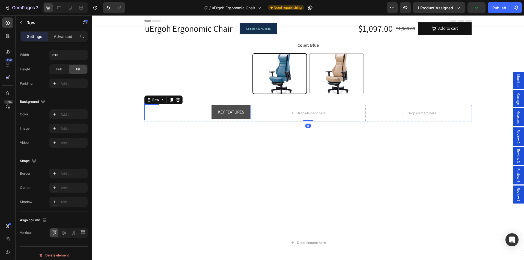
scroll to position [0, 0]
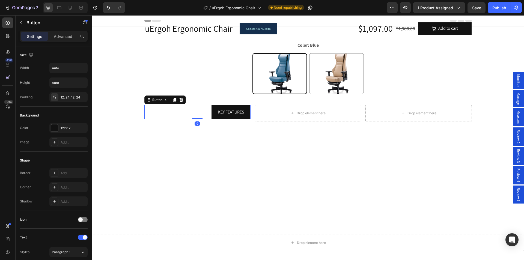
click at [192, 110] on div "KEY FEATURES Button 0" at bounding box center [197, 112] width 106 height 14
click at [174, 102] on div at bounding box center [174, 100] width 7 height 7
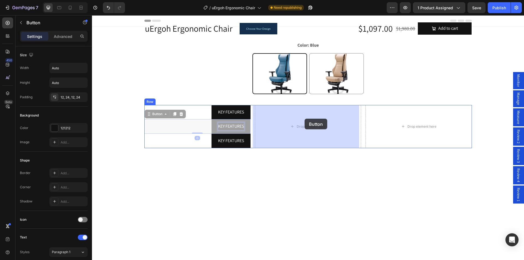
drag, startPoint x: 221, startPoint y: 127, endPoint x: 305, endPoint y: 119, distance: 84.5
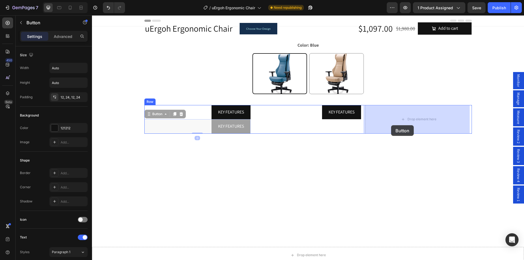
drag, startPoint x: 226, startPoint y: 131, endPoint x: 389, endPoint y: 125, distance: 163.9
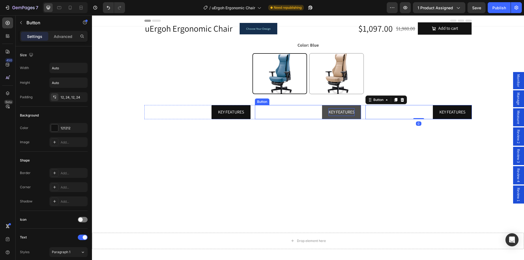
click at [329, 115] on p "KEY FEATURES" at bounding box center [342, 112] width 26 height 8
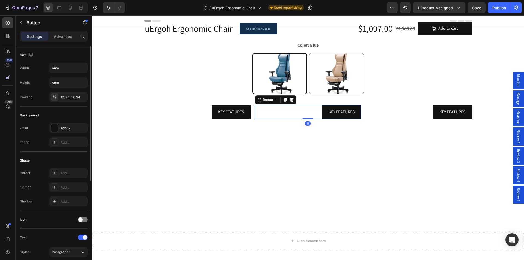
scroll to position [162, 0]
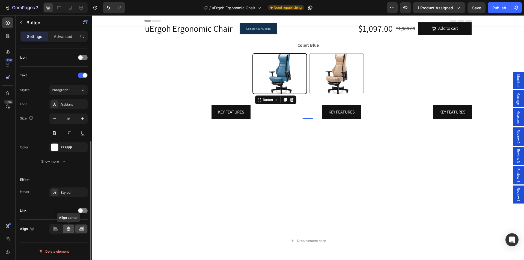
click at [70, 229] on icon at bounding box center [68, 228] width 5 height 5
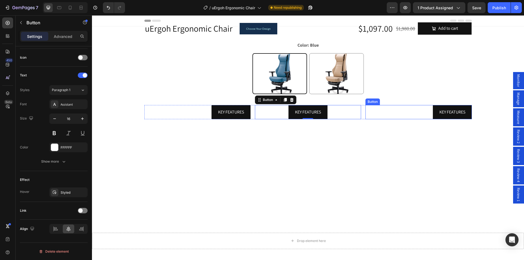
click at [440, 114] on p "KEY FEATURES" at bounding box center [453, 112] width 26 height 8
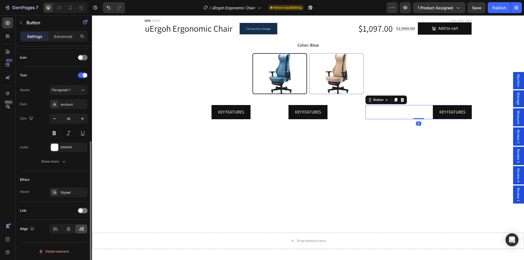
click at [55, 223] on div "Align" at bounding box center [54, 229] width 68 height 19
click at [54, 231] on icon at bounding box center [54, 229] width 0 height 5
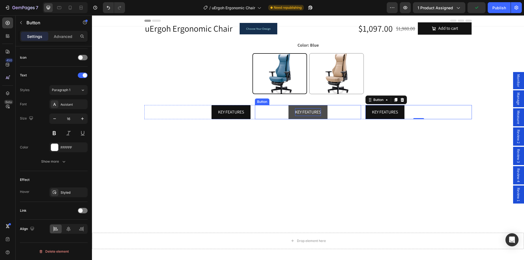
click at [303, 114] on p "KEY FEATURES" at bounding box center [308, 112] width 26 height 8
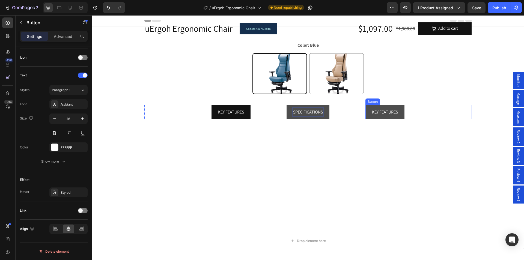
click at [400, 116] on button "KEY FEATURES" at bounding box center [385, 112] width 39 height 14
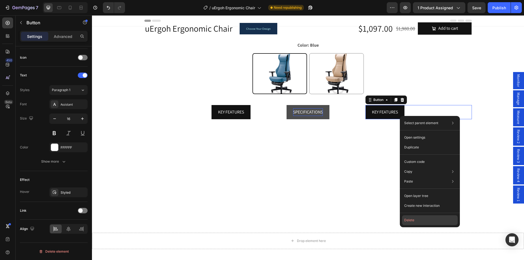
click at [419, 217] on button "Delete" at bounding box center [430, 220] width 56 height 10
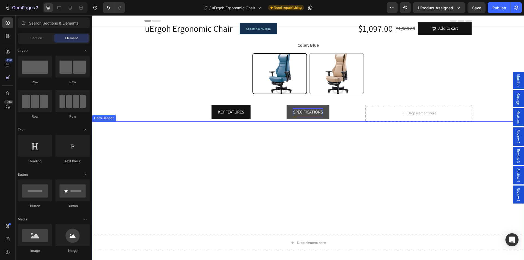
click at [419, 220] on video "Background Image" at bounding box center [308, 242] width 432 height 243
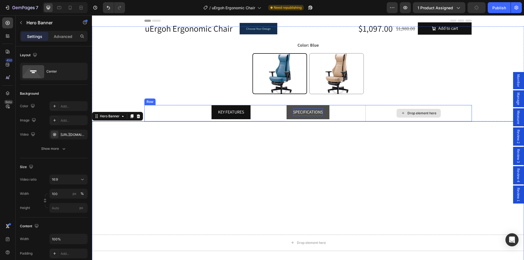
click at [387, 108] on div "Drop element here" at bounding box center [419, 113] width 106 height 16
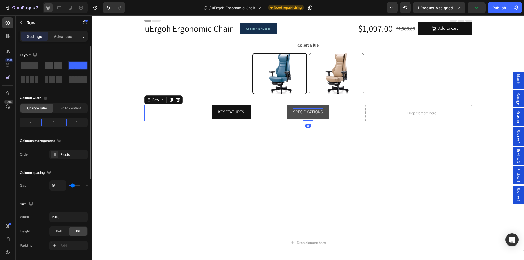
drag, startPoint x: 47, startPoint y: 68, endPoint x: 193, endPoint y: 74, distance: 145.9
click at [47, 68] on span at bounding box center [49, 66] width 8 height 8
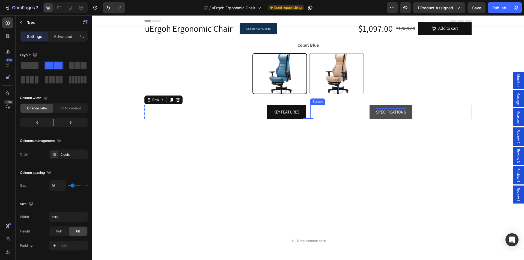
click at [386, 117] on button "SPECIFICATIONS" at bounding box center [391, 112] width 43 height 14
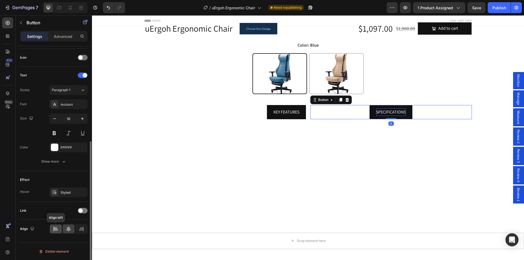
drag, startPoint x: 56, startPoint y: 229, endPoint x: 209, endPoint y: 109, distance: 194.3
click at [56, 229] on icon at bounding box center [55, 227] width 3 height 1
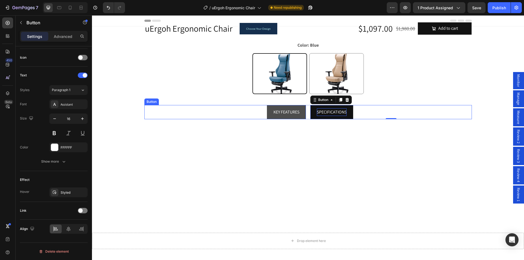
click at [268, 106] on button "KEY FEATURES" at bounding box center [286, 112] width 39 height 14
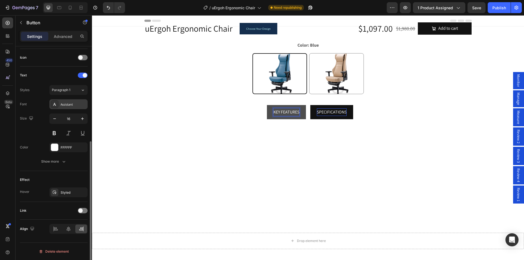
click at [65, 107] on div "Assistant" at bounding box center [68, 104] width 38 height 10
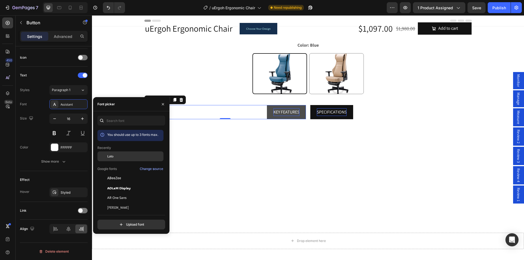
click at [111, 158] on span "Lato" at bounding box center [110, 156] width 6 height 5
click at [35, 109] on div "Font Lato Size 16 Color FFFFFF Show more" at bounding box center [54, 132] width 68 height 67
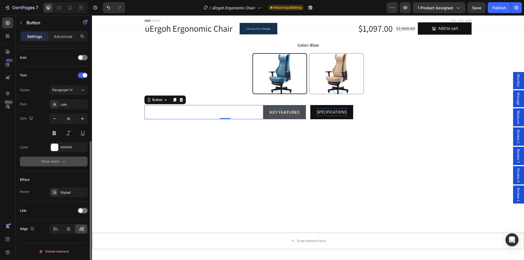
click at [55, 162] on div "Show more" at bounding box center [53, 161] width 25 height 5
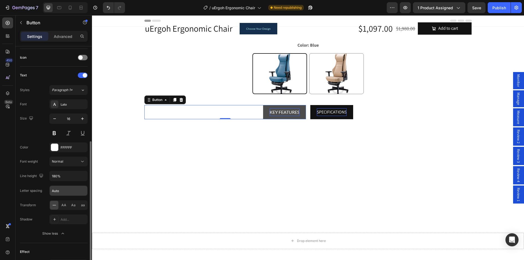
click at [65, 193] on input "Auto" at bounding box center [69, 191] width 38 height 10
drag, startPoint x: 65, startPoint y: 189, endPoint x: 34, endPoint y: 187, distance: 30.4
click at [37, 188] on div "Letter spacing 2" at bounding box center [54, 191] width 68 height 10
type input "1"
click at [34, 142] on div "Font Lato Size 16 Color FFFFFF Font weight Normal Line height 180% Letter spaci…" at bounding box center [54, 168] width 68 height 139
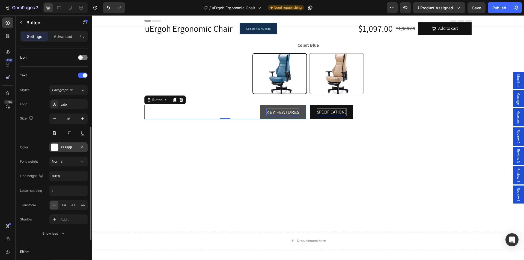
click at [55, 144] on div at bounding box center [54, 147] width 7 height 7
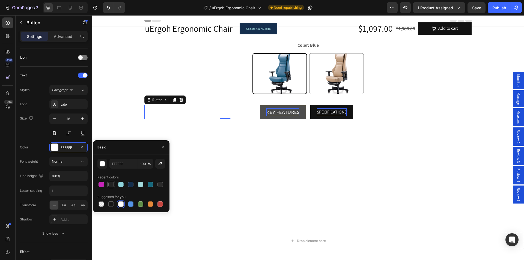
click at [112, 185] on div at bounding box center [110, 184] width 5 height 5
type input "232323"
click at [35, 130] on div "Size 16" at bounding box center [54, 126] width 68 height 25
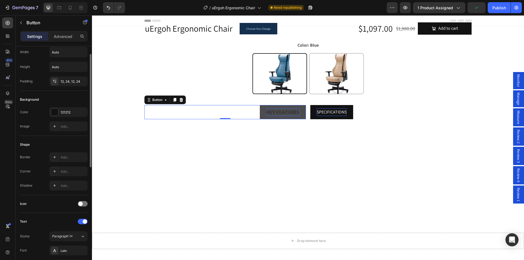
scroll to position [0, 0]
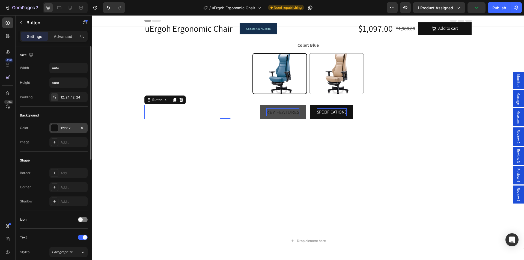
click at [52, 129] on div at bounding box center [54, 128] width 7 height 7
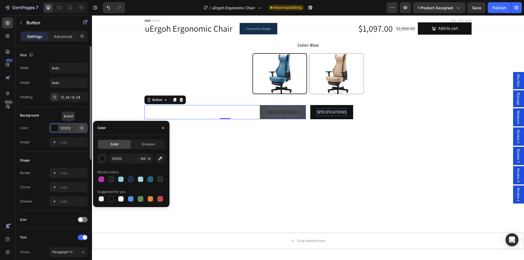
click at [83, 127] on icon "button" at bounding box center [82, 128] width 2 height 2
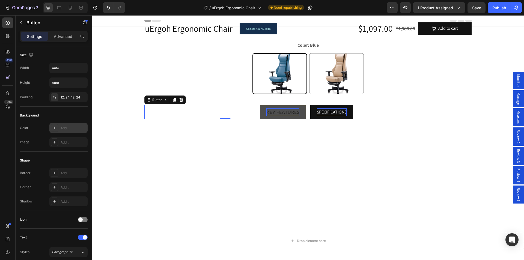
click at [74, 128] on div "Add..." at bounding box center [74, 128] width 26 height 5
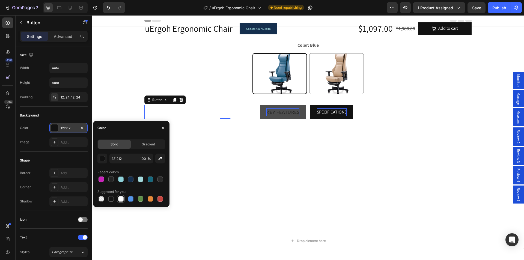
click at [120, 200] on div at bounding box center [120, 198] width 5 height 5
type input "FFFFFF"
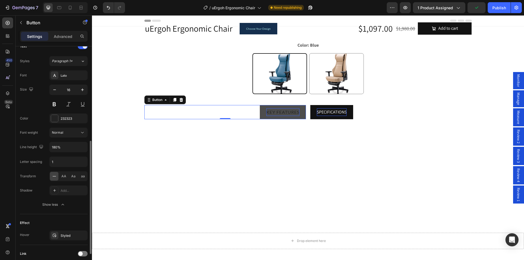
scroll to position [218, 0]
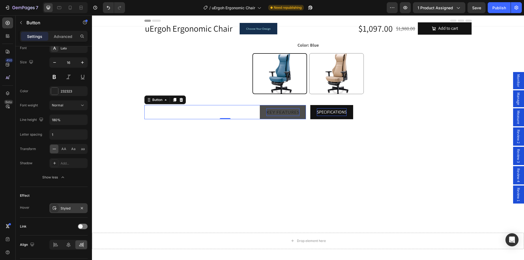
click at [62, 209] on div "Styled" at bounding box center [69, 208] width 16 height 5
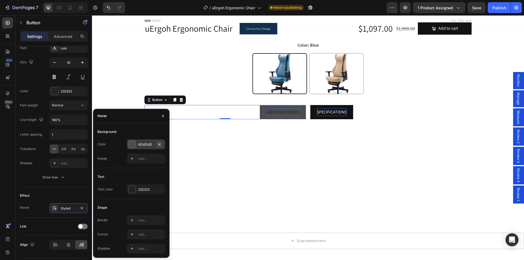
click at [159, 144] on icon "button" at bounding box center [159, 144] width 2 height 2
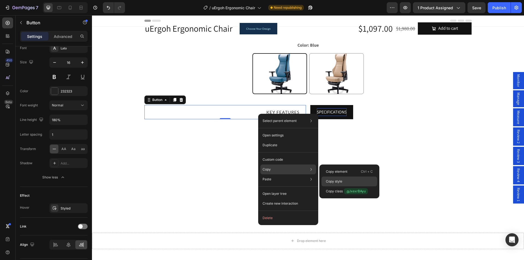
drag, startPoint x: 341, startPoint y: 182, endPoint x: 240, endPoint y: 113, distance: 122.1
click at [341, 182] on p "Copy style" at bounding box center [334, 181] width 16 height 5
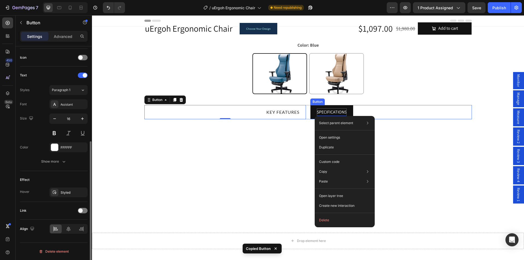
scroll to position [162, 0]
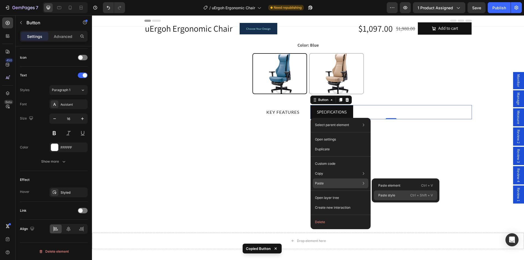
click at [389, 195] on p "Paste style" at bounding box center [386, 195] width 17 height 5
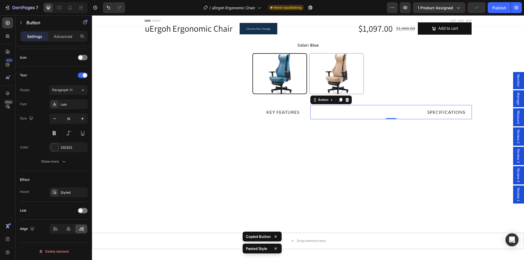
click at [433, 107] on button "SPECIFICATIONS" at bounding box center [446, 112] width 51 height 14
click at [52, 228] on div at bounding box center [56, 229] width 12 height 9
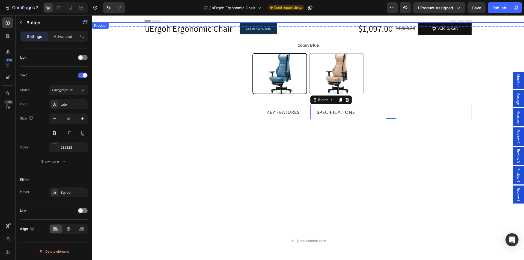
click at [135, 104] on div "uErgoh Ergonomic Chair Product Title Choose Your Design Button Row Row $1,097.0…" at bounding box center [308, 63] width 432 height 83
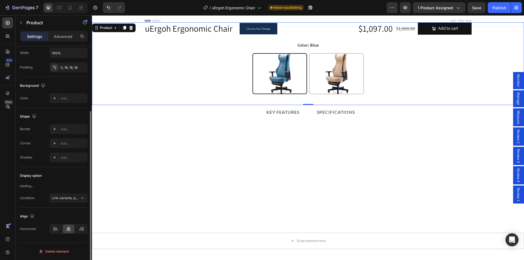
scroll to position [0, 0]
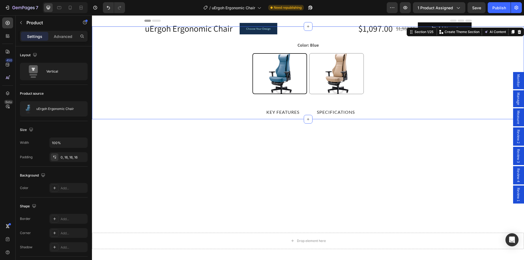
click at [116, 115] on div "uErgoh Ergonomic Chair Product Title Choose Your Design Button Row Row $1,097.0…" at bounding box center [308, 74] width 432 height 90
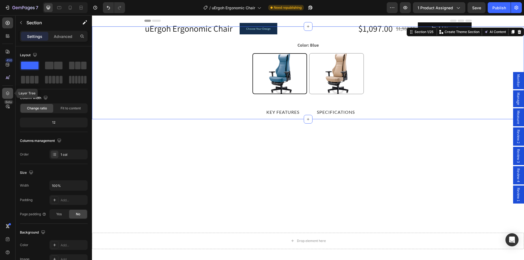
click at [9, 94] on icon at bounding box center [7, 93] width 5 height 5
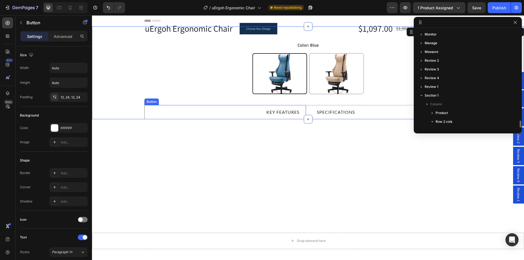
click at [155, 106] on div "KEY FEATURES Button" at bounding box center [225, 112] width 162 height 14
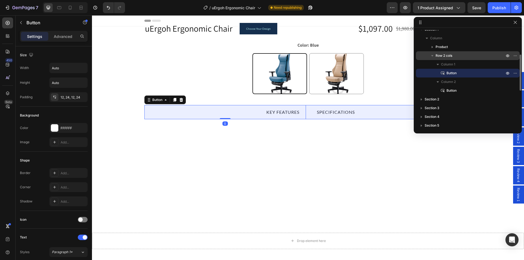
click at [450, 56] on span "Row 2 cols" at bounding box center [444, 55] width 17 height 5
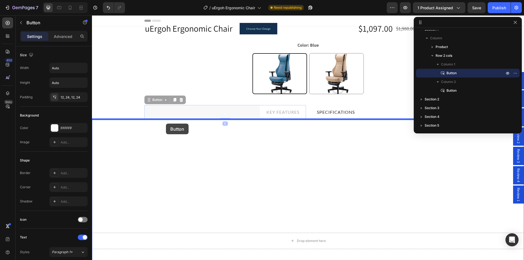
drag, startPoint x: 153, startPoint y: 110, endPoint x: 166, endPoint y: 124, distance: 18.9
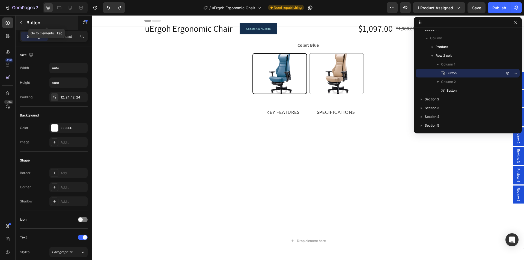
click at [19, 21] on icon "button" at bounding box center [21, 22] width 4 height 4
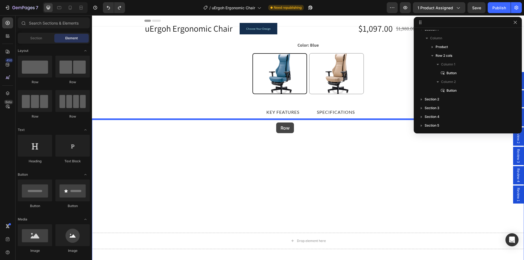
drag, startPoint x: 128, startPoint y: 83, endPoint x: 276, endPoint y: 123, distance: 153.5
